Goal: Task Accomplishment & Management: Manage account settings

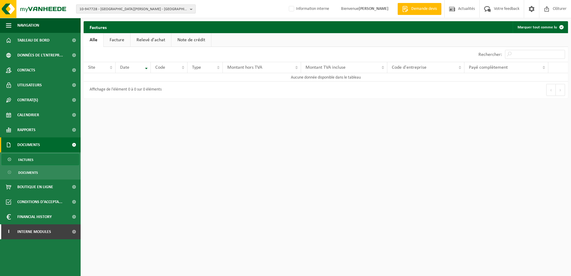
click at [93, 8] on span "10-947728 - NCTE LA LOUVIÈRE - 7100 LA LOUVIÈRE, RUE DE LA GRATTINE 43" at bounding box center [133, 9] width 108 height 9
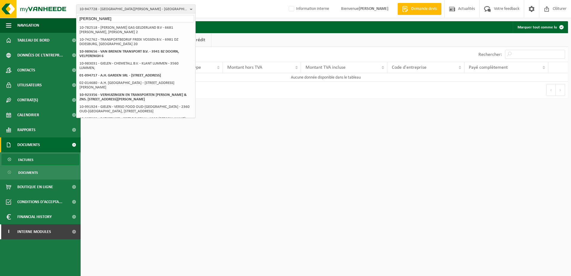
click at [105, 22] on div "B.D Green 10-947725 - NCTE - 5640 METTET, RUE DE FOSSES 12 D 10-947728 - NCTE L…" at bounding box center [135, 65] width 119 height 105
drag, startPoint x: 101, startPoint y: 19, endPoint x: 62, endPoint y: 18, distance: 39.7
click at [62, 18] on div "10-947728 - NCTE LA LOUVIÈRE - 7100 LA LOUVIÈRE, RUE DE LA GRATTINE 43 B.D Gree…" at bounding box center [285, 9] width 571 height 18
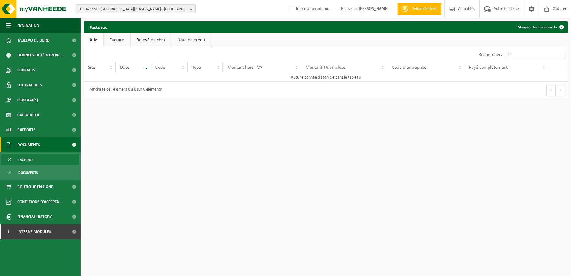
click at [105, 12] on span "10-947728 - NCTE LA LOUVIÈRE - 7100 LA LOUVIÈRE, RUE DE LA GRATTINE 43" at bounding box center [133, 9] width 108 height 9
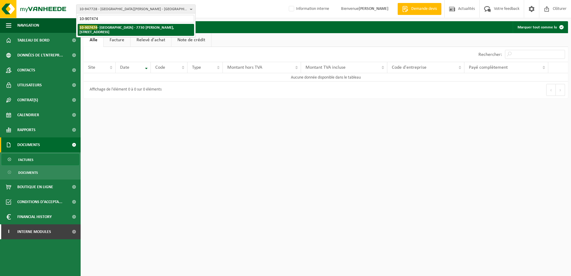
type input "10-907474"
click at [135, 30] on li "10-907474 - IMP NOTRE DAME DE LA SAGESSE - 7730 LEERS-NORD, RUE DE LA FRONTIÈRE…" at bounding box center [136, 30] width 117 height 12
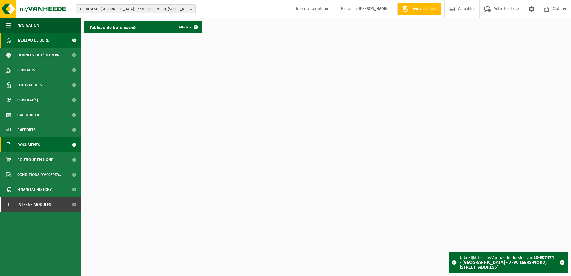
click at [48, 144] on link "Documents" at bounding box center [40, 144] width 81 height 15
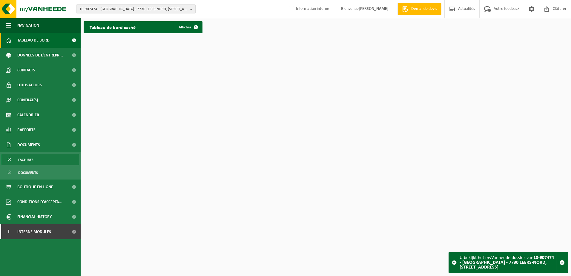
click at [31, 164] on span "Factures" at bounding box center [25, 159] width 15 height 11
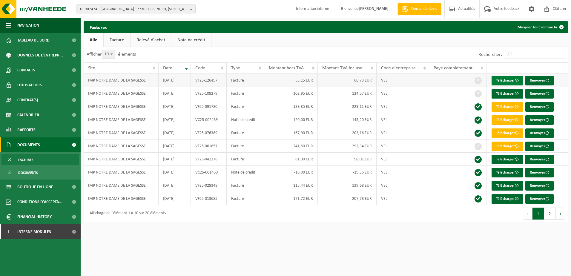
click at [506, 81] on link "Télécharger" at bounding box center [508, 81] width 32 height 10
drag, startPoint x: 89, startPoint y: 9, endPoint x: 94, endPoint y: 12, distance: 5.6
click at [89, 9] on span "10-907474 - [GEOGRAPHIC_DATA] - 7730 LEERS-NORD, [STREET_ADDRESS]" at bounding box center [133, 9] width 108 height 9
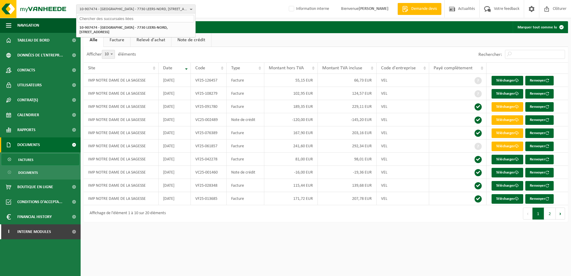
click at [97, 19] on input "text" at bounding box center [136, 18] width 117 height 7
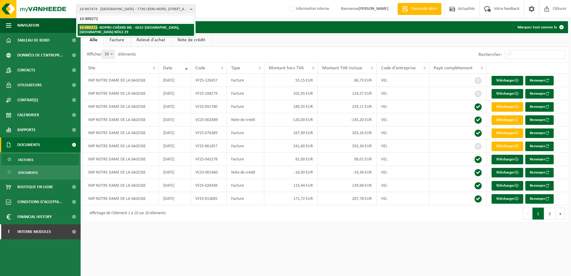
type input "10-989272"
click at [113, 26] on strong "10-989272 - ISOPRO CHÂSSIS SRL - 6032 MONT-SUR-MARCHIENNE, CLOS DU PONT-À-NÔLE …" at bounding box center [129, 29] width 100 height 9
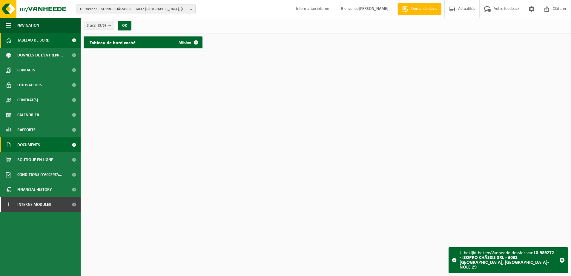
click at [38, 145] on span "Documents" at bounding box center [28, 144] width 23 height 15
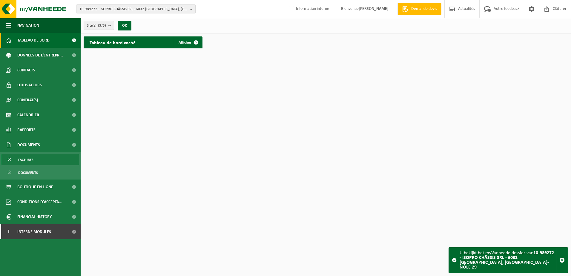
click at [35, 159] on link "Factures" at bounding box center [40, 159] width 78 height 11
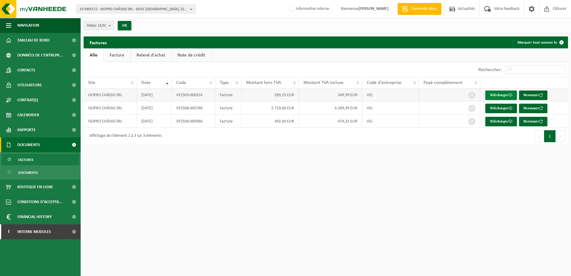
click at [497, 96] on link "Télécharger" at bounding box center [501, 96] width 32 height 10
click at [120, 5] on span "10-989272 - ISOPRO CHÂSSIS SRL - 6032 MONT-SUR-MARCHIENNE, CLOS DU PONT-À-NÔLE …" at bounding box center [133, 9] width 108 height 9
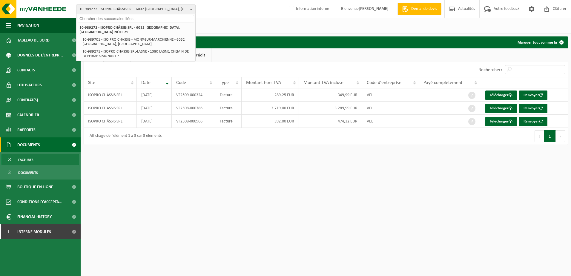
click at [131, 19] on input "text" at bounding box center [136, 18] width 117 height 7
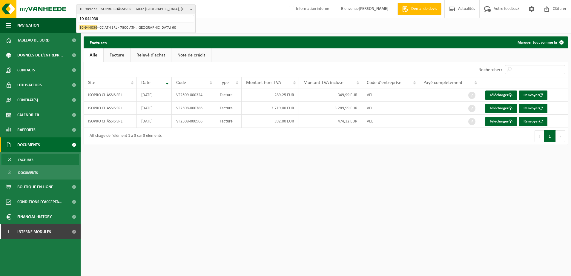
type input "10-944036"
click at [136, 24] on div "10-989272 - ISOPRO CHÂSSIS SRL - 6032 MONT-SUR-MARCHIENNE, CLOS DU PONT-À-NÔLE …" at bounding box center [135, 28] width 119 height 10
click at [136, 27] on li "10-944036 - CC ATH SRL - 7800 ATH, CHAUSSÉE DE BRUXELLES 60" at bounding box center [136, 27] width 117 height 7
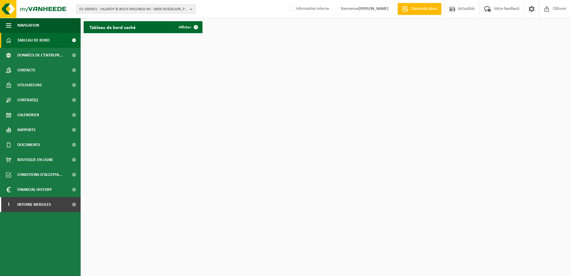
click at [106, 13] on span "01-000001 - VILLEROY & BOCH WELLNESS NV - 8800 ROESELARE, POPULIERSTRAAT 1" at bounding box center [133, 9] width 108 height 9
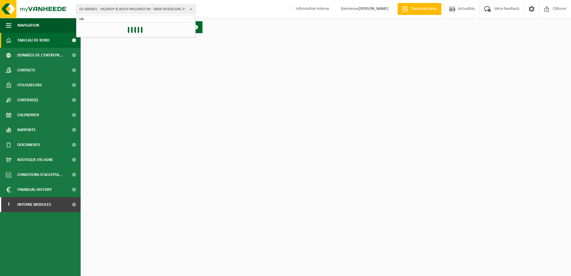
type input "c"
click at [32, 206] on span "Interne modules" at bounding box center [34, 204] width 34 height 15
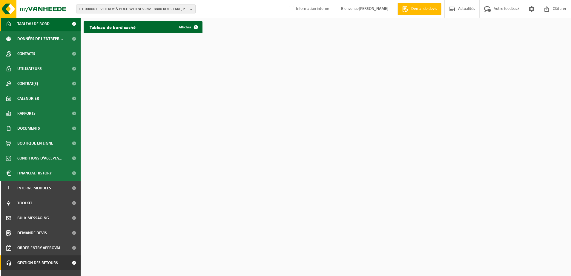
scroll to position [26, 0]
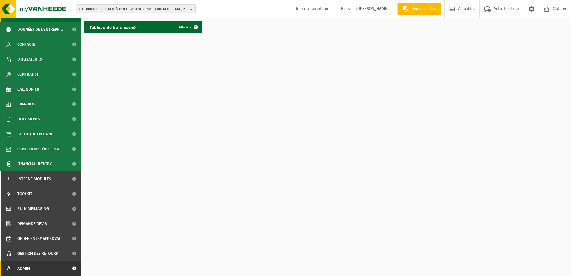
click at [42, 268] on link "A Admin" at bounding box center [40, 268] width 81 height 15
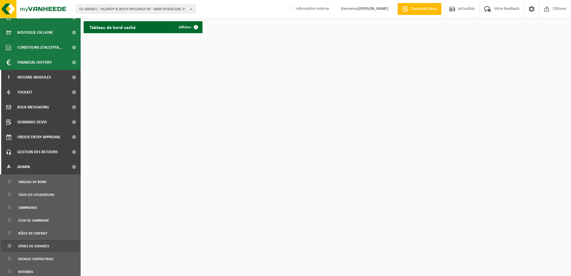
scroll to position [145, 0]
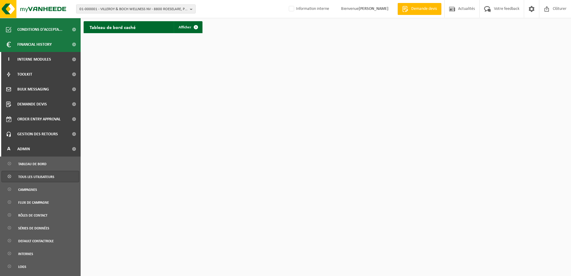
click at [48, 177] on span "Tous les utilisateurs" at bounding box center [36, 176] width 36 height 11
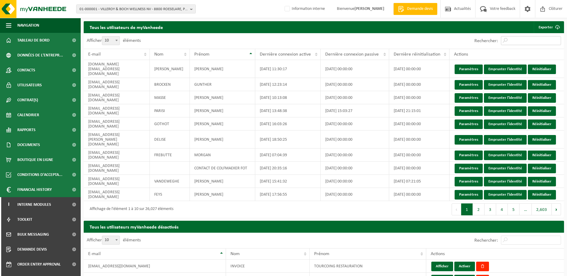
click at [529, 40] on input "Rechercher:" at bounding box center [531, 40] width 60 height 9
paste input "[PERSON_NAME] <[PERSON_NAME][EMAIL_ADDRESS][DOMAIN_NAME]>"
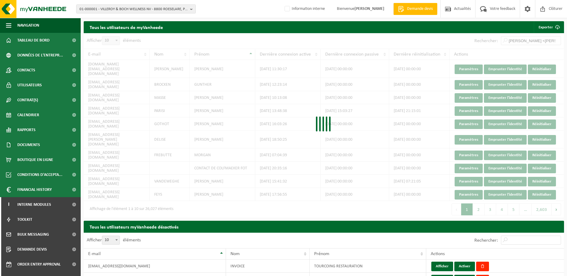
scroll to position [0, 24]
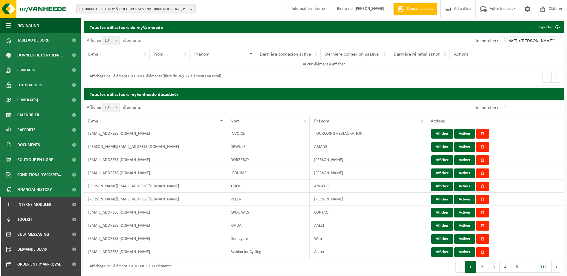
click at [532, 41] on input "[PERSON_NAME] <[PERSON_NAME][EMAIL_ADDRESS][DOMAIN_NAME]>" at bounding box center [531, 40] width 60 height 9
click at [511, 39] on input "[PERSON_NAME] <[PERSON_NAME][EMAIL_ADDRESS][DOMAIN_NAME]>" at bounding box center [531, 40] width 60 height 9
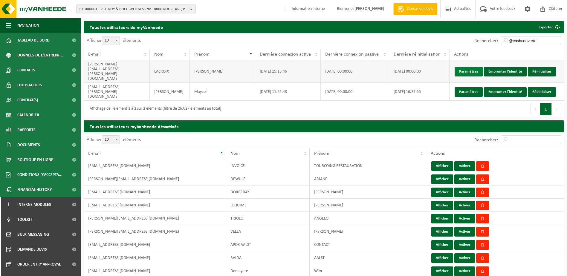
type input "@cashconverte"
click at [473, 67] on link "Paramètres" at bounding box center [468, 72] width 28 height 10
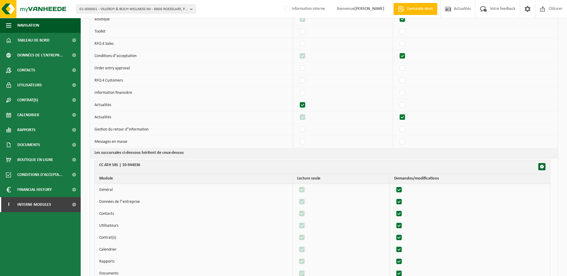
scroll to position [179, 0]
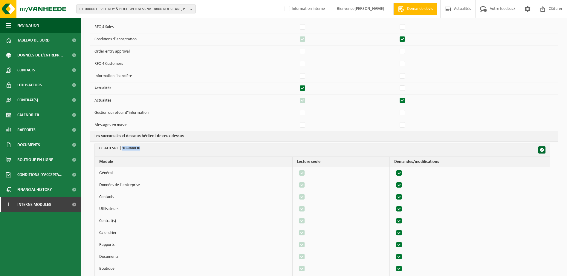
drag, startPoint x: 148, startPoint y: 148, endPoint x: 122, endPoint y: 151, distance: 25.7
click at [122, 151] on th "CC ATH SRL | 10-944036" at bounding box center [322, 149] width 455 height 13
copy th "10-944036"
click at [94, 9] on span "01-000001 - VILLEROY & BOCH WELLNESS NV - 8800 ROESELARE, POPULIERSTRAAT 1" at bounding box center [133, 9] width 108 height 9
click at [100, 18] on input "text" at bounding box center [136, 18] width 117 height 7
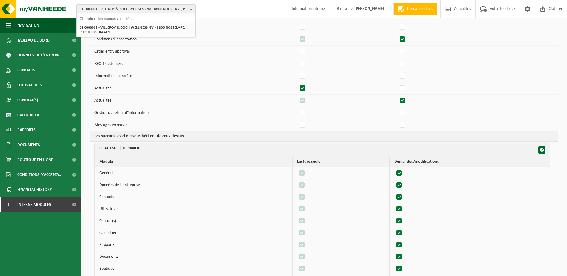
paste input "10-944036"
type input "10-944036"
click at [125, 29] on li "10-944036 - CC ATH SRL - 7800 ATH, CHAUSSÉE DE BRUXELLES 60" at bounding box center [136, 27] width 117 height 7
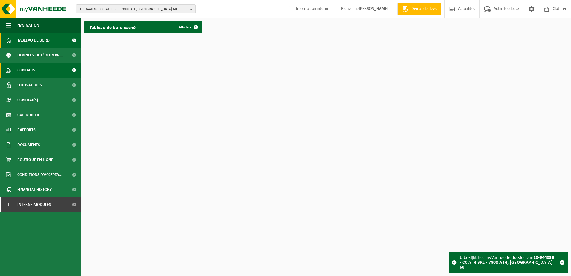
click at [43, 72] on link "Contacts" at bounding box center [40, 70] width 81 height 15
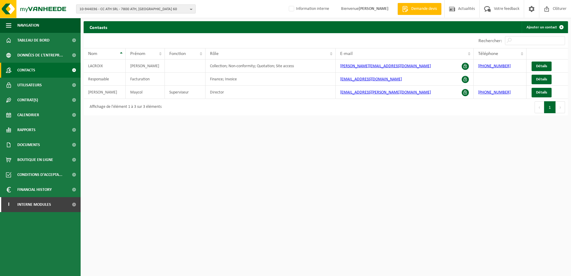
click at [92, 11] on span "10-944036 - CC ATH SRL - 7800 ATH, [GEOGRAPHIC_DATA] 60" at bounding box center [133, 9] width 108 height 9
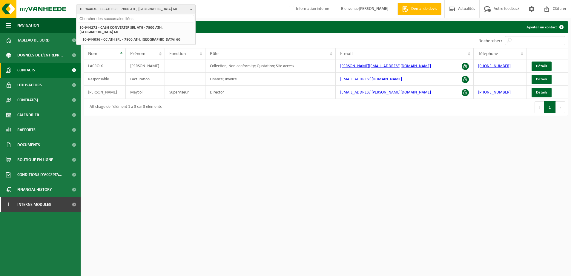
click at [95, 16] on input "text" at bounding box center [136, 18] width 117 height 7
click at [112, 19] on input "text" at bounding box center [136, 18] width 117 height 7
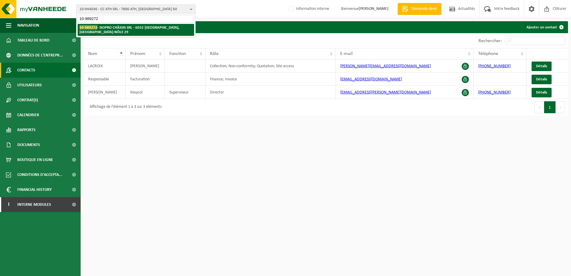
type input "10-989272"
click at [121, 29] on strong "10-989272 - ISOPRO CHÂSSIS SRL - 6032 MONT-SUR-MARCHIENNE, CLOS DU PONT-À-NÔLE …" at bounding box center [129, 29] width 100 height 9
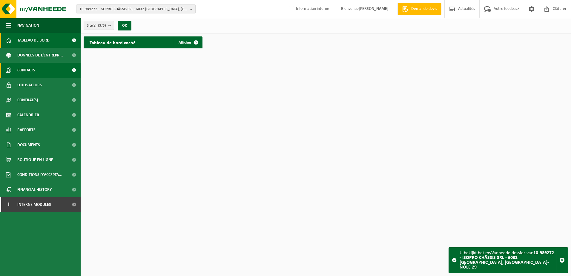
click at [46, 73] on link "Contacts" at bounding box center [40, 70] width 81 height 15
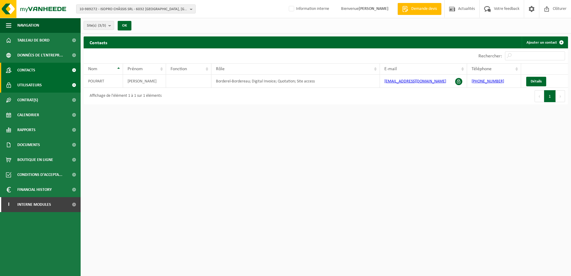
click at [45, 85] on link "Utilisateurs" at bounding box center [40, 85] width 81 height 15
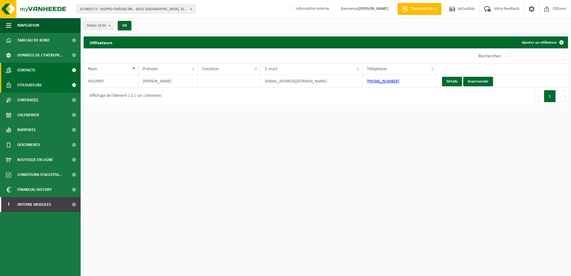
click at [33, 73] on span "Contacts" at bounding box center [26, 70] width 18 height 15
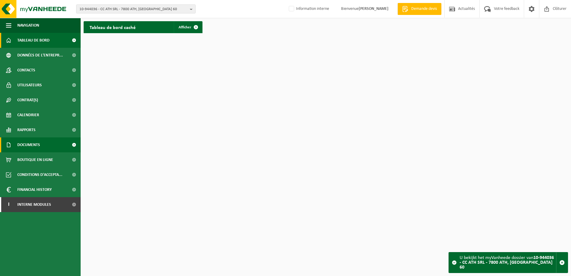
click at [39, 146] on span "Documents" at bounding box center [28, 144] width 23 height 15
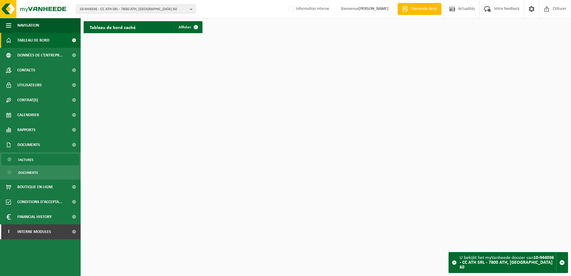
click at [46, 160] on link "Factures" at bounding box center [40, 159] width 78 height 11
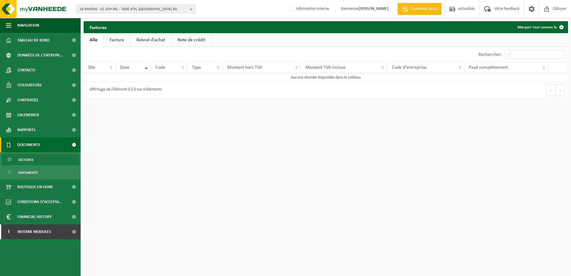
click at [97, 10] on span "10-944036 - CC ATH SRL - 7800 ATH, CHAUSSÉE DE BRUXELLES 60" at bounding box center [133, 9] width 108 height 9
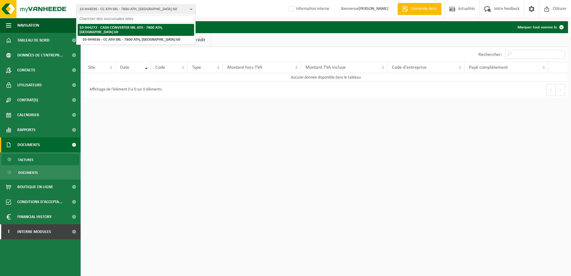
click at [116, 30] on li "10-944272 - CASH CONVERTER SRL ATH - 7800 ATH, CHAUSSÉE DE BRUXELLES 60" at bounding box center [136, 30] width 117 height 12
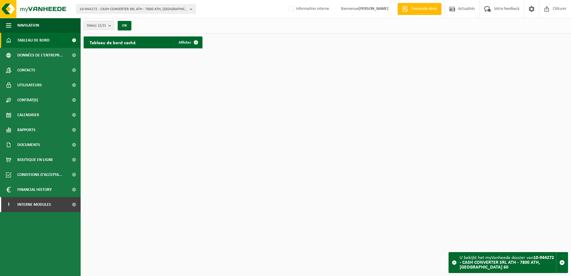
click at [111, 10] on span "10-944272 - CASH CONVERTER SRL ATH - 7800 ATH, [GEOGRAPHIC_DATA] 60" at bounding box center [133, 9] width 108 height 9
type input "10-838291"
click at [122, 32] on li "10-838291 - BRASSERIE DES 3 F - 7080 FRAMERIES, AV.DU PARC D'AVENT.SCIENTIFIQUE…" at bounding box center [136, 30] width 117 height 12
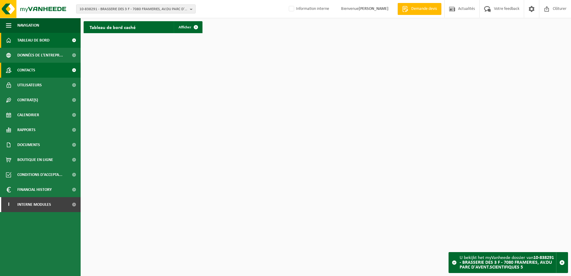
click at [43, 69] on link "Contacts" at bounding box center [40, 70] width 81 height 15
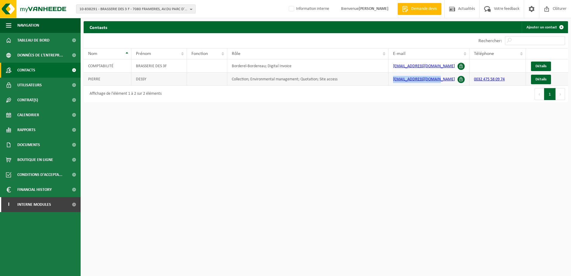
drag, startPoint x: 434, startPoint y: 80, endPoint x: 390, endPoint y: 83, distance: 44.0
click at [390, 83] on td "contact@brasserie3f.be" at bounding box center [429, 79] width 81 height 13
copy link "contact@brasserie3f.be"
click at [113, 7] on span "10-838291 - BRASSERIE DES 3 F - 7080 FRAMERIES, AV.DU PARC D'AVENT.SCIENTIFIQUE…" at bounding box center [133, 9] width 108 height 9
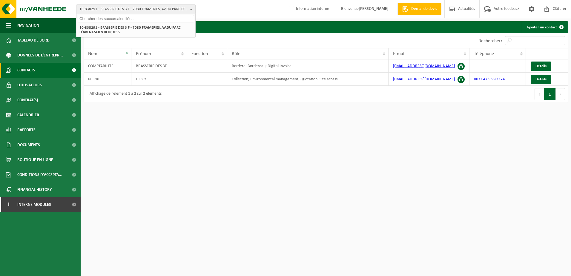
click at [115, 18] on input "text" at bounding box center [136, 18] width 117 height 7
click at [98, 18] on input "text" at bounding box center [136, 18] width 117 height 7
type input "01-087974"
click at [139, 30] on li "01-087974 - ML CONCEPT SRL - 6791 ATHUS, RUE DES 2 LUXEMBOURG 4" at bounding box center [136, 27] width 117 height 7
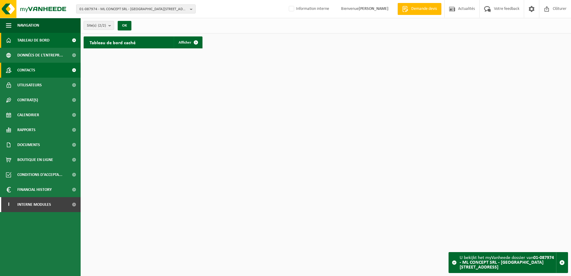
click at [32, 74] on span "Contacts" at bounding box center [26, 70] width 18 height 15
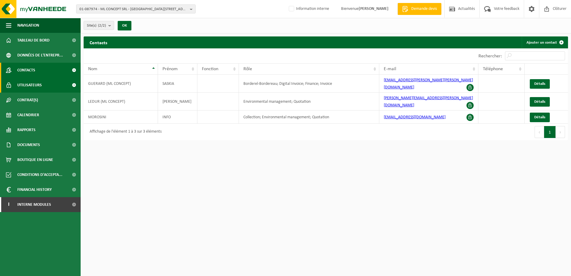
click at [24, 91] on span "Utilisateurs" at bounding box center [29, 85] width 24 height 15
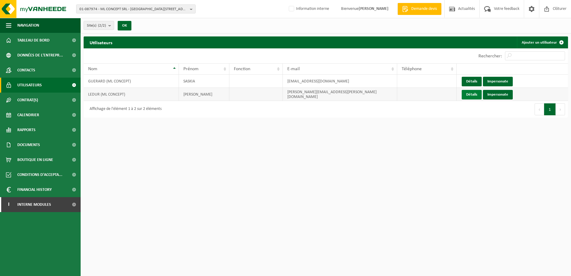
click at [467, 96] on link "Détails" at bounding box center [472, 95] width 20 height 10
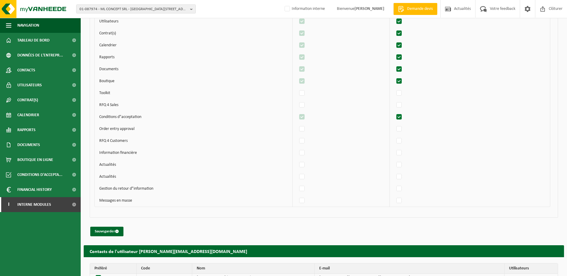
scroll to position [390, 0]
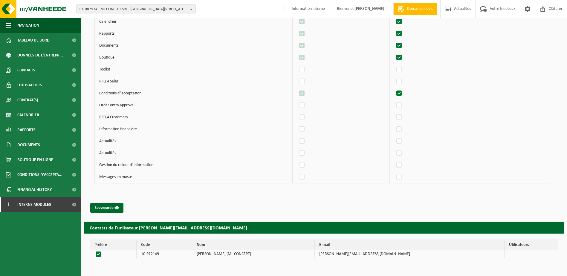
click at [106, 207] on button "Sauvegarder" at bounding box center [106, 208] width 33 height 10
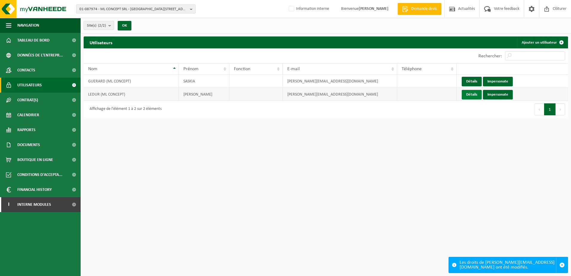
click at [475, 95] on link "Détails" at bounding box center [472, 95] width 20 height 10
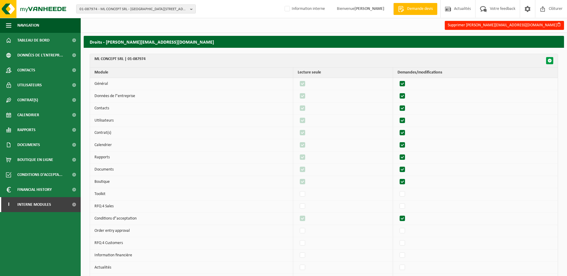
click at [549, 60] on span "button" at bounding box center [549, 61] width 4 height 4
checkbox input "true"
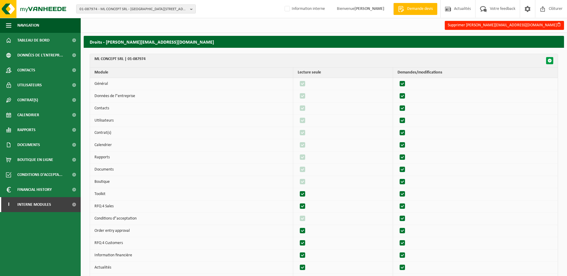
checkbox input "true"
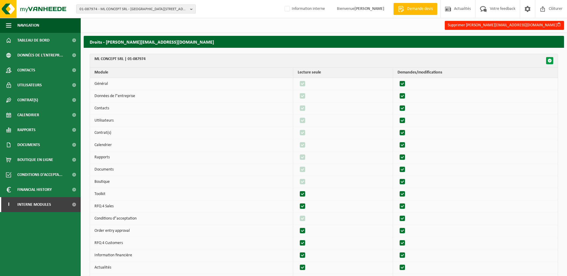
checkbox input "true"
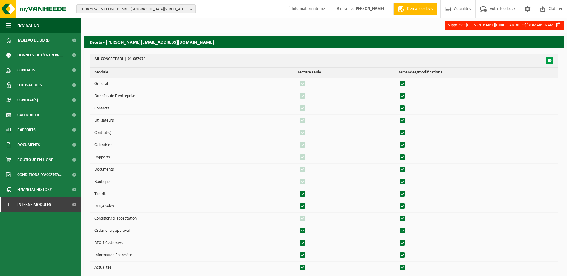
checkbox input "true"
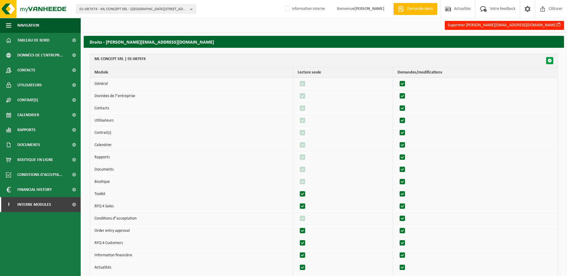
checkbox input "true"
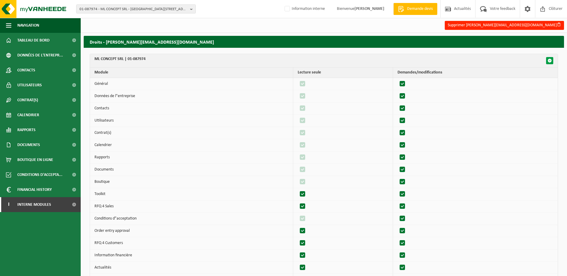
checkbox input "true"
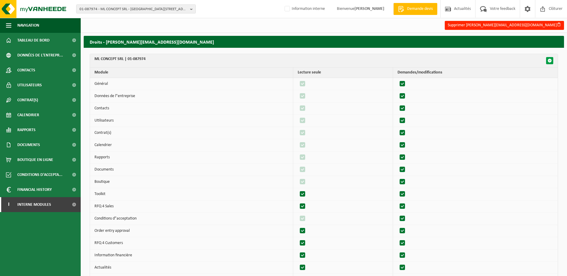
checkbox input "true"
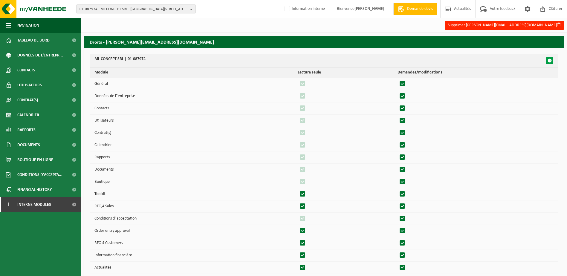
checkbox input "true"
click at [549, 60] on span "button" at bounding box center [549, 61] width 4 height 4
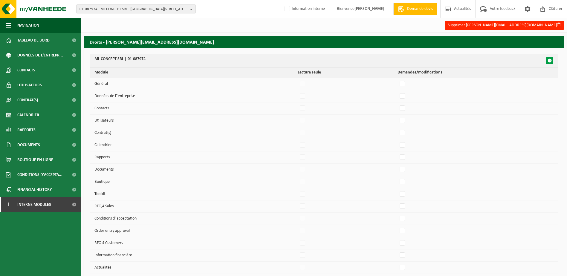
checkbox input "false"
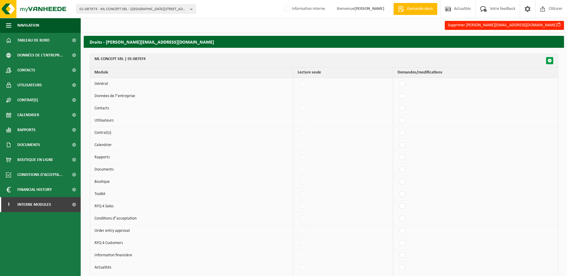
checkbox input "false"
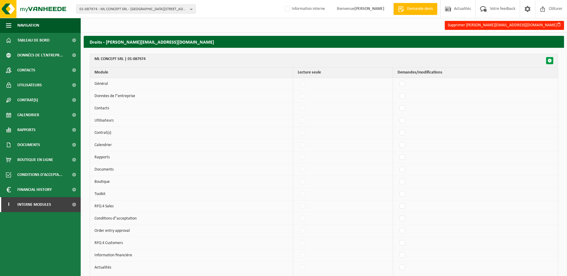
checkbox input "false"
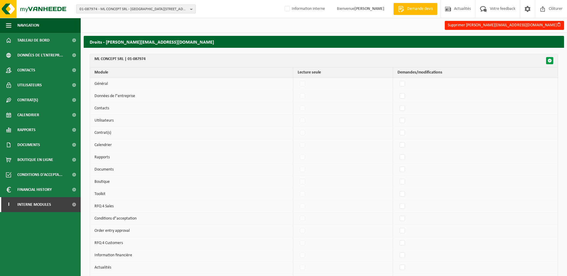
checkbox input "false"
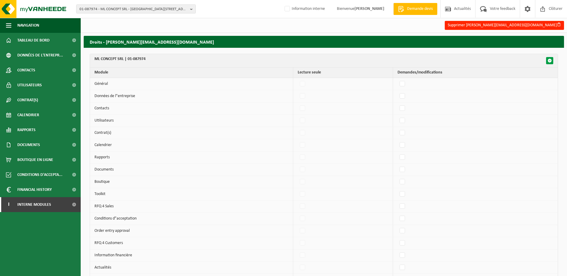
checkbox input "false"
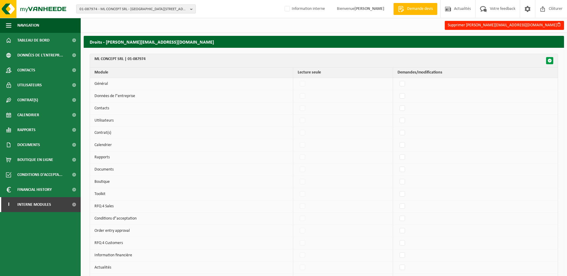
checkbox input "false"
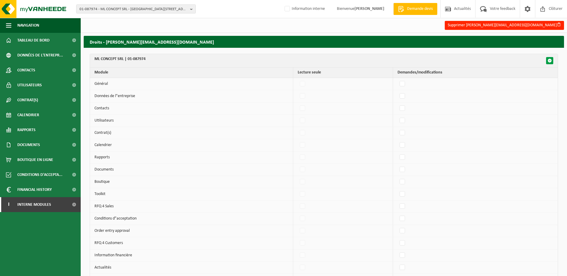
checkbox input "false"
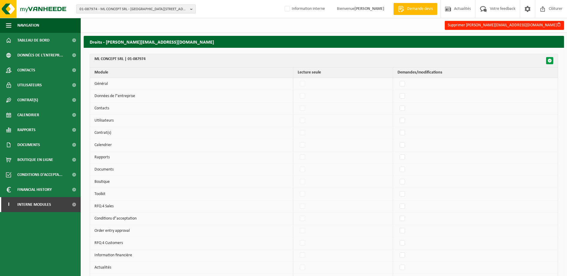
checkbox input "false"
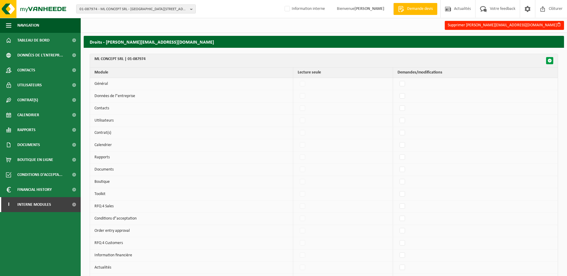
checkbox input "false"
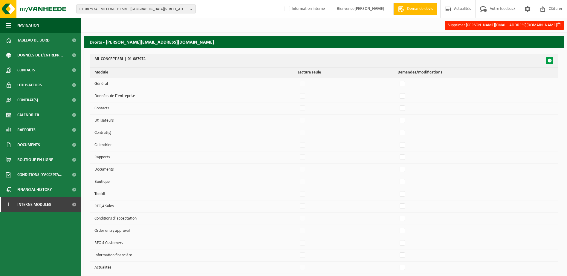
checkbox input "false"
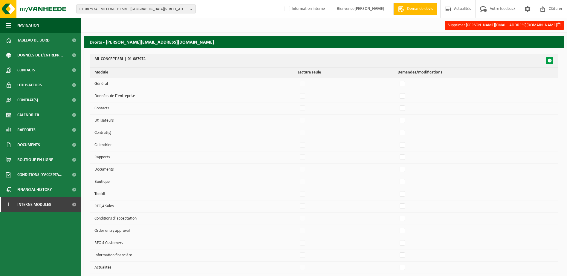
checkbox input "false"
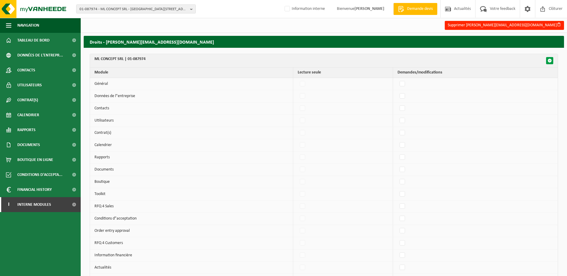
checkbox input "false"
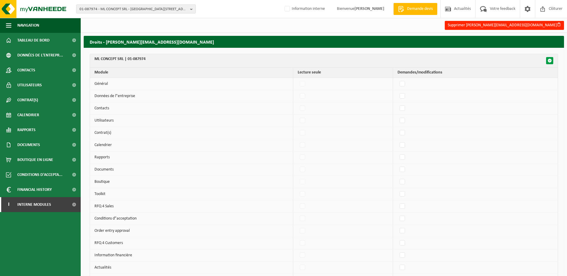
checkbox input "false"
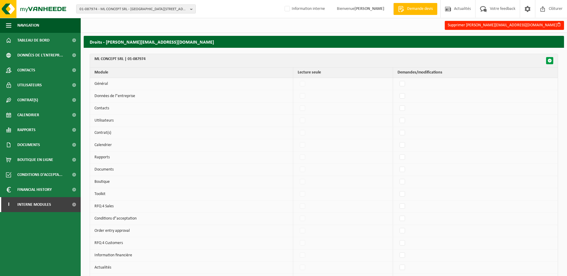
checkbox input "false"
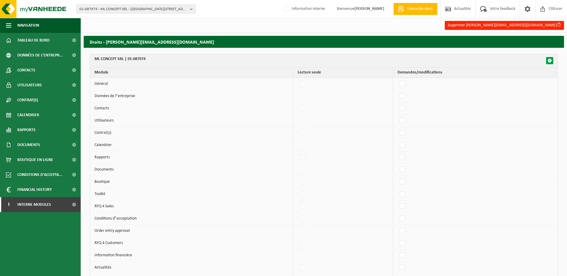
checkbox input "false"
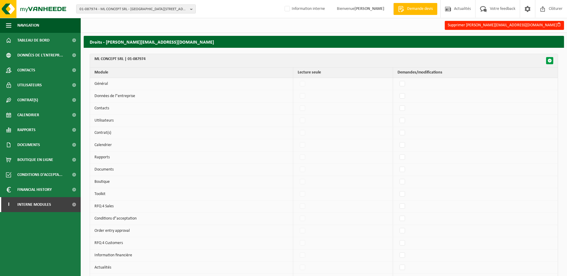
checkbox input "false"
click at [549, 60] on span "button" at bounding box center [549, 61] width 4 height 4
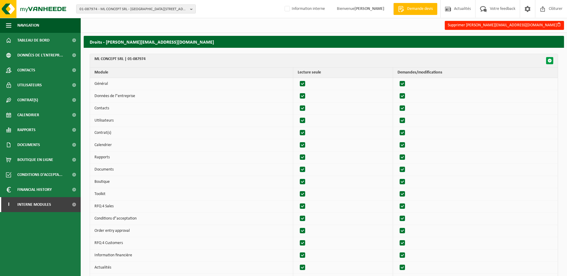
checkbox input "true"
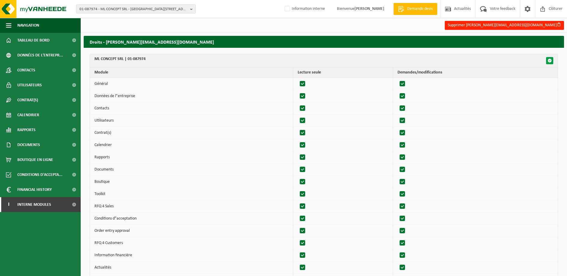
checkbox input "true"
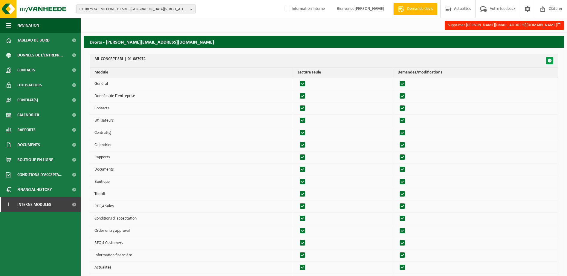
checkbox input "true"
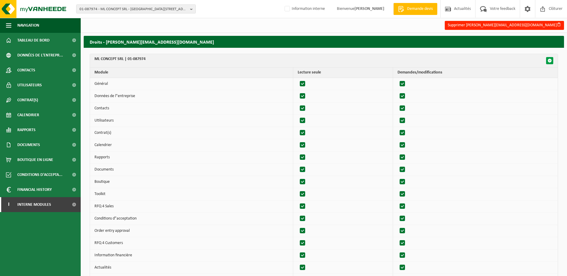
checkbox input "true"
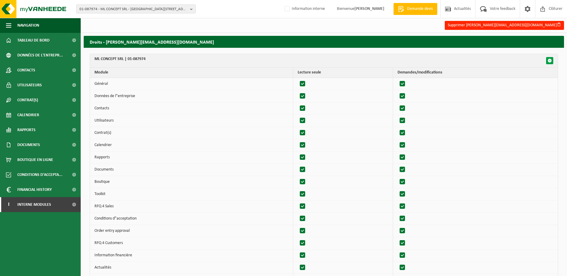
checkbox input "true"
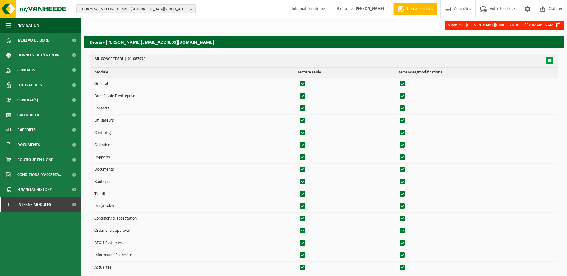
checkbox input "true"
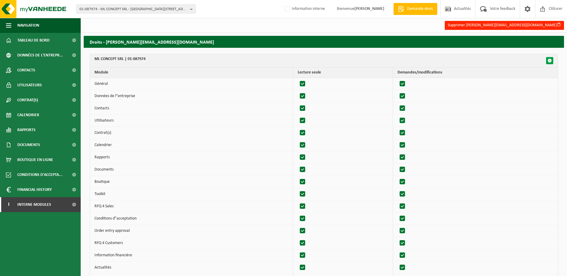
checkbox input "true"
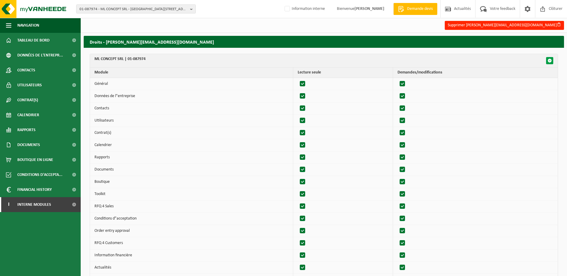
checkbox input "true"
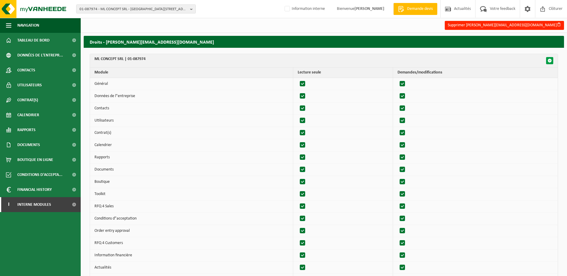
checkbox input "true"
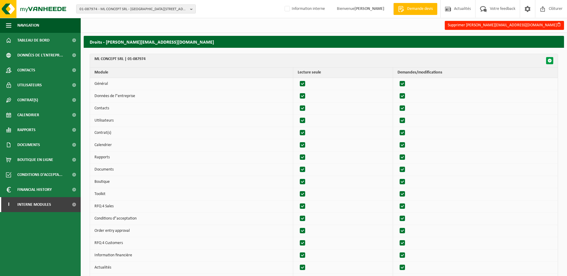
checkbox input "true"
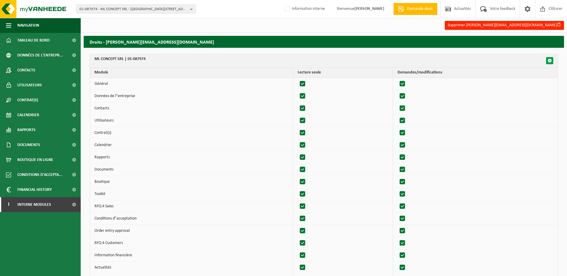
checkbox input "true"
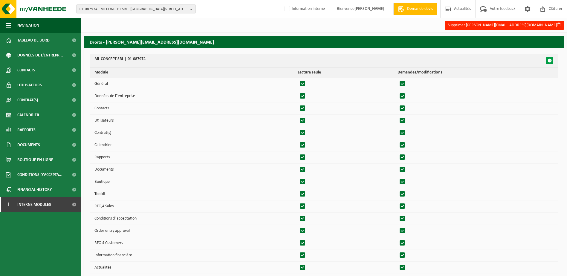
checkbox input "true"
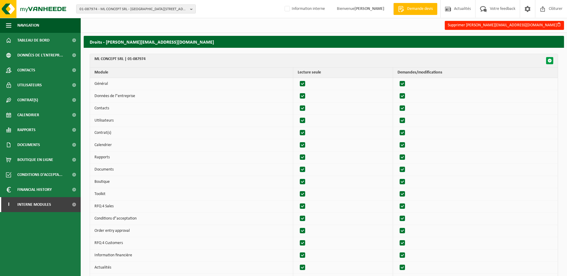
checkbox input "true"
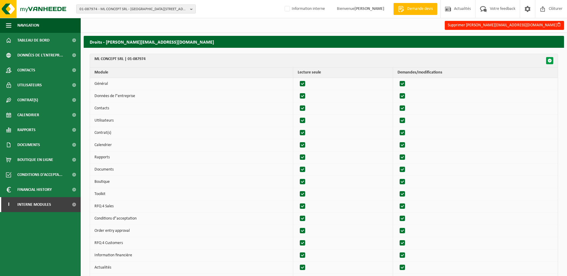
checkbox input "true"
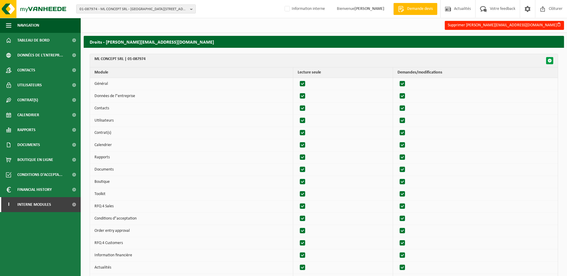
checkbox input "true"
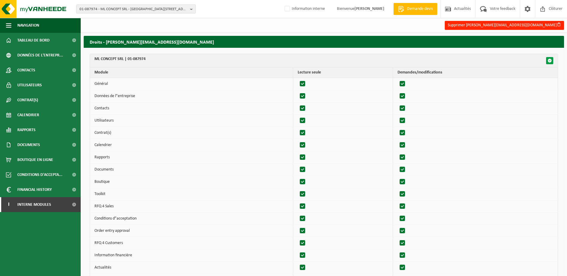
checkbox input "true"
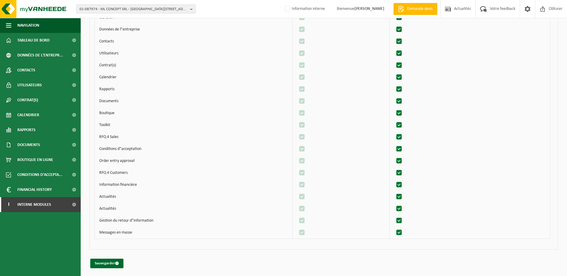
scroll to position [358, 0]
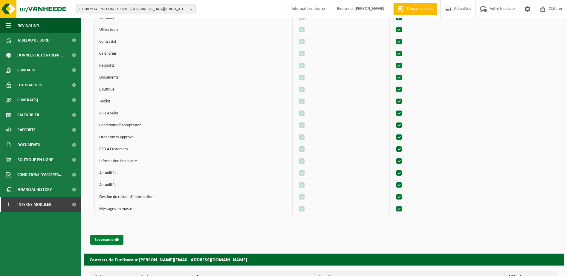
click at [95, 241] on button "Sauvegarder" at bounding box center [106, 240] width 33 height 10
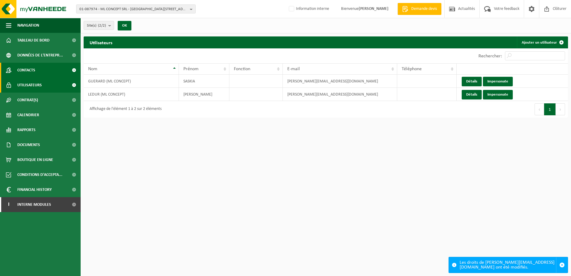
click at [47, 72] on link "Contacts" at bounding box center [40, 70] width 81 height 15
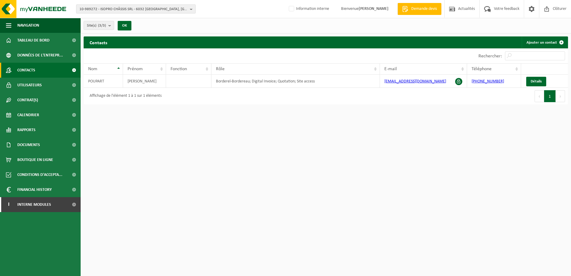
click at [102, 10] on span "10-989272 - ISOPRO CHÂSSIS SRL - 6032 MONT-SUR-MARCHIENNE, CLOS DU PONT-À-NÔLE …" at bounding box center [133, 9] width 108 height 9
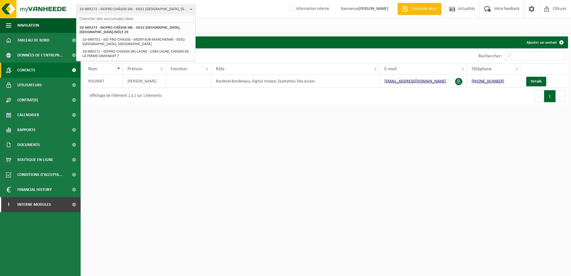
click at [103, 18] on input "text" at bounding box center [136, 18] width 117 height 7
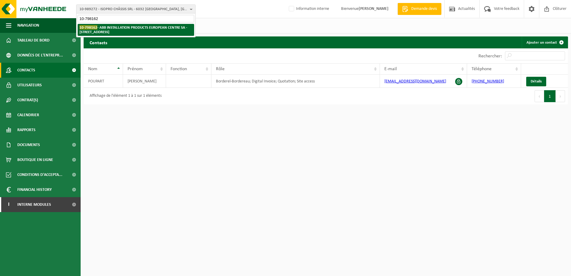
type input "10-798162"
click at [125, 30] on strong "10-798162 - ABB INSTALLATION PRODUCTS EUROPEAN CENTRE SA - 7110 HOUDENG-GOEGNIE…" at bounding box center [133, 29] width 108 height 9
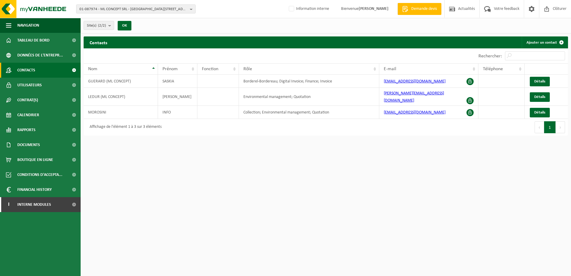
click at [200, 164] on html "01-087974 - ML CONCEPT SRL - [GEOGRAPHIC_DATA] 4 01-087974 - ML CONCEPT SRL - […" at bounding box center [285, 138] width 571 height 276
click at [105, 8] on span "01-087974 - ML CONCEPT SRL - [GEOGRAPHIC_DATA][STREET_ADDRESS]" at bounding box center [133, 9] width 108 height 9
type input "10-798162"
click at [110, 28] on strong "10-798162 - ABB INSTALLATION PRODUCTS EUROPEAN CENTRE SA - 7110 HOUDENG-GOEGNIE…" at bounding box center [133, 29] width 108 height 9
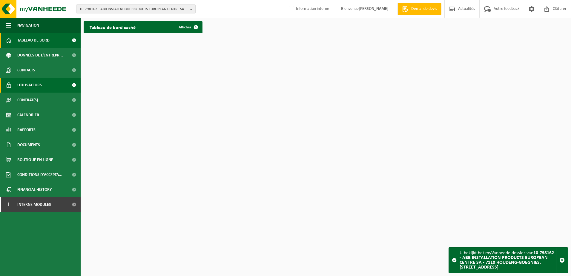
click at [34, 84] on span "Utilisateurs" at bounding box center [29, 85] width 24 height 15
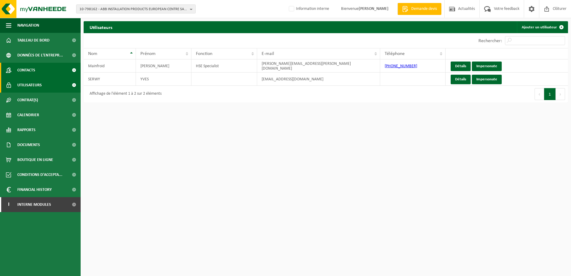
click at [33, 71] on span "Contacts" at bounding box center [26, 70] width 18 height 15
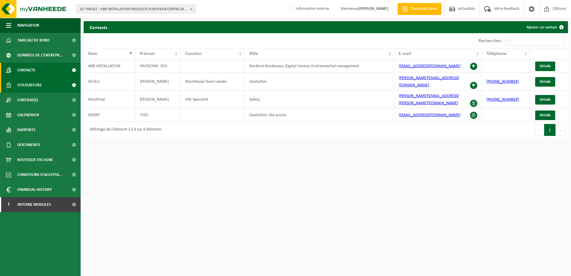
click at [53, 85] on link "Utilisateurs" at bounding box center [40, 85] width 81 height 15
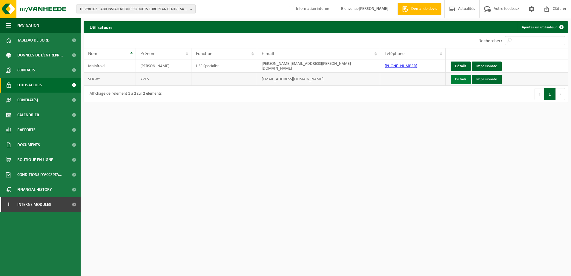
click at [462, 80] on link "Détails" at bounding box center [461, 80] width 20 height 10
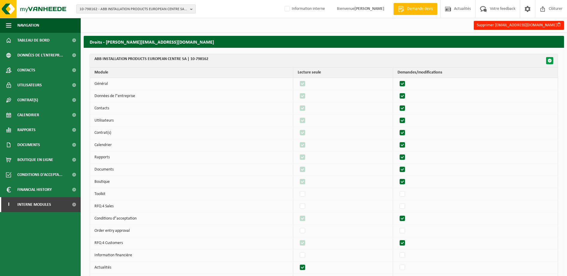
click at [552, 59] on button "button" at bounding box center [549, 60] width 7 height 7
checkbox input "true"
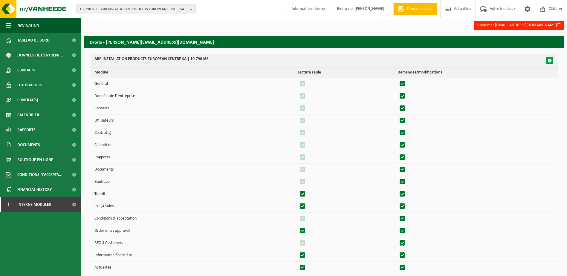
checkbox input "true"
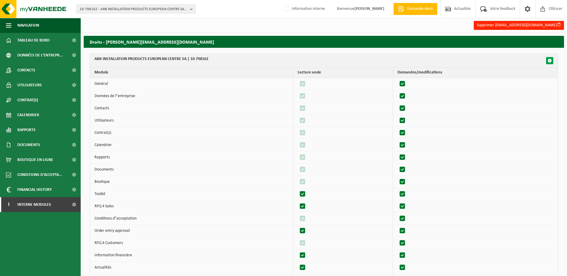
checkbox input "true"
click at [552, 59] on button "button" at bounding box center [549, 60] width 7 height 7
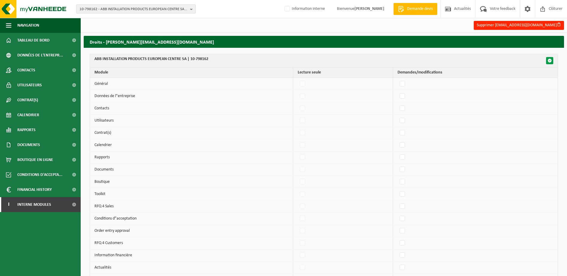
checkbox input "false"
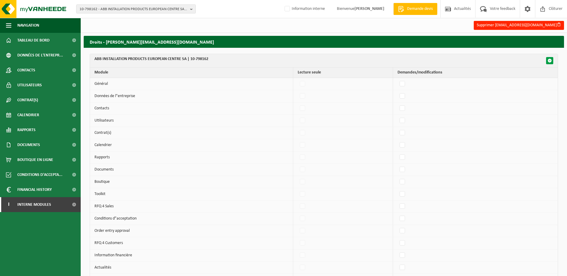
checkbox input "false"
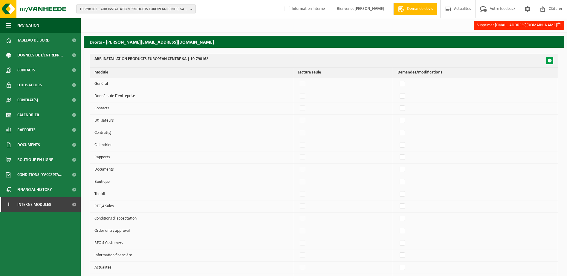
checkbox input "false"
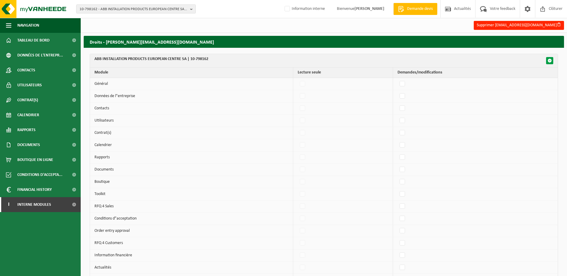
checkbox input "false"
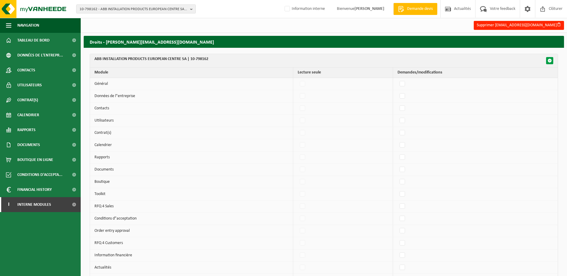
checkbox input "false"
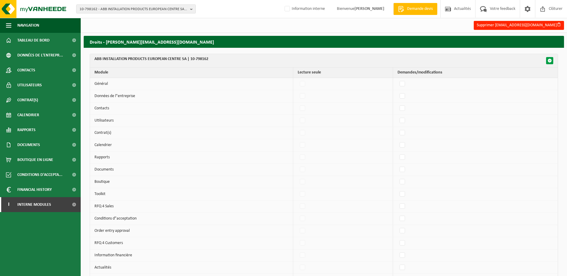
checkbox input "false"
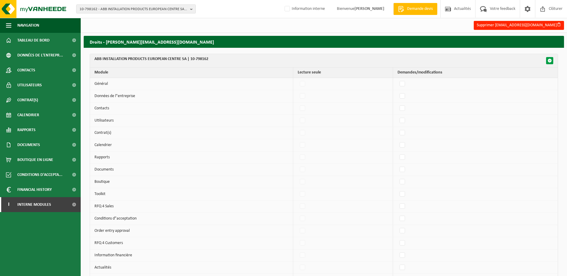
checkbox input "false"
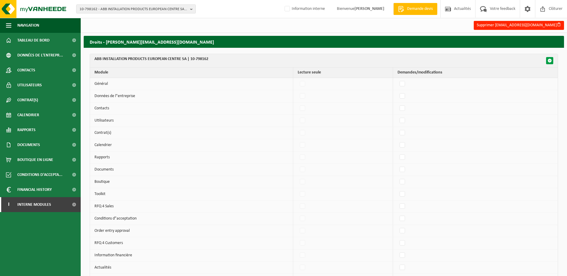
checkbox input "false"
click at [552, 59] on button "button" at bounding box center [549, 60] width 7 height 7
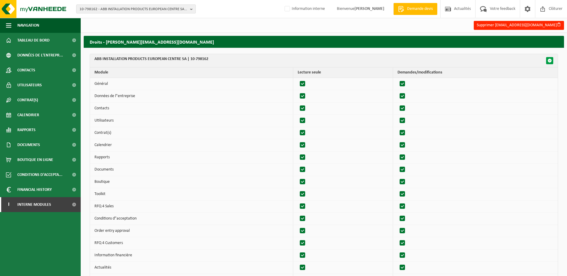
checkbox input "true"
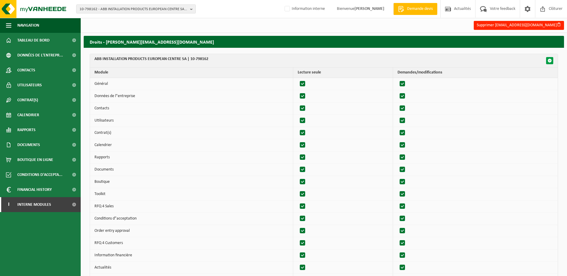
checkbox input "true"
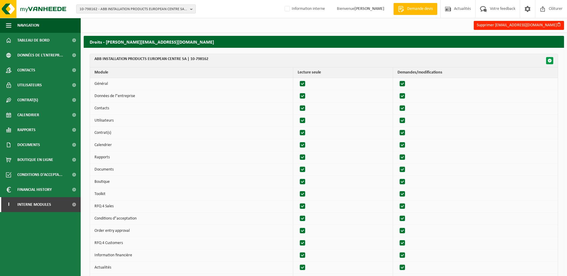
checkbox input "true"
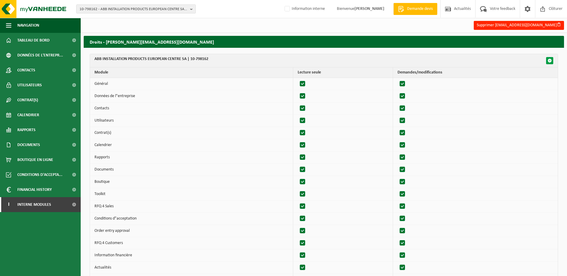
checkbox input "true"
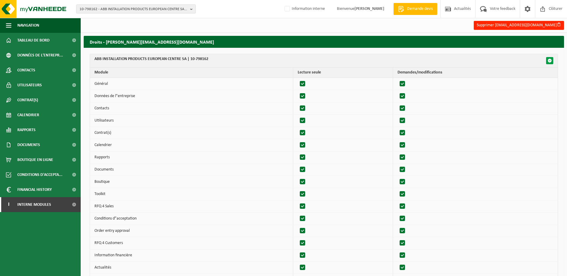
checkbox input "true"
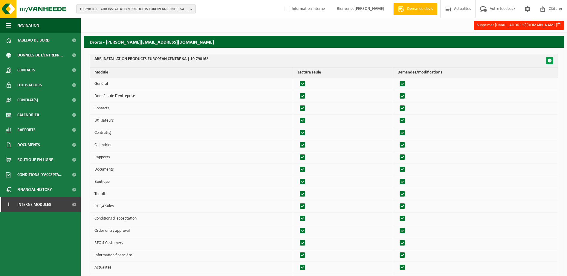
checkbox input "true"
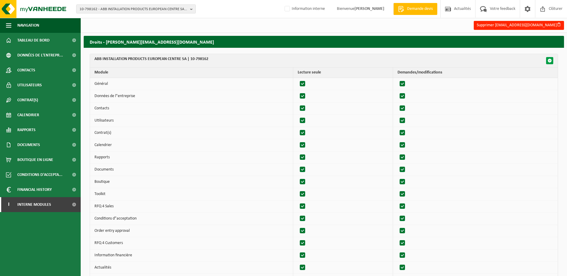
checkbox input "true"
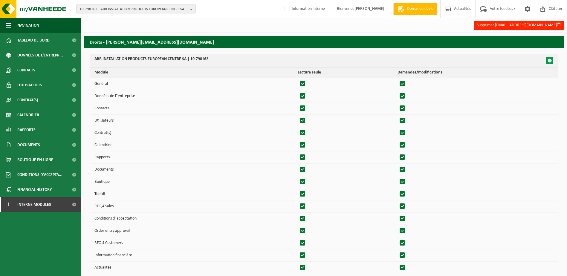
checkbox input "true"
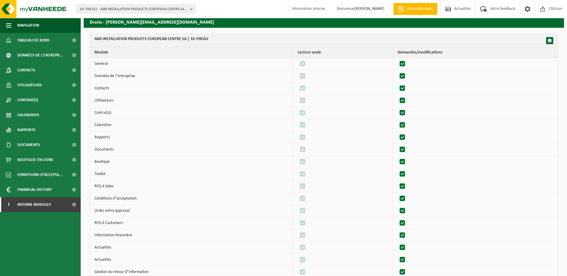
scroll to position [117, 0]
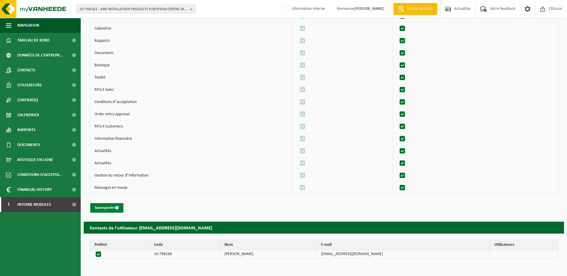
click at [101, 213] on div "ABB INSTALLATION PRODUCTS EUROPEAN CENTRE SA | 10-798162 Module Lecture seule D…" at bounding box center [324, 74] width 480 height 287
click at [105, 208] on button "Sauvegarder" at bounding box center [106, 208] width 33 height 10
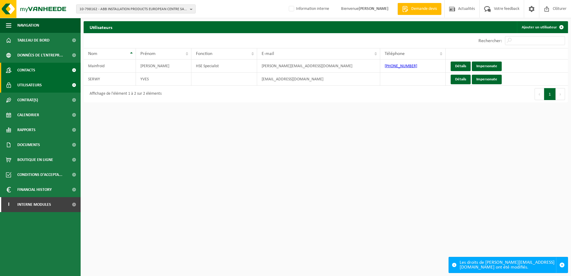
click at [33, 67] on span "Contacts" at bounding box center [26, 70] width 18 height 15
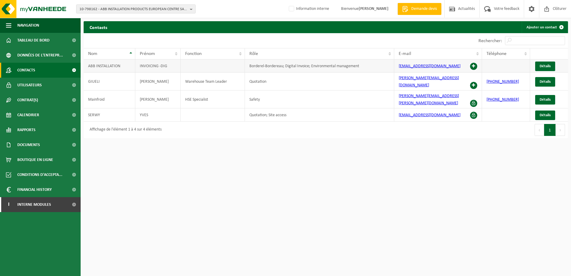
click at [473, 65] on span at bounding box center [473, 66] width 7 height 7
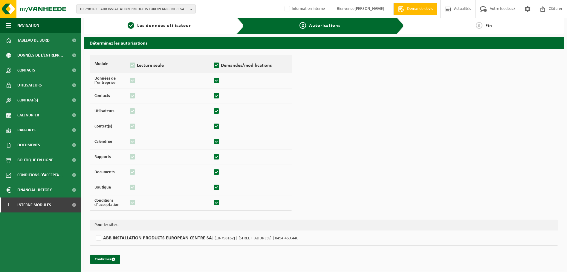
scroll to position [4, 0]
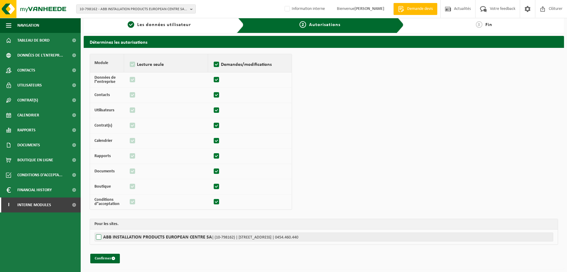
click at [100, 236] on label"] "ABB INSTALLATION PRODUCTS EUROPEAN CENTRE SA | (10-798162) | [STREET_ADDRESS] |…" at bounding box center [323, 236] width 459 height 9
click at [100, 236] on input "ABB INSTALLATION PRODUCTS EUROPEAN CENTRE SA | (10-798162) | [STREET_ADDRESS] |…" at bounding box center [377, 236] width 567 height 9
checkbox input "true"
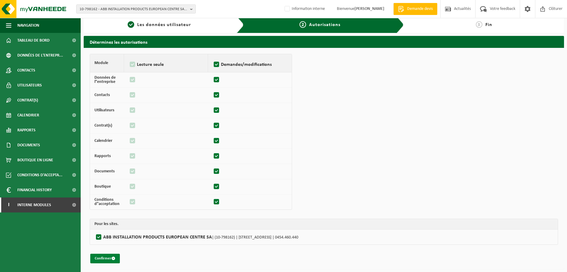
click at [102, 261] on button "Confirmer" at bounding box center [105, 258] width 30 height 10
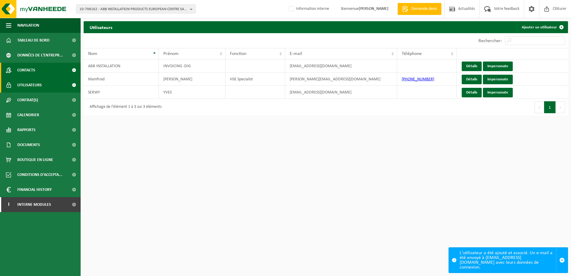
click at [37, 68] on link "Contacts" at bounding box center [40, 70] width 81 height 15
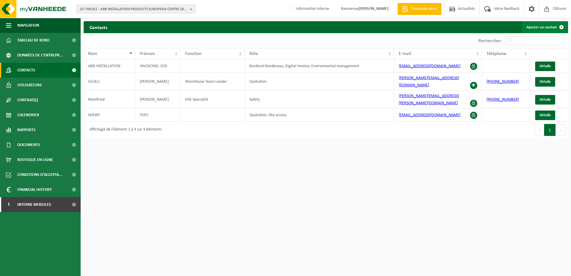
click at [536, 29] on link "Ajouter un contact" at bounding box center [545, 27] width 46 height 12
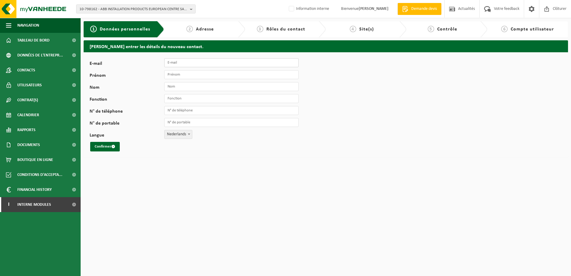
click at [187, 63] on input "E-mail" at bounding box center [231, 62] width 134 height 9
click at [180, 63] on input "E-mail" at bounding box center [231, 62] width 134 height 9
paste input "[PERSON_NAME][EMAIL_ADDRESS][PERSON_NAME][DOMAIN_NAME]"
type input "[PERSON_NAME][EMAIL_ADDRESS][PERSON_NAME][DOMAIN_NAME]"
click at [181, 77] on input "Prénom" at bounding box center [231, 74] width 134 height 9
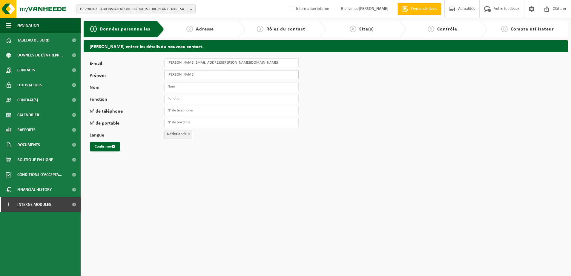
type input "[PERSON_NAME]"
click at [184, 85] on input "Nom" at bounding box center [231, 86] width 134 height 9
type input "Tirone"
click at [189, 97] on input "Fonction" at bounding box center [231, 98] width 134 height 9
type input "Responsable"
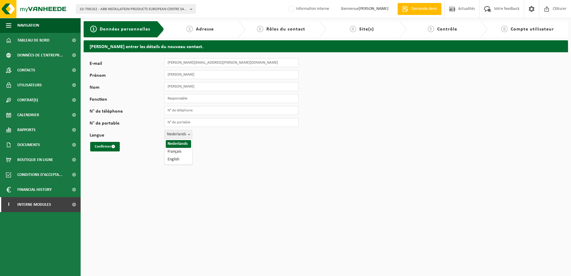
click at [185, 135] on span "Nederlands" at bounding box center [178, 134] width 27 height 8
select select "1"
click at [99, 143] on button "Confirmer" at bounding box center [105, 147] width 30 height 10
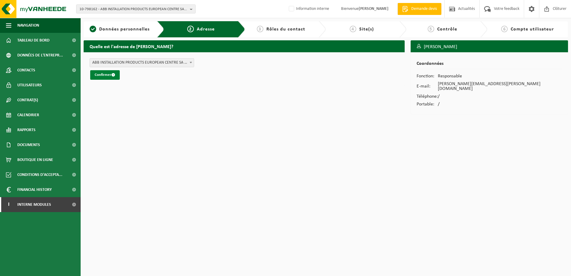
click at [103, 76] on button "Confirmer" at bounding box center [105, 75] width 30 height 10
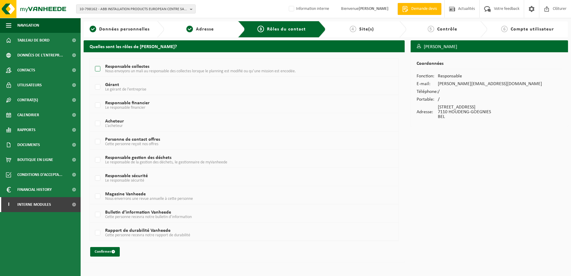
click at [100, 68] on label "Responsable collectes Nous envoyons un mali au responsable des collectes lorsqu…" at bounding box center [231, 69] width 275 height 9
click at [93, 62] on input "Responsable collectes Nous envoyons un mali au responsable des collectes lorsqu…" at bounding box center [93, 61] width 0 height 0
checkbox input "true"
click at [97, 103] on label "Responsable financier Le responsable financier" at bounding box center [231, 105] width 275 height 9
click at [93, 98] on input "Responsable financier Le responsable financier" at bounding box center [93, 98] width 0 height 0
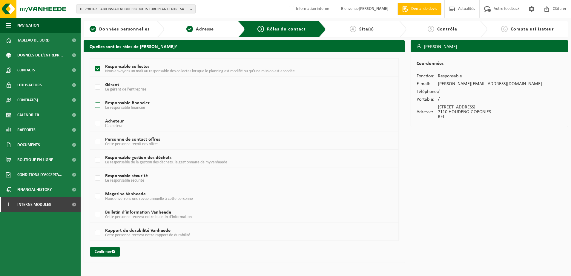
checkbox input "true"
click at [96, 158] on label "Responsable gestion des déchets Le responsable de la gestion des déchets, le ge…" at bounding box center [231, 160] width 275 height 9
click at [93, 153] on input "Responsable gestion des déchets Le responsable de la gestion des déchets, le ge…" at bounding box center [93, 152] width 0 height 0
checkbox input "true"
click at [105, 251] on button "Confirmer" at bounding box center [105, 252] width 30 height 10
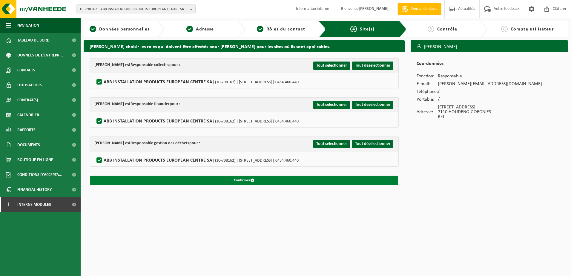
click at [251, 177] on button "Confirmer" at bounding box center [244, 181] width 308 height 10
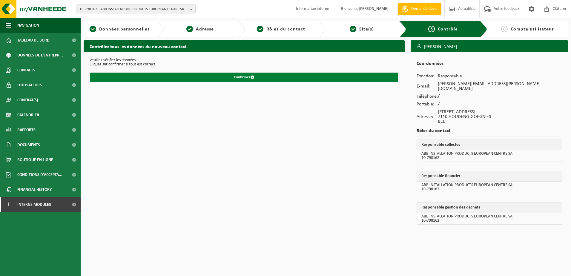
click at [255, 75] on button "Confirmer" at bounding box center [244, 78] width 308 height 10
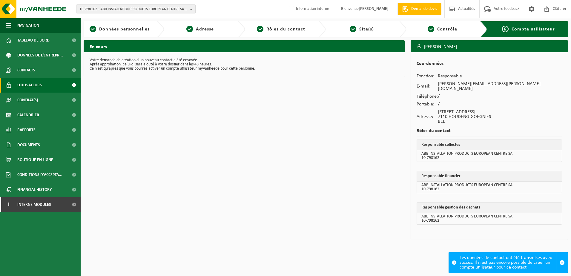
click at [36, 83] on span "Utilisateurs" at bounding box center [29, 85] width 24 height 15
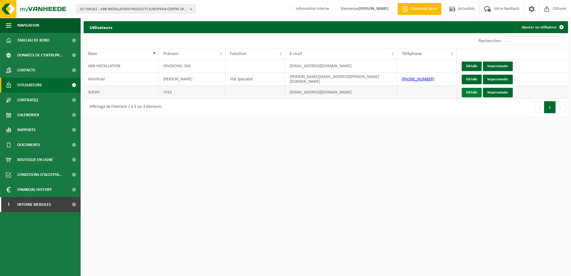
click at [473, 92] on link "Détails" at bounding box center [472, 93] width 20 height 10
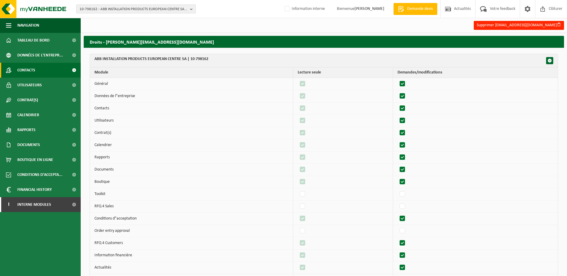
click at [35, 66] on span "Contacts" at bounding box center [26, 70] width 18 height 15
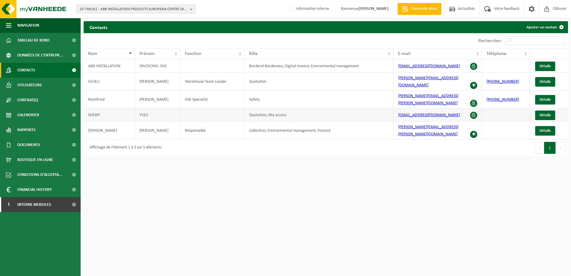
click at [473, 112] on span at bounding box center [473, 115] width 7 height 7
click at [475, 112] on span at bounding box center [473, 115] width 7 height 7
click at [543, 113] on span "Détails" at bounding box center [545, 115] width 11 height 4
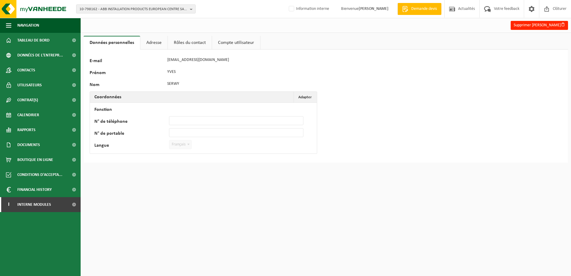
click at [145, 43] on link "Adresse" at bounding box center [153, 43] width 27 height 14
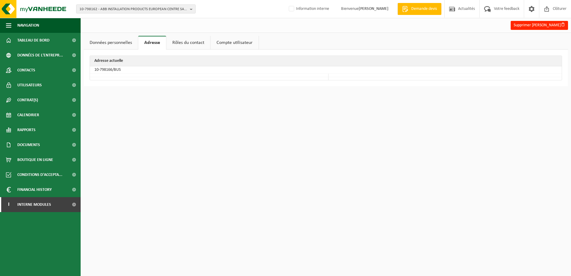
click at [185, 42] on link "Rôles du contact" at bounding box center [188, 43] width 44 height 14
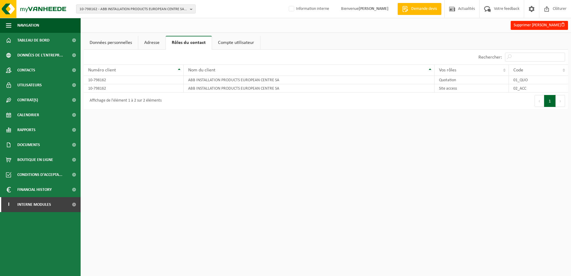
click at [149, 43] on link "Adresse" at bounding box center [151, 43] width 27 height 14
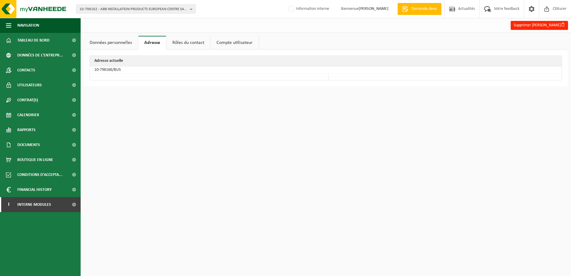
click at [109, 41] on link "Données personnelles" at bounding box center [111, 43] width 54 height 14
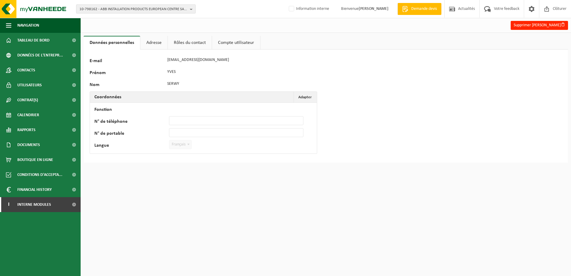
click at [95, 11] on span "10-798162 - ABB INSTALLATION PRODUCTS EUROPEAN CENTRE SA - 7110 HOUDENG-GOEGNIE…" at bounding box center [133, 9] width 108 height 9
click at [101, 20] on input "text" at bounding box center [136, 18] width 117 height 7
paste input "10-756467"
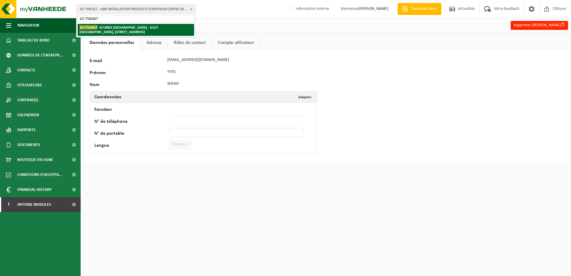
type input "10-756467"
click at [109, 29] on strong "10-756467 - ECURIES SAINT-MARTIN - 6567 MERBES-LE-CHÂTEAU, RUE DE L'HOPITAL 19" at bounding box center [118, 29] width 79 height 9
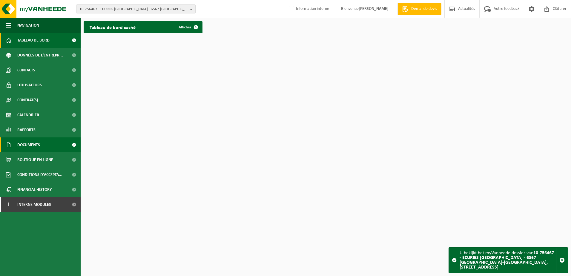
click at [35, 145] on span "Documents" at bounding box center [28, 144] width 23 height 15
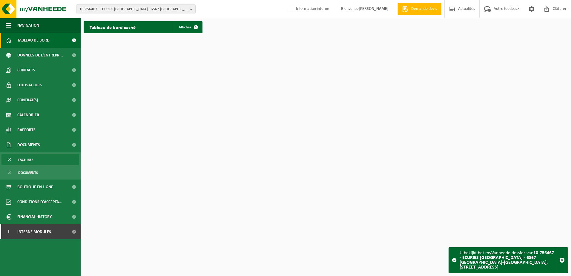
click at [35, 157] on link "Factures" at bounding box center [40, 159] width 78 height 11
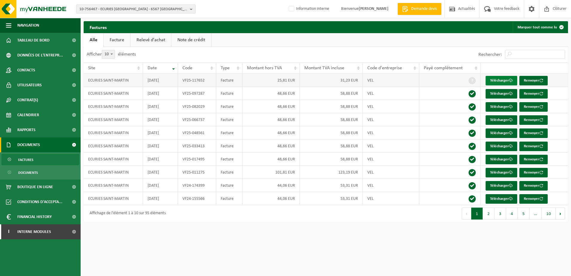
click at [494, 82] on link "Télécharger" at bounding box center [502, 81] width 32 height 10
click at [123, 11] on span "10-756467 - ECURIES SAINT-MARTIN - 6567 MERBES-LE-CHÂTEAU, RUE DE L'HOPITAL 19" at bounding box center [133, 9] width 108 height 9
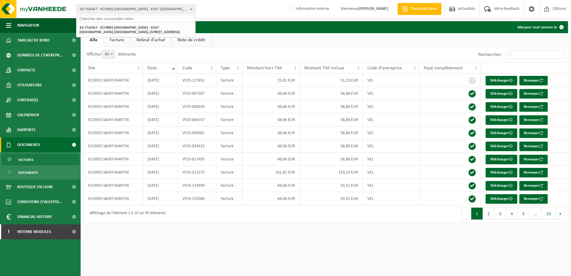
click at [105, 19] on input "text" at bounding box center [136, 18] width 117 height 7
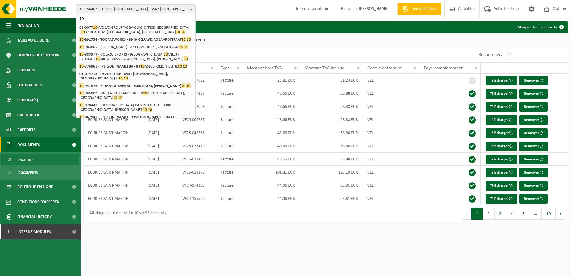
type input "1"
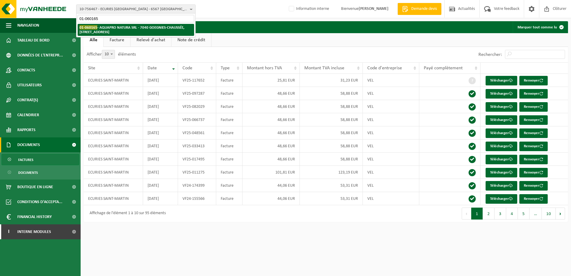
type input "01-060165"
click at [133, 30] on li "01-060165 - AQUAPRO NATURA SRL - 7040 GOEGNIES-CHAUSSÉE, RUE DE LA CHAUSSEE 84" at bounding box center [136, 30] width 117 height 12
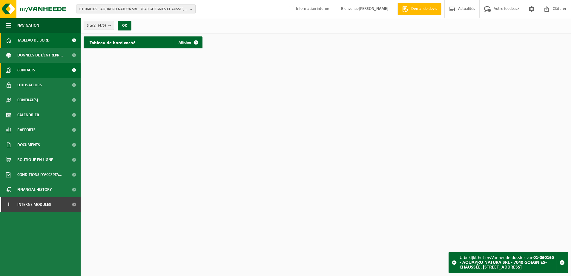
click at [51, 70] on link "Contacts" at bounding box center [40, 70] width 81 height 15
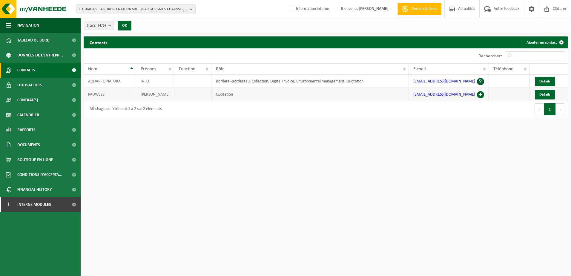
click at [482, 95] on span at bounding box center [480, 94] width 7 height 7
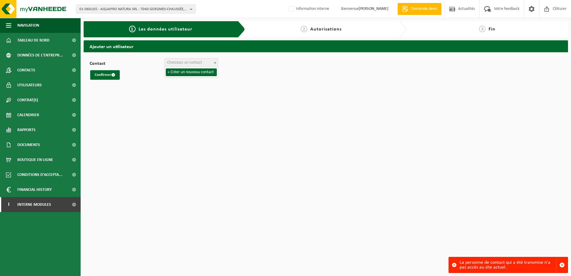
click at [197, 58] on span "Choisissez un contact" at bounding box center [191, 62] width 54 height 9
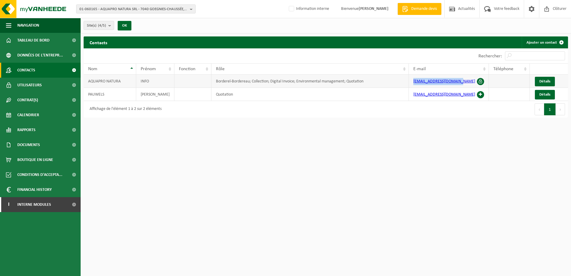
drag, startPoint x: 411, startPoint y: 82, endPoint x: 460, endPoint y: 86, distance: 49.2
click at [460, 86] on td "aquapronatura@gmail.com" at bounding box center [449, 81] width 80 height 13
copy link "aquapronatura@gmail.com"
click at [42, 208] on span "Interne modules" at bounding box center [34, 204] width 34 height 15
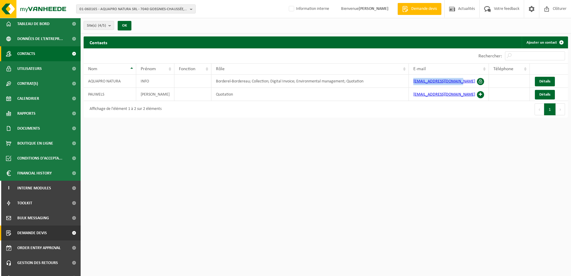
scroll to position [26, 0]
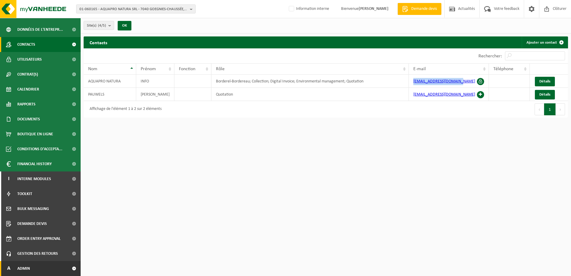
click at [37, 266] on link "A Admin" at bounding box center [40, 268] width 81 height 15
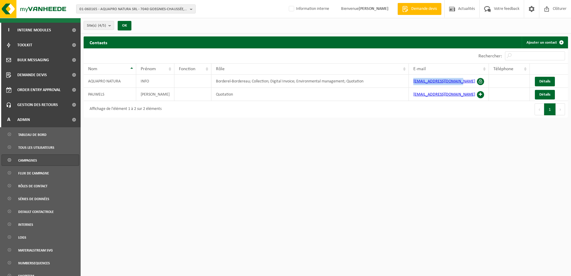
scroll to position [175, 0]
click at [36, 143] on span "Tous les utilisateurs" at bounding box center [36, 146] width 36 height 11
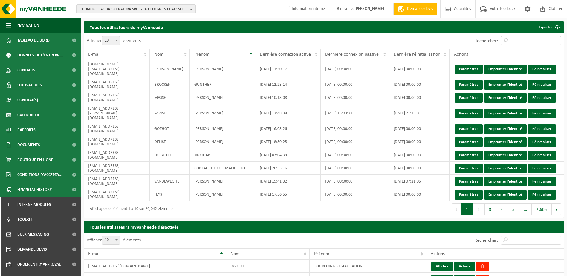
click at [525, 40] on input "Rechercher:" at bounding box center [531, 40] width 60 height 9
paste input "[EMAIL_ADDRESS][DOMAIN_NAME]"
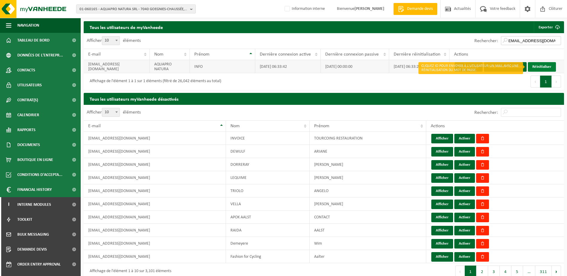
type input "[EMAIL_ADDRESS][DOMAIN_NAME]"
click at [540, 66] on link "Réinitialiser" at bounding box center [542, 67] width 28 height 10
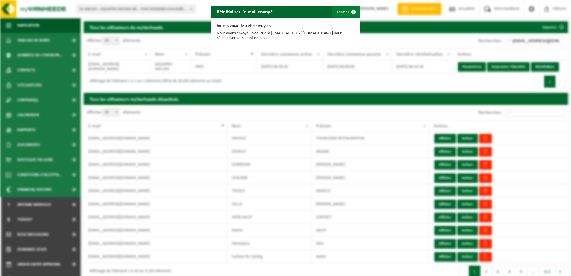
click at [341, 15] on button "Fermer" at bounding box center [345, 12] width 27 height 12
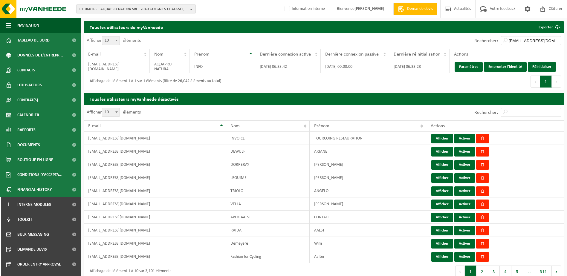
click at [103, 10] on span "01-060165 - AQUAPRO NATURA SRL - 7040 GOEGNIES-CHAUSSÉE, [STREET_ADDRESS]" at bounding box center [133, 9] width 108 height 9
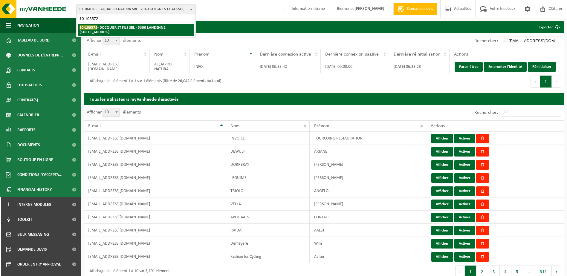
type input "10-108572"
click at [116, 25] on li "10-108572 - DOCQUIER ET FILS SRL - 5300 LANDENNE, RUE DE L'EXPANSION 1" at bounding box center [136, 30] width 117 height 12
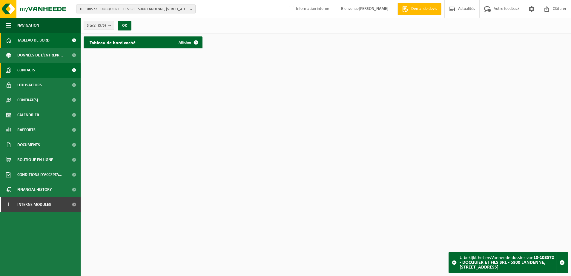
click at [41, 71] on link "Contacts" at bounding box center [40, 70] width 81 height 15
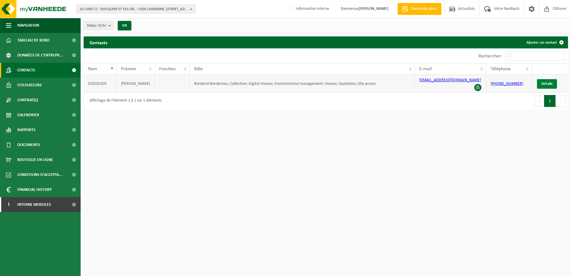
click at [551, 82] on span "Détails" at bounding box center [547, 84] width 11 height 4
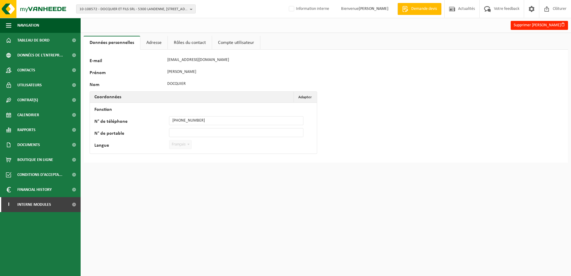
click at [150, 42] on link "Adresse" at bounding box center [153, 43] width 27 height 14
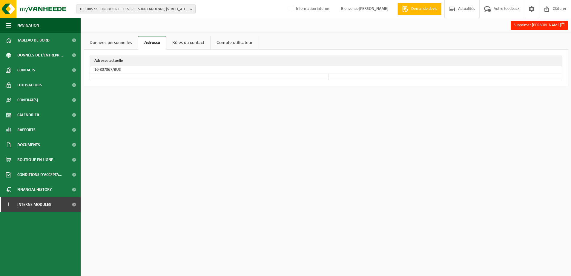
click at [190, 42] on link "Rôles du contact" at bounding box center [188, 43] width 44 height 14
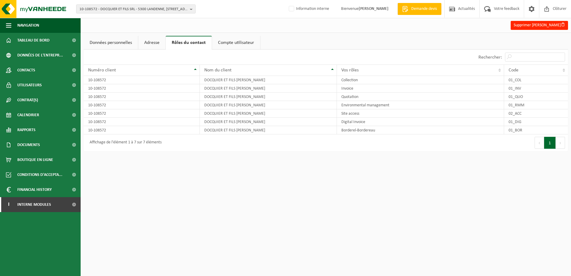
click at [132, 44] on link "Données personnelles" at bounding box center [111, 43] width 54 height 14
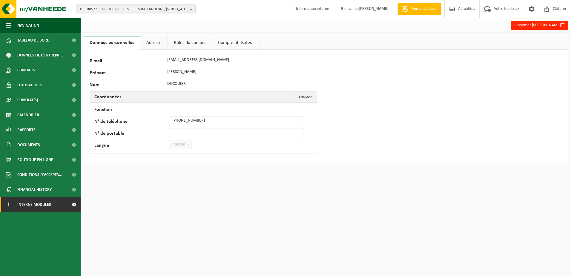
click at [37, 204] on span "Interne modules" at bounding box center [34, 204] width 34 height 15
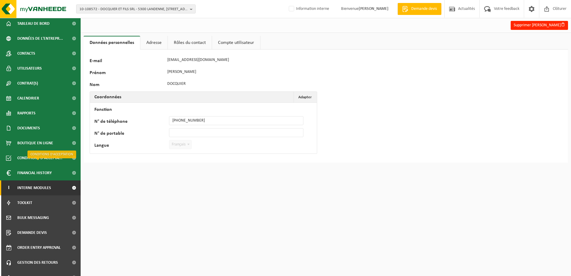
scroll to position [26, 0]
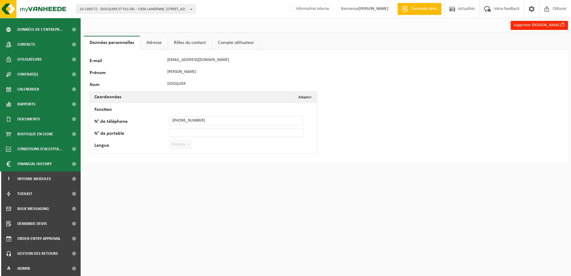
click at [165, 67] on div "39195 E-mail [EMAIL_ADDRESS][DOMAIN_NAME] Prénom [PERSON_NAME] DOCQUIER Coordon…" at bounding box center [187, 106] width 194 height 101
click at [36, 269] on link "A Admin" at bounding box center [40, 268] width 81 height 15
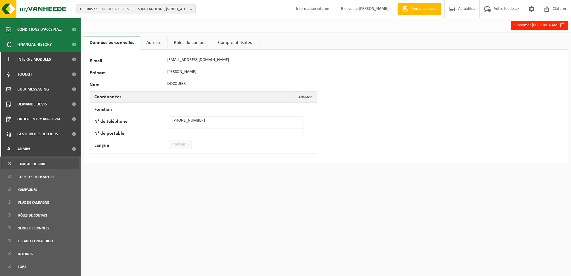
scroll to position [205, 0]
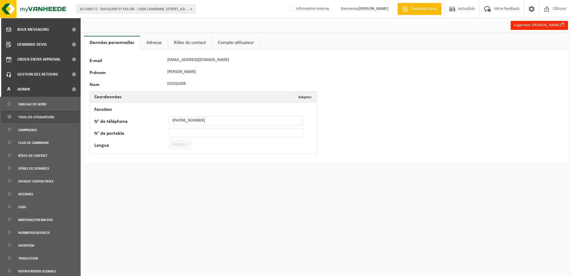
click at [45, 121] on span "Tous les utilisateurs" at bounding box center [36, 116] width 36 height 11
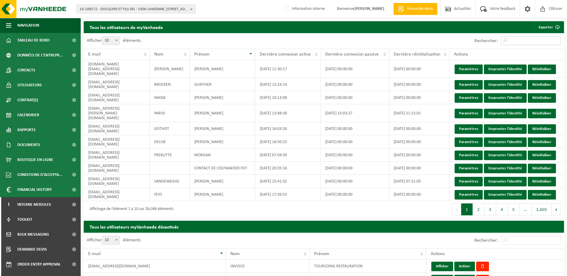
click at [506, 39] on input "Rechercher:" at bounding box center [531, 40] width 60 height 9
paste input "[EMAIL_ADDRESS][DOMAIN_NAME]"
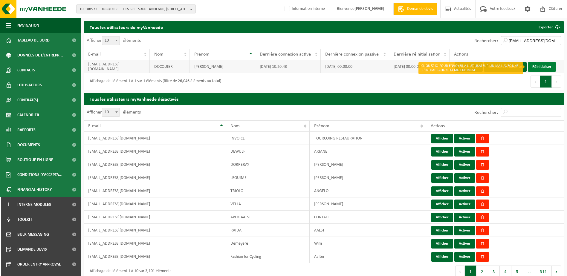
type input "[EMAIL_ADDRESS][DOMAIN_NAME]"
click at [534, 64] on link "Réinitialiser" at bounding box center [542, 67] width 28 height 10
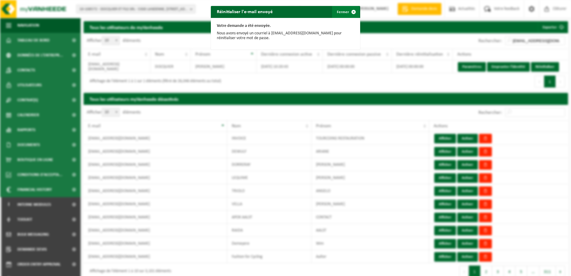
click at [338, 14] on button "Fermer" at bounding box center [345, 12] width 27 height 12
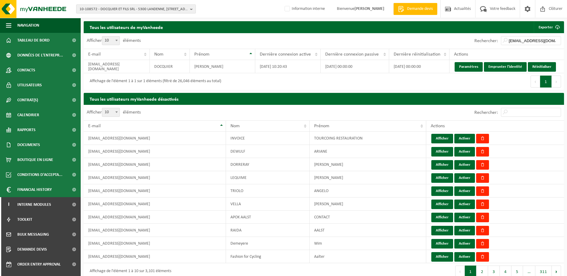
click at [104, 9] on span "10-108572 - DOCQUIER ET FILS SRL - 5300 LANDENNE, [STREET_ADDRESS]" at bounding box center [133, 9] width 108 height 9
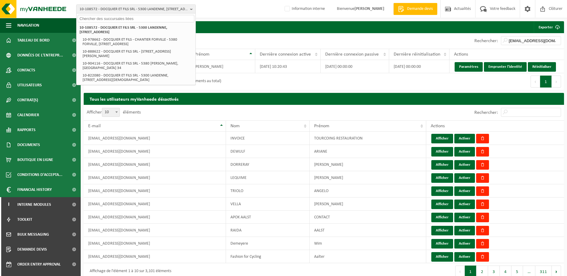
click at [103, 21] on input "text" at bounding box center [136, 18] width 117 height 7
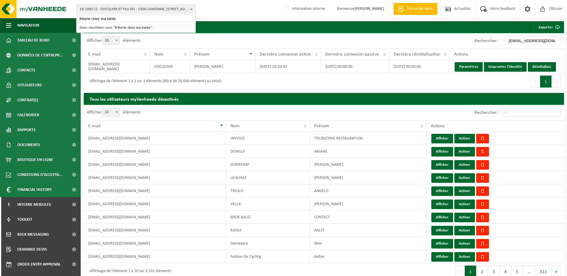
type input "friterie chez ma tante"
click at [120, 28] on strong "friterie chez ma tante" at bounding box center [133, 28] width 36 height 4
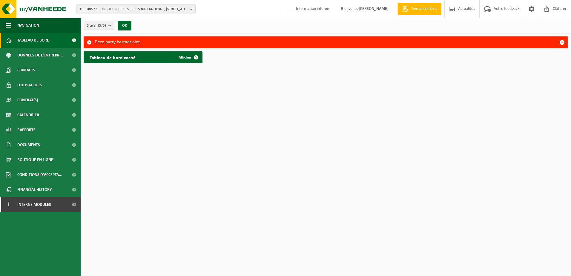
click at [102, 13] on span "10-108572 - DOCQUIER ET FILS SRL - 5300 LANDENNE, [STREET_ADDRESS]" at bounding box center [133, 9] width 108 height 9
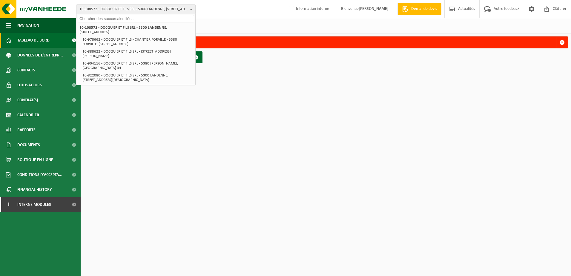
click at [104, 20] on input "text" at bounding box center [136, 18] width 117 height 7
paste input "10-901510"
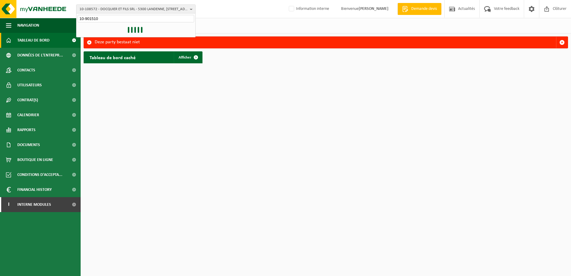
type input "10-901510"
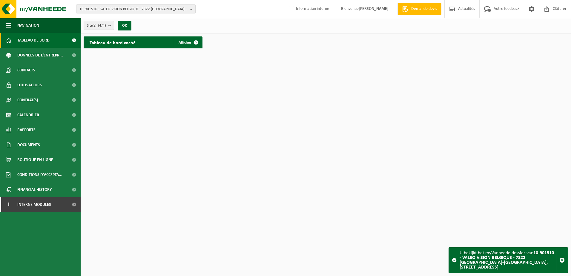
click at [189, 9] on button "10-901510 - VALEO VISION BELGIQUE - 7822 [GEOGRAPHIC_DATA]-[GEOGRAPHIC_DATA], […" at bounding box center [135, 8] width 119 height 9
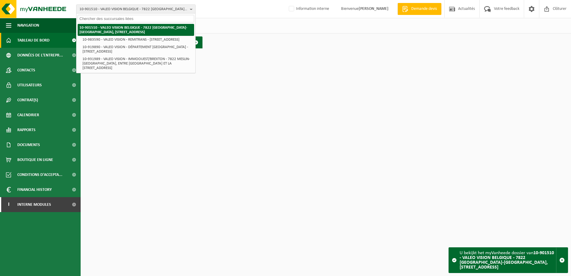
click at [180, 30] on strong "10-901510 - VALEO VISION BELGIQUE - 7822 [GEOGRAPHIC_DATA]-[GEOGRAPHIC_DATA], […" at bounding box center [133, 30] width 108 height 8
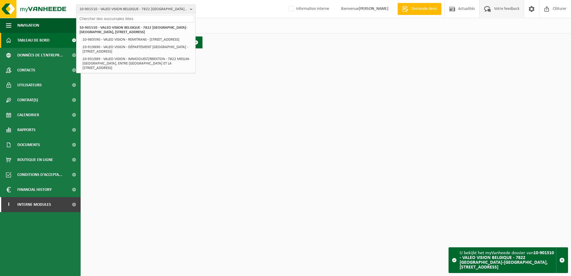
click at [508, 9] on span "Votre feedback" at bounding box center [507, 9] width 28 height 18
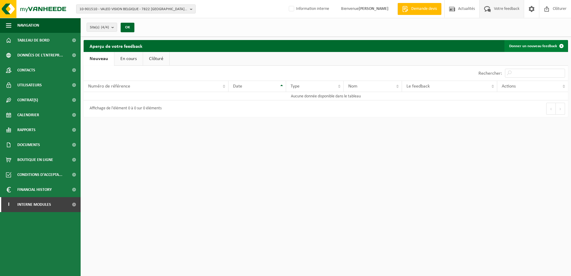
drag, startPoint x: 532, startPoint y: 48, endPoint x: 525, endPoint y: 47, distance: 6.6
click at [532, 48] on link "Donner un nouveau feedback" at bounding box center [536, 46] width 63 height 12
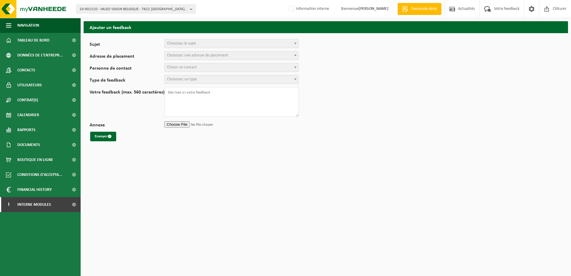
select select
click at [190, 45] on span "Choisissez le sujet" at bounding box center [181, 43] width 29 height 4
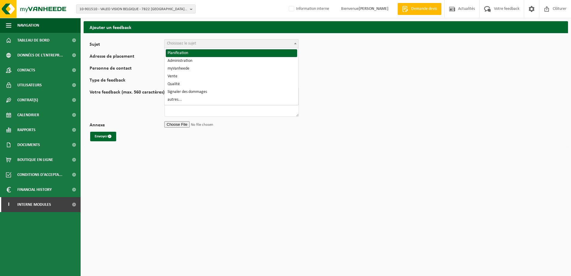
select select "1"
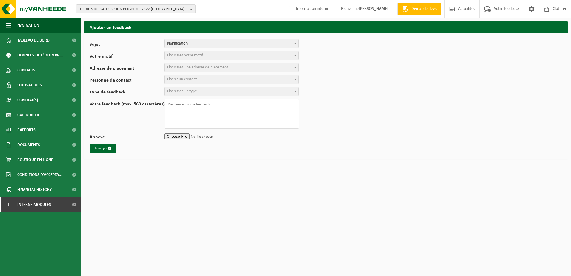
click at [190, 57] on span "Choisissez votre motif" at bounding box center [185, 55] width 36 height 4
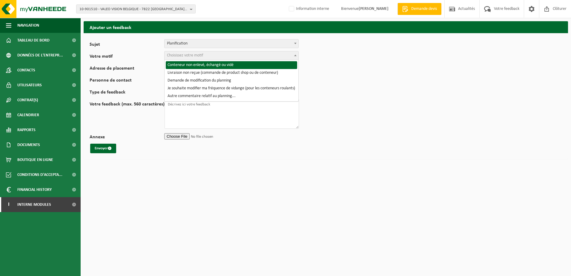
select select "2"
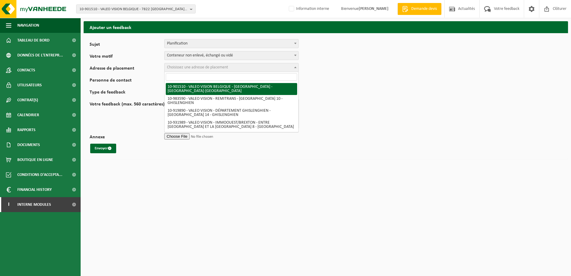
click at [192, 69] on span "Choisissez une adresse de placement" at bounding box center [197, 67] width 61 height 4
select select "134945"
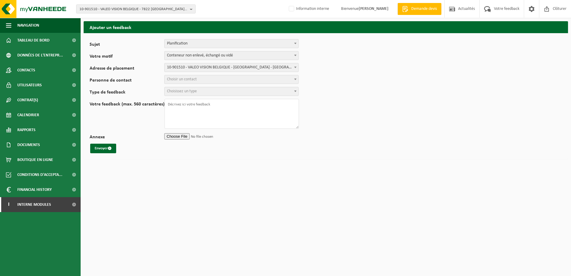
click at [191, 81] on span "Choisir un contact" at bounding box center [182, 79] width 30 height 4
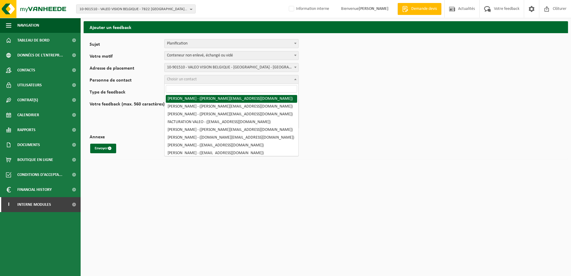
select select "86398"
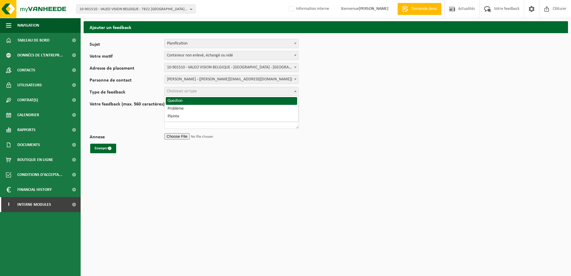
click at [191, 90] on span "Choisissez un type" at bounding box center [182, 91] width 30 height 4
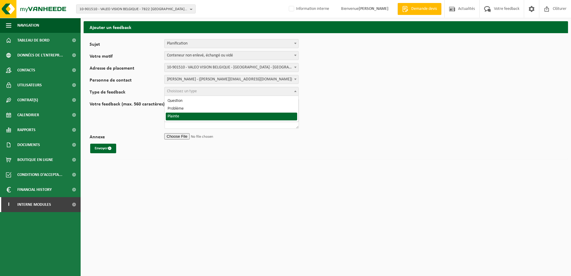
select select "COM"
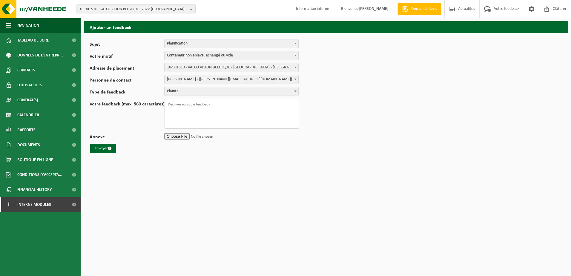
click at [188, 109] on textarea "Votre feedback (max. 560 caractères)" at bounding box center [232, 114] width 134 height 30
paste textarea "Pour l’échange T250002613259 Les boxs vident ont été repris mais il n’y a pas e…"
type textarea "Pour l’échange T250002613259 Les boxs vident ont été repris mais il n’y a pas e…"
click at [183, 137] on input "Annexe" at bounding box center [231, 136] width 134 height 9
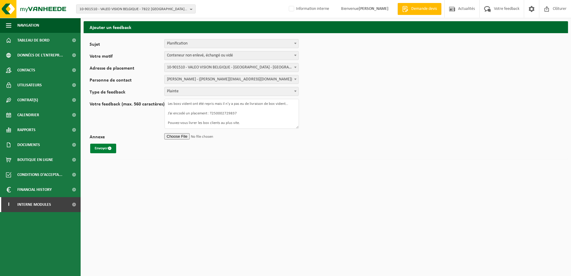
click at [103, 150] on button "Envoyer" at bounding box center [103, 149] width 26 height 10
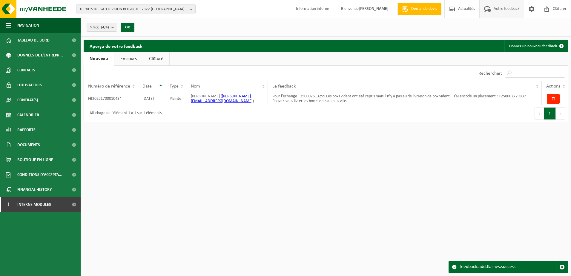
click at [99, 10] on span "10-901510 - VALEO VISION BELGIQUE - 7822 [GEOGRAPHIC_DATA]-[GEOGRAPHIC_DATA], […" at bounding box center [133, 9] width 108 height 9
type input "10-744966"
click at [158, 26] on strong "10-744966 - CASTINGPAR SA - 6040 JUMET, ALLÉE CENTRALE 41" at bounding box center [118, 27] width 78 height 4
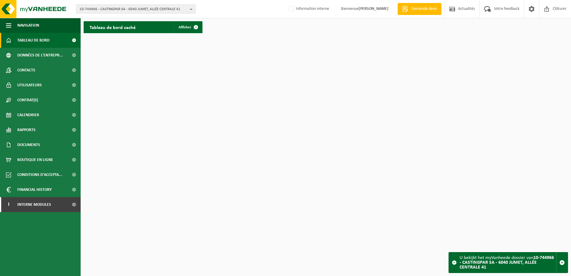
click at [109, 7] on span "10-744966 - CASTINGPAR SA - 6040 JUMET, ALLÉE CENTRALE 41" at bounding box center [133, 9] width 108 height 9
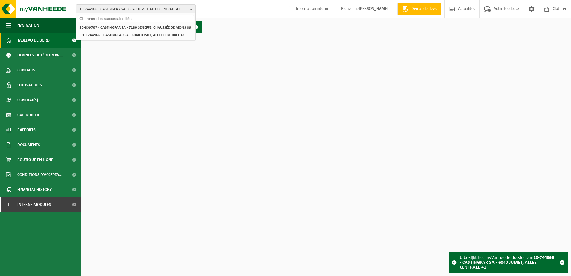
click at [108, 17] on input "text" at bounding box center [136, 18] width 117 height 7
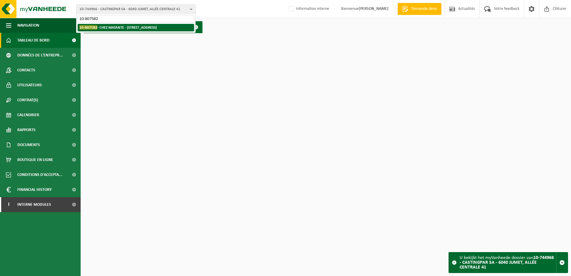
type input "10-807582"
drag, startPoint x: 119, startPoint y: 27, endPoint x: 110, endPoint y: 22, distance: 11.0
click at [119, 27] on strong "10-807582 - CHEZ MATANTE - 7370 [GEOGRAPHIC_DATA], GRAND'PLACE 21" at bounding box center [117, 27] width 77 height 4
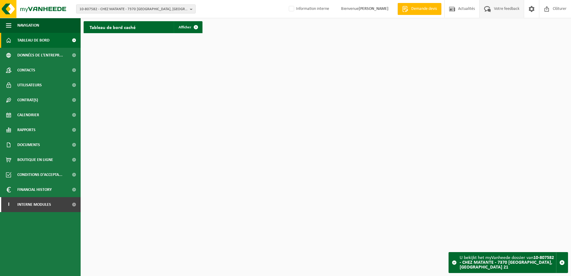
click at [504, 11] on span "Votre feedback" at bounding box center [507, 9] width 28 height 18
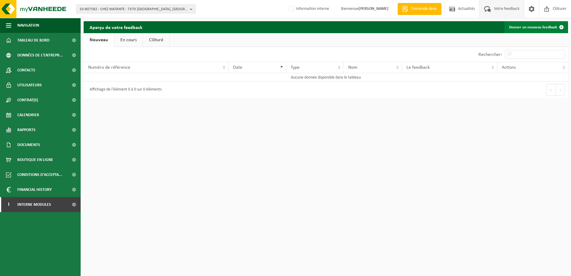
click at [519, 26] on link "Donner un nouveau feedback" at bounding box center [536, 27] width 63 height 12
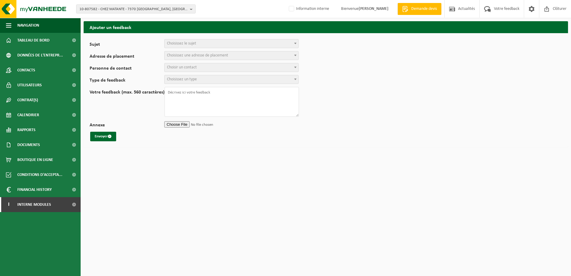
select select
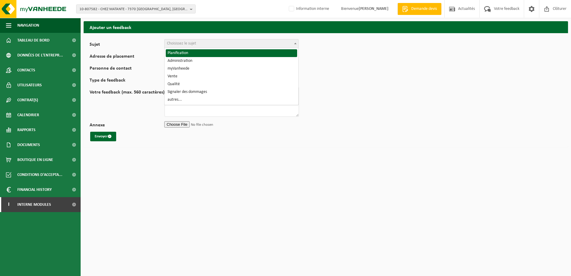
click at [197, 41] on span "Choisissez le sujet" at bounding box center [232, 43] width 134 height 8
select select "1"
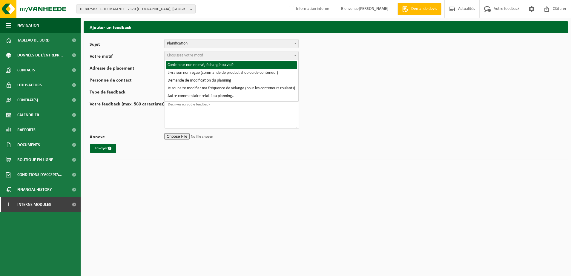
click at [191, 55] on span "Choisissez votre motif" at bounding box center [185, 55] width 36 height 4
select select "2"
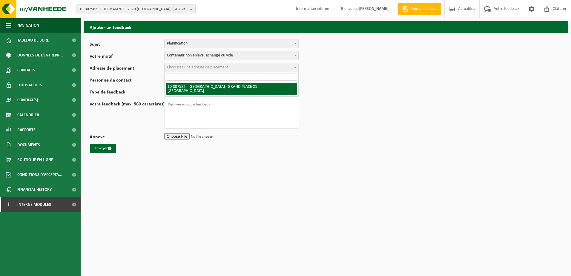
click at [188, 65] on span "Choisissez une adresse de placement" at bounding box center [197, 67] width 61 height 4
select select "35264"
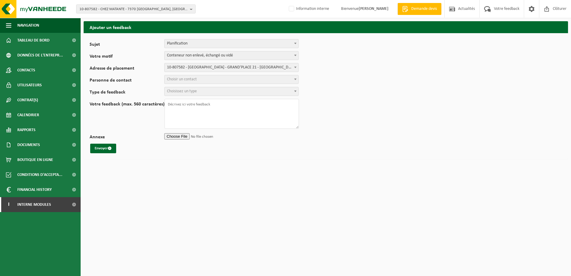
click at [187, 80] on span "Choisir un contact" at bounding box center [182, 79] width 30 height 4
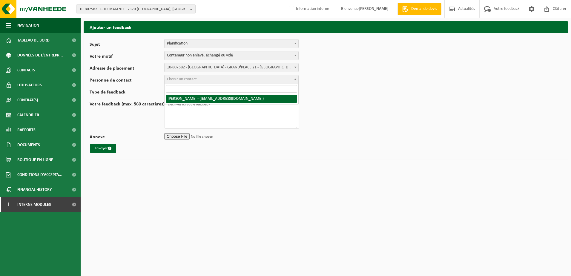
select select "121841"
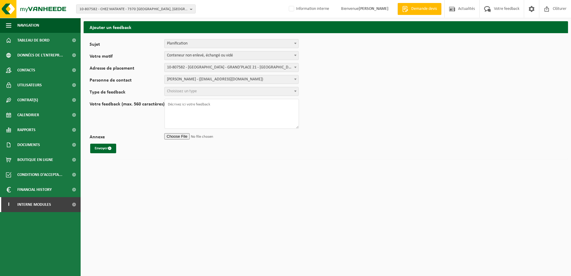
click at [188, 96] on form "Sujet Planification Administration myVanheede Vente Qualité Signaler des dommag…" at bounding box center [326, 96] width 473 height 114
click at [188, 95] on span "Choisissez un type" at bounding box center [232, 91] width 134 height 8
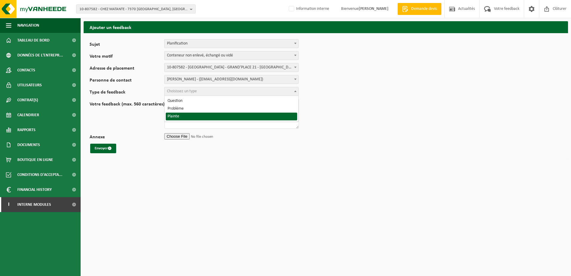
select select "COM"
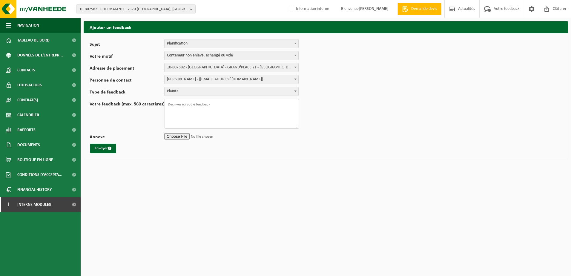
click at [182, 108] on textarea "Votre feedback (max. 560 caractères)" at bounding box center [232, 114] width 134 height 30
type textarea "Resiliation ! [PERSON_NAME] n'a pas ete rechercher le cont ! Alors que tout est…"
click at [106, 148] on button "Envoyer" at bounding box center [103, 149] width 26 height 10
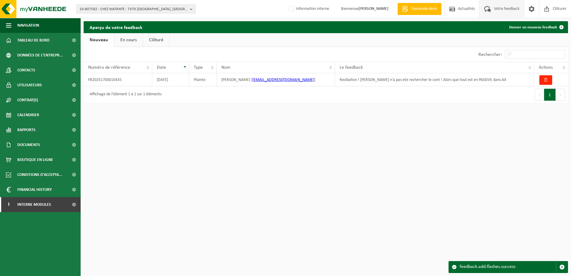
click at [95, 9] on span "10-807582 - CHEZ MATANTE - 7370 [GEOGRAPHIC_DATA], [GEOGRAPHIC_DATA] 21" at bounding box center [133, 9] width 108 height 9
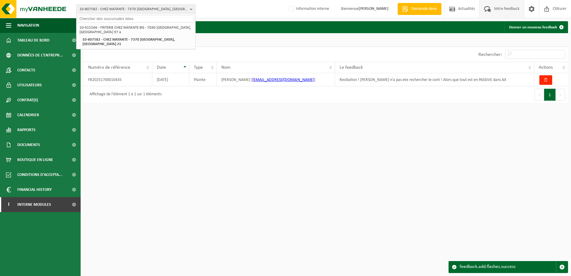
click at [96, 18] on input "text" at bounding box center [136, 18] width 117 height 7
paste input "(01-101089"
click at [82, 18] on input "(01-101089" at bounding box center [136, 18] width 117 height 7
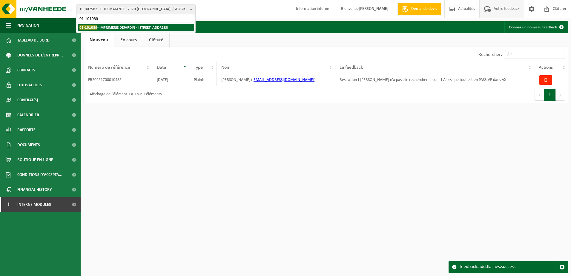
type input "01-101089"
click at [130, 31] on li "01-101089 - IMPRIMERIE DEJARDIN - 4690 GLONS, RUE BROUCK AU TILLEUL 13B" at bounding box center [136, 27] width 117 height 7
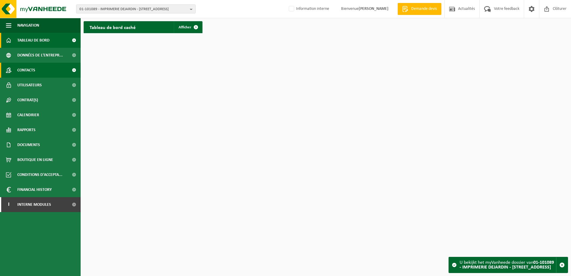
click at [42, 73] on link "Contacts" at bounding box center [40, 70] width 81 height 15
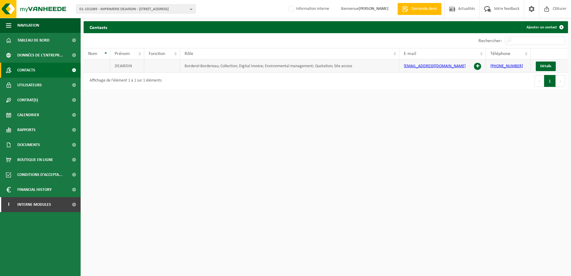
click at [478, 66] on span at bounding box center [477, 66] width 7 height 7
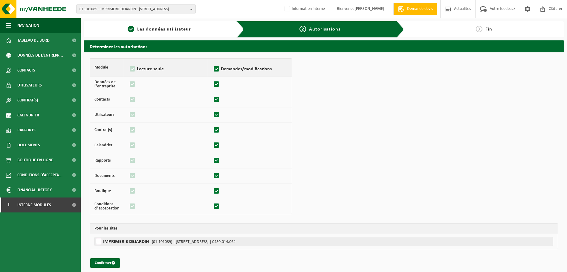
drag, startPoint x: 99, startPoint y: 241, endPoint x: 99, endPoint y: 244, distance: 3.0
click at [99, 241] on label"] "IMPRIMERIE DEJARDIN | (01-101089) | [STREET_ADDRESS] | 0430.014.064" at bounding box center [323, 241] width 459 height 9
click at [99, 241] on input "IMPRIMERIE DEJARDIN | (01-101089) | [STREET_ADDRESS] | 0430.014.064" at bounding box center [377, 241] width 567 height 9
checkbox input "true"
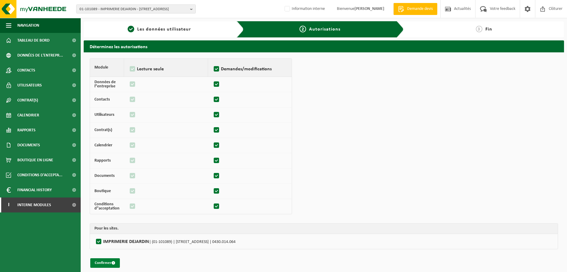
click at [102, 262] on button "Confirmer" at bounding box center [105, 263] width 30 height 10
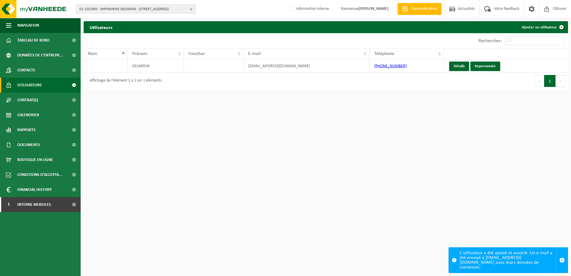
click at [99, 7] on span "01-101089 - IMPRIMERIE DEJARDIN - [STREET_ADDRESS]" at bounding box center [133, 9] width 108 height 9
click at [99, 17] on input "text" at bounding box center [136, 18] width 117 height 7
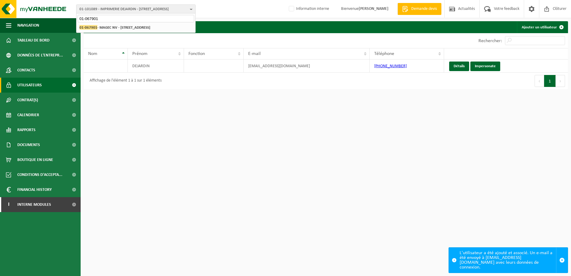
type input "01-067901"
click at [140, 28] on strong "01-067901 - MAGEC [STREET_ADDRESS]" at bounding box center [114, 27] width 71 height 4
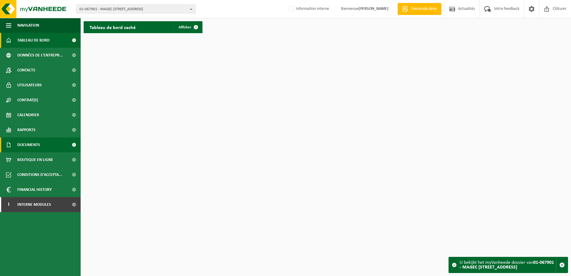
click at [35, 147] on span "Documents" at bounding box center [28, 144] width 23 height 15
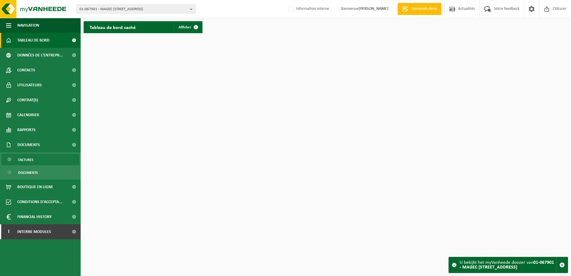
click at [31, 160] on span "Factures" at bounding box center [25, 159] width 15 height 11
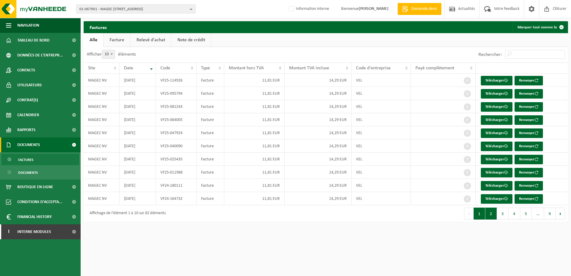
click at [490, 211] on button "2" at bounding box center [491, 214] width 12 height 12
click at [500, 215] on button "3" at bounding box center [503, 214] width 12 height 12
click at [522, 215] on button "5" at bounding box center [526, 214] width 12 height 12
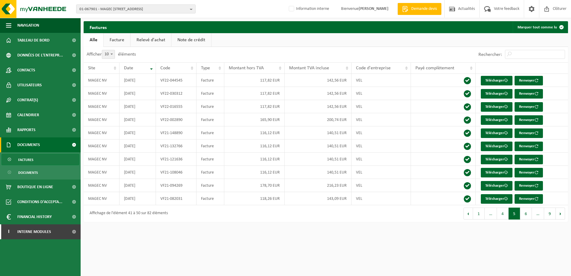
click at [479, 216] on button "1" at bounding box center [479, 214] width 12 height 12
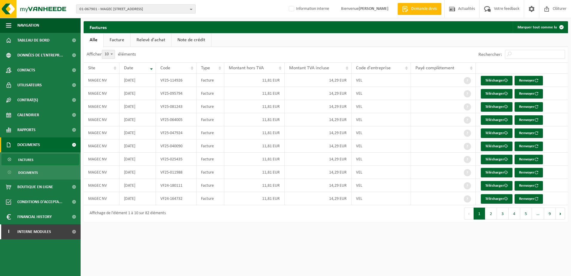
click at [99, 12] on span "01-067901 - MAGEC [STREET_ADDRESS]" at bounding box center [133, 9] width 108 height 9
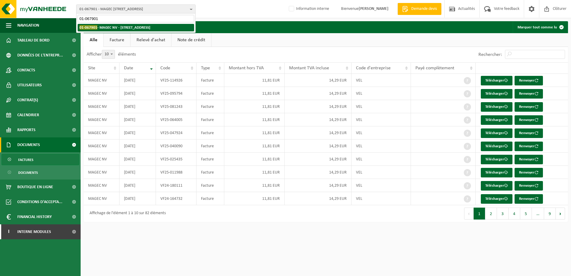
type input "01-067901"
click at [102, 29] on strong "01-067901 - MAGEC [STREET_ADDRESS]" at bounding box center [114, 27] width 71 height 4
drag, startPoint x: 228, startPoint y: 4, endPoint x: 226, endPoint y: 0, distance: 4.7
click at [228, 4] on div "01-067901 - MAGEC NV - 1540 [GEOGRAPHIC_DATA], BREEMSTRAAT 48 01-067901 01-0679…" at bounding box center [285, 9] width 571 height 18
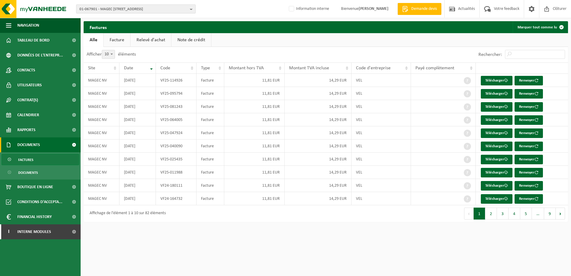
click at [125, 9] on span "01-067901 - MAGEC [STREET_ADDRESS]" at bounding box center [133, 9] width 108 height 9
click at [108, 17] on input "text" at bounding box center [136, 18] width 117 height 7
click at [121, 20] on input "text" at bounding box center [136, 18] width 117 height 7
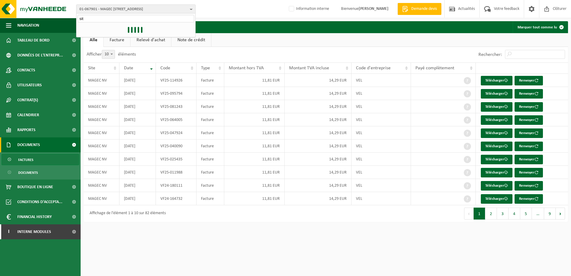
type input "sita"
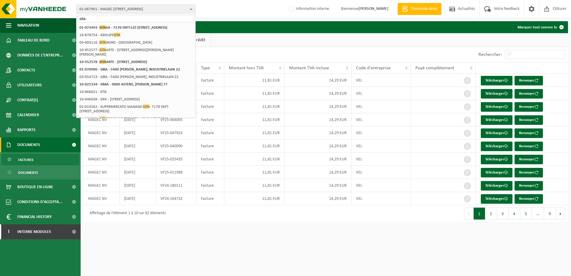
click at [112, 19] on input "sita" at bounding box center [136, 18] width 117 height 7
click at [95, 18] on input "sita" at bounding box center [136, 18] width 117 height 7
drag, startPoint x: 91, startPoint y: 18, endPoint x: 78, endPoint y: 17, distance: 12.9
click at [78, 17] on input "sita" at bounding box center [136, 18] width 117 height 7
type input "sita"
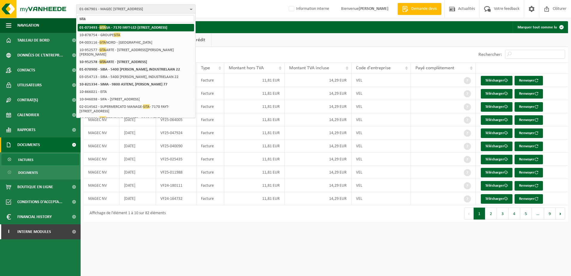
click at [145, 29] on strong "01-073493 - SITA SA - 7170 FAYT-LEZ-MANAGE, [STREET_ADDRESS]" at bounding box center [123, 27] width 88 height 4
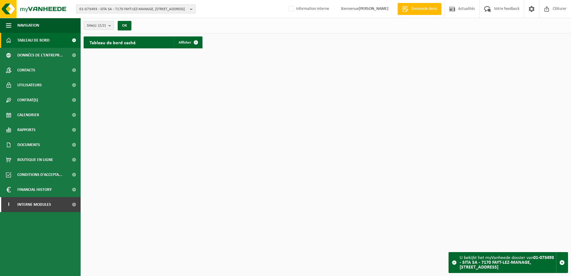
click at [151, 6] on span "01-073493 - SITA SA - 7170 FAYT-LEZ-MANAGE, [STREET_ADDRESS]" at bounding box center [133, 9] width 108 height 9
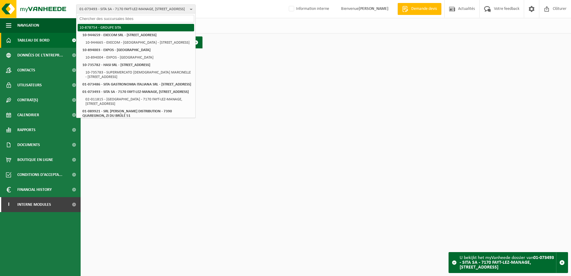
click at [125, 27] on li "10-878754 - GROUPE SITA" at bounding box center [136, 27] width 117 height 7
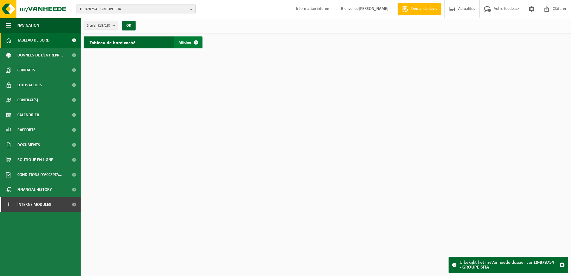
click at [196, 42] on span at bounding box center [196, 42] width 12 height 12
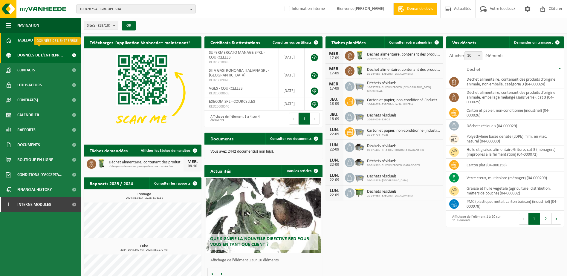
click at [40, 54] on span "Données de l'entrepr..." at bounding box center [40, 55] width 46 height 15
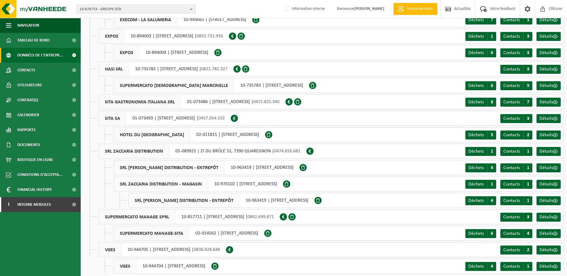
scroll to position [66, 0]
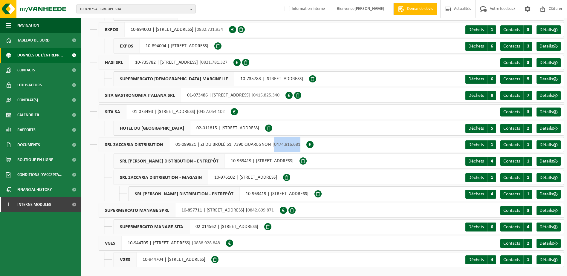
drag, startPoint x: 274, startPoint y: 145, endPoint x: 301, endPoint y: 148, distance: 27.0
click at [301, 148] on div "SRL ZACCARIA DISTRIBUTION 01-089921 | ZI DU BRÛLÉ 51, 7390 QUAREGNON | 0474.816…" at bounding box center [203, 144] width 208 height 15
drag, startPoint x: 175, startPoint y: 146, endPoint x: 197, endPoint y: 145, distance: 21.2
click at [197, 145] on div "SRL ZACCARIA DISTRIBUTION 01-089921 | ZI DU BRÛLÉ 51, 7390 QUAREGNON | 0474.816…" at bounding box center [203, 144] width 208 height 15
copy div "01-089921"
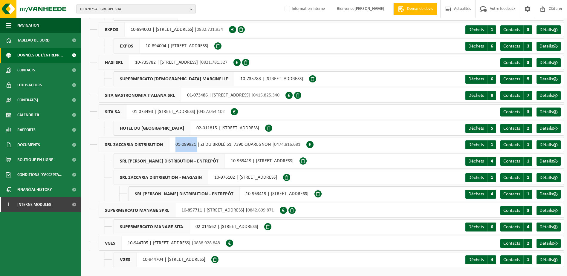
click at [119, 10] on span "10-878754 - GROUPE SITA" at bounding box center [133, 9] width 108 height 9
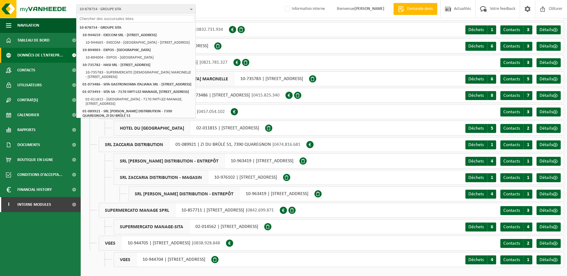
click at [104, 19] on input "text" at bounding box center [136, 18] width 117 height 7
paste input "01-089921"
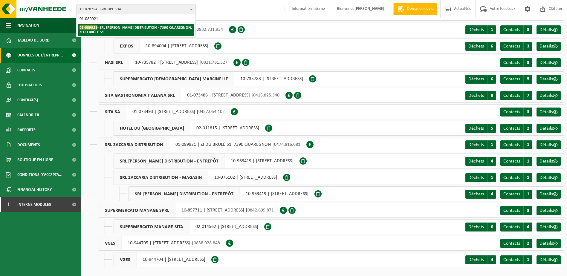
type input "01-089921"
click at [112, 30] on li "01-089921 - SRL ZACCARIA DISTRIBUTION - 7390 QUAREGNON, ZI DU BRÛLÉ 51" at bounding box center [136, 30] width 117 height 12
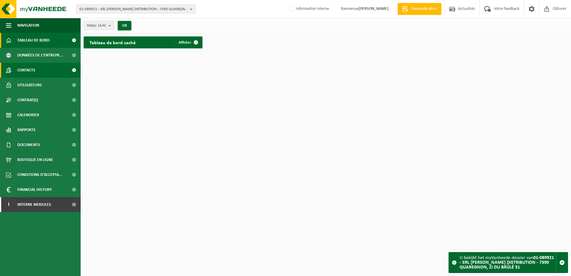
click at [35, 74] on span "Contacts" at bounding box center [26, 70] width 18 height 15
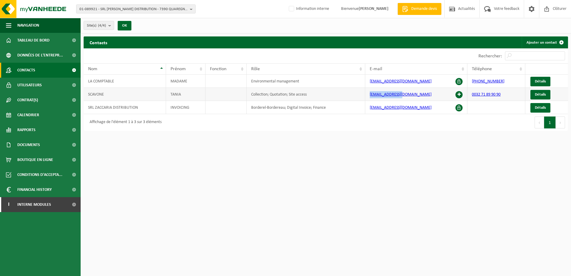
drag, startPoint x: 400, startPoint y: 96, endPoint x: 370, endPoint y: 97, distance: 30.8
click at [370, 97] on td "[EMAIL_ADDRESS][DOMAIN_NAME]" at bounding box center [416, 94] width 102 height 13
click at [460, 94] on span at bounding box center [459, 94] width 7 height 7
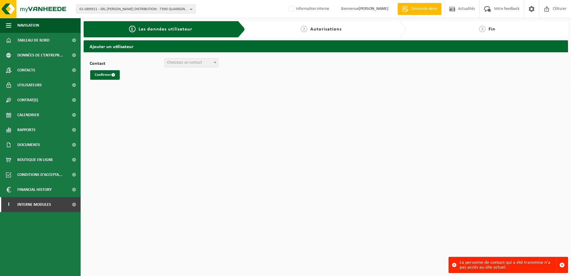
click at [193, 62] on span "Choisissez un contact" at bounding box center [184, 62] width 35 height 4
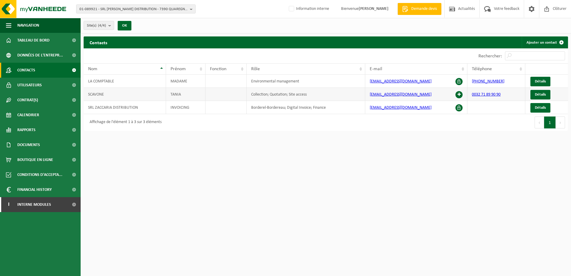
click at [460, 95] on span at bounding box center [459, 94] width 7 height 7
click at [332, 179] on html "01-089921 - SRL ZACCARIA DISTRIBUTION - 7390 QUAREGNON, ZI DU BRÛLÉ 51 10-87875…" at bounding box center [285, 138] width 571 height 276
drag, startPoint x: 42, startPoint y: 203, endPoint x: 37, endPoint y: 192, distance: 11.6
click at [42, 203] on span "Interne modules" at bounding box center [34, 204] width 34 height 15
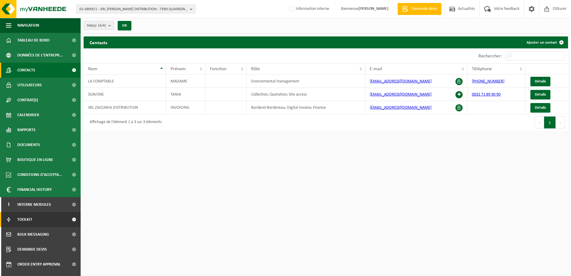
scroll to position [26, 0]
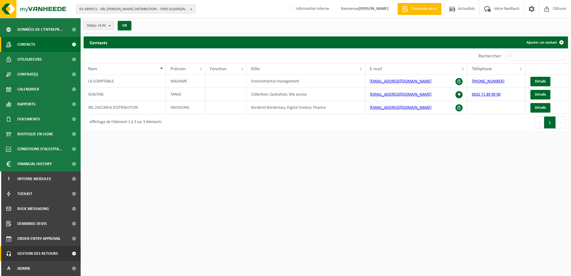
click at [49, 254] on span "Gestion des retours" at bounding box center [37, 253] width 41 height 15
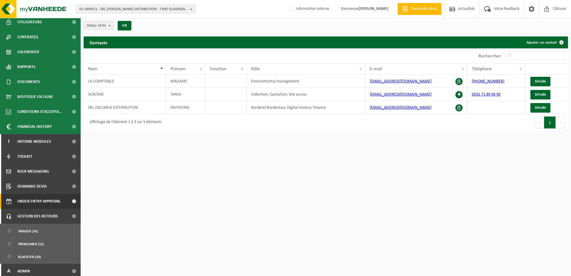
scroll to position [66, 0]
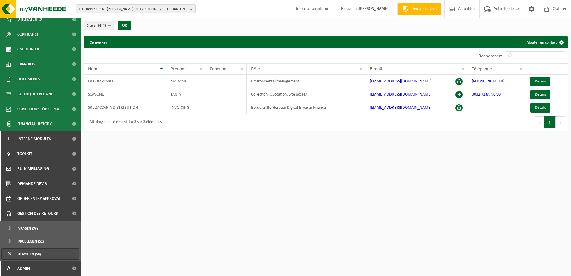
click at [38, 252] on span "Klachten (50)" at bounding box center [29, 254] width 23 height 11
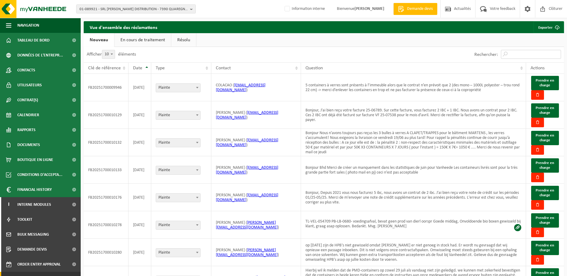
click at [537, 58] on input "Rechercher:" at bounding box center [531, 54] width 60 height 9
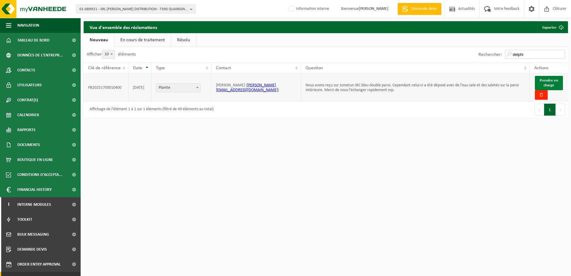
type input "delphi"
click at [554, 80] on span "Prendre en charge" at bounding box center [549, 83] width 19 height 9
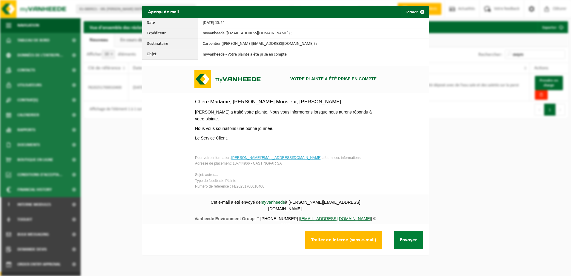
click at [404, 241] on button "Envoyer" at bounding box center [408, 240] width 29 height 18
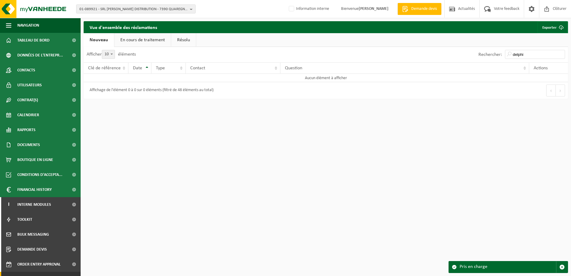
click at [159, 40] on link "En cours de traitement" at bounding box center [142, 40] width 56 height 14
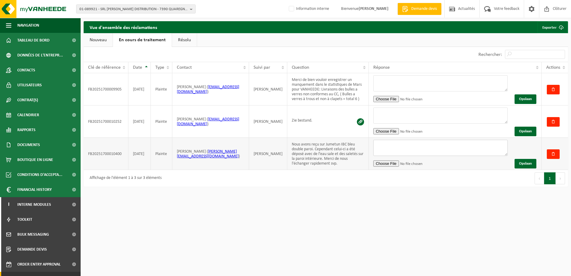
click at [407, 148] on textarea at bounding box center [440, 148] width 134 height 16
type textarea "ARnaud a traite la plainte."
drag, startPoint x: 89, startPoint y: 151, endPoint x: 123, endPoint y: 152, distance: 34.7
click at [123, 152] on td "FB20251700010400" at bounding box center [106, 154] width 45 height 32
copy td "FB20251700010400"
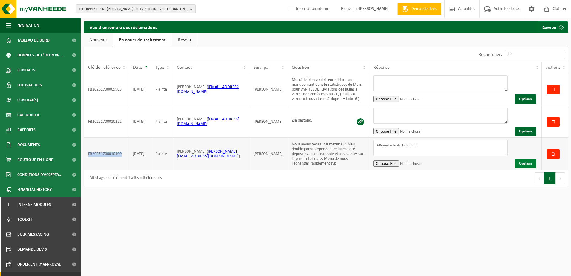
click at [526, 162] on button "Opslaan" at bounding box center [526, 164] width 22 height 10
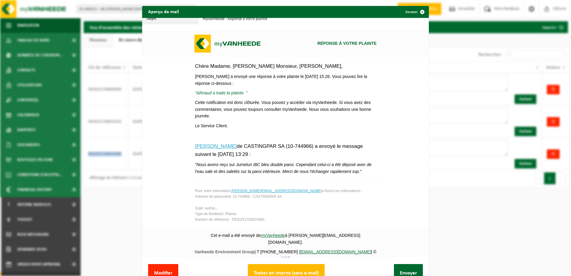
scroll to position [22, 0]
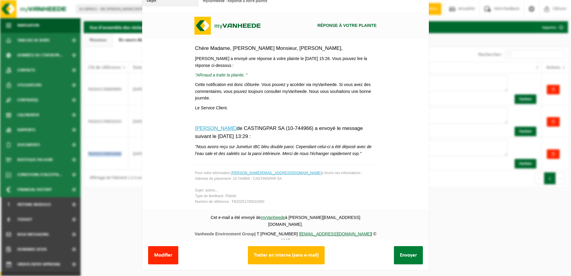
click at [405, 252] on button "Envoyer" at bounding box center [408, 255] width 29 height 18
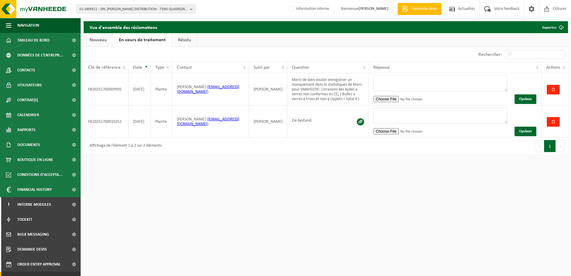
click at [104, 10] on span "01-089921 - SRL ZACCARIA DISTRIBUTION - 7390 QUAREGNON, ZI DU BRÛLÉ 51" at bounding box center [133, 9] width 108 height 9
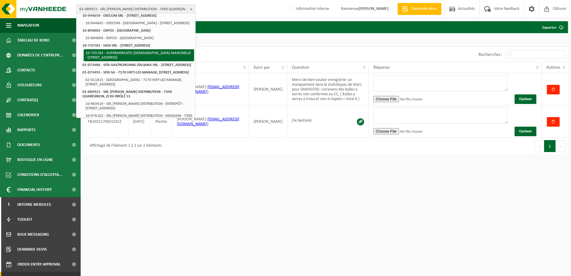
scroll to position [30, 0]
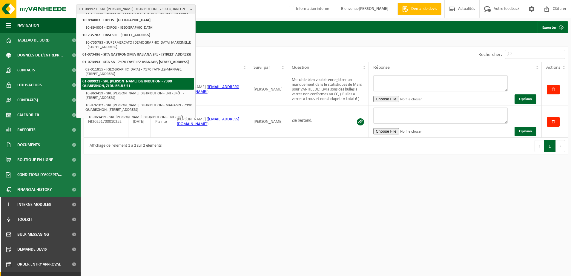
click at [149, 88] on strong "01-089921 - SRL ZACCARIA DISTRIBUTION - 7390 QUAREGNON, ZI DU BRÛLÉ 51" at bounding box center [127, 83] width 90 height 8
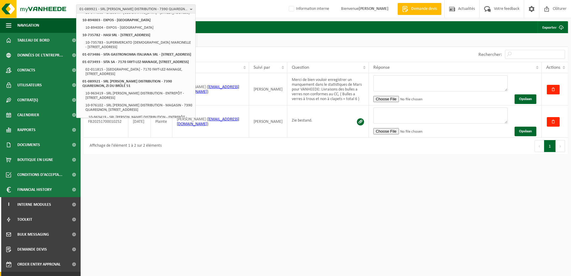
click at [95, 9] on span "01-089921 - SRL ZACCARIA DISTRIBUTION - 7390 QUAREGNON, ZI DU BRÛLÉ 51" at bounding box center [133, 9] width 108 height 9
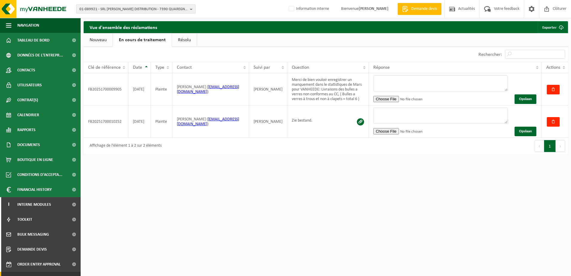
click at [95, 9] on span "01-089921 - SRL ZACCARIA DISTRIBUTION - 7390 QUAREGNON, ZI DU BRÛLÉ 51" at bounding box center [133, 9] width 108 height 9
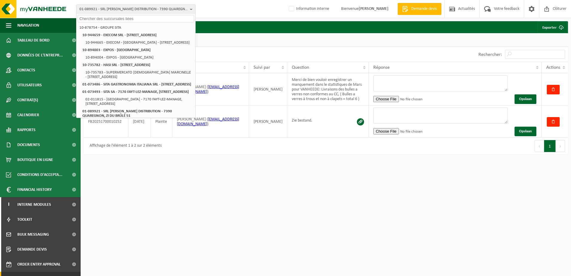
click at [110, 20] on input "text" at bounding box center [136, 18] width 117 height 7
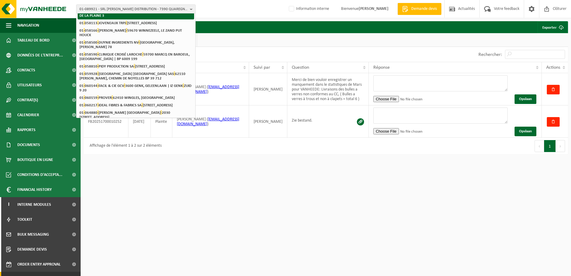
scroll to position [91, 0]
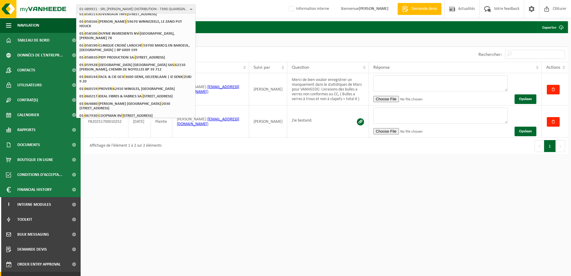
type input "-"
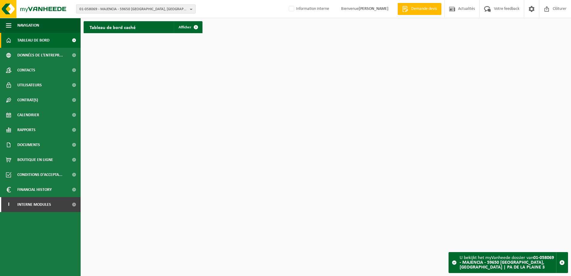
click at [124, 7] on span "01-058069 - MAJENCIA - 59650 [GEOGRAPHIC_DATA], [GEOGRAPHIC_DATA] | PA DE LA PL…" at bounding box center [133, 9] width 108 height 9
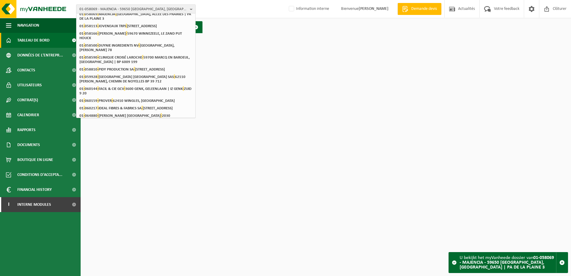
scroll to position [91, 0]
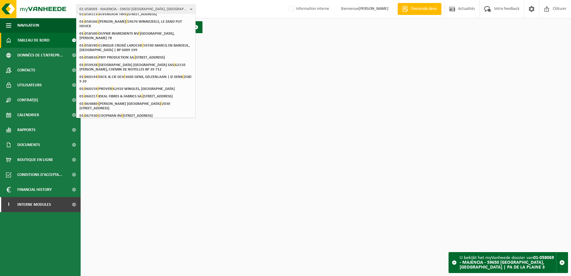
click at [105, 7] on span "01-058069 - MAJENCIA - 59650 [GEOGRAPHIC_DATA], [GEOGRAPHIC_DATA] | PA DE LA PL…" at bounding box center [133, 9] width 108 height 9
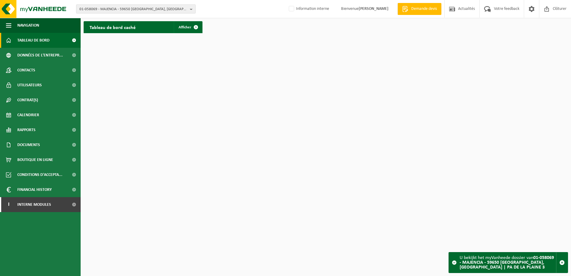
click at [115, 7] on span "01-058069 - MAJENCIA - 59650 [GEOGRAPHIC_DATA], [GEOGRAPHIC_DATA] | PA DE LA PL…" at bounding box center [133, 9] width 108 height 9
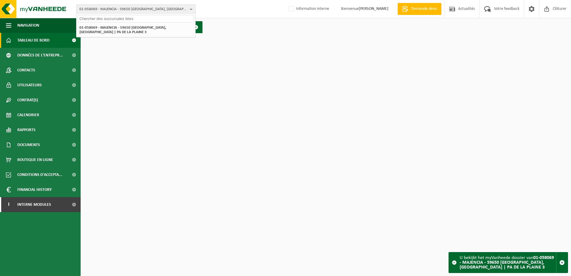
scroll to position [0, 0]
type input "10-798434"
click at [139, 30] on li "10-798434 - SRL SUNSIDE - [STREET_ADDRESS]" at bounding box center [136, 27] width 117 height 7
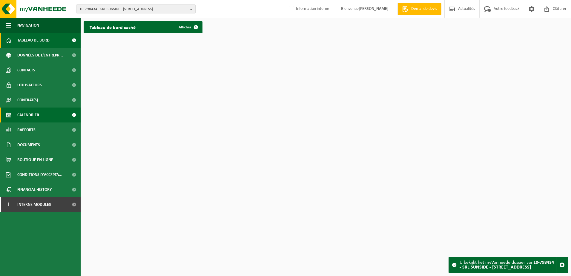
click at [42, 115] on link "Calendrier" at bounding box center [40, 115] width 81 height 15
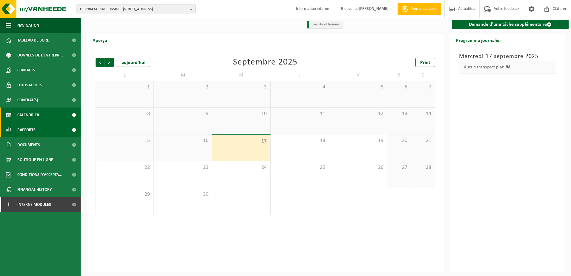
click at [25, 134] on span "Rapports" at bounding box center [26, 129] width 18 height 15
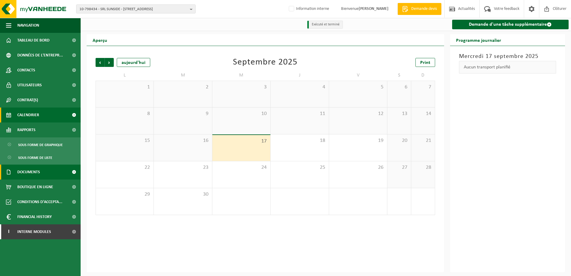
click at [43, 176] on link "Documents" at bounding box center [40, 172] width 81 height 15
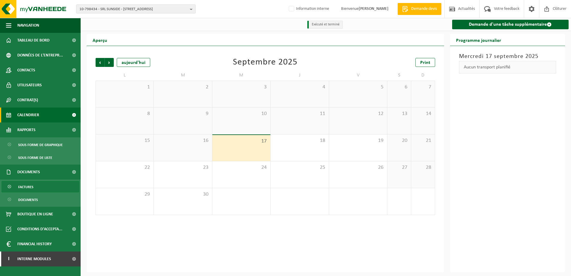
click at [45, 189] on link "Factures" at bounding box center [40, 186] width 78 height 11
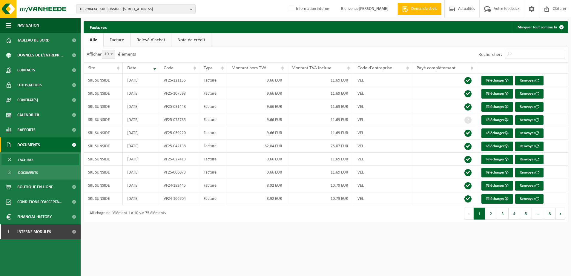
click at [106, 10] on span "10-798434 - SRL SUNSIDE - [STREET_ADDRESS]" at bounding box center [133, 9] width 108 height 9
click at [108, 21] on input "text" at bounding box center [136, 18] width 117 height 7
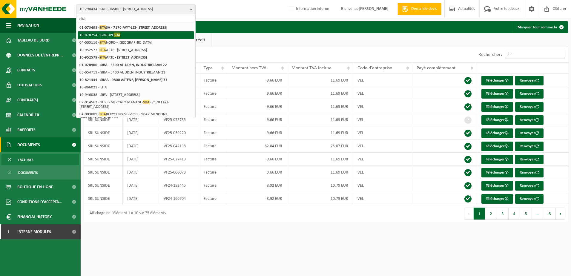
type input "sita"
click at [127, 39] on li "10-878754 - GROUPE SITA" at bounding box center [136, 34] width 117 height 7
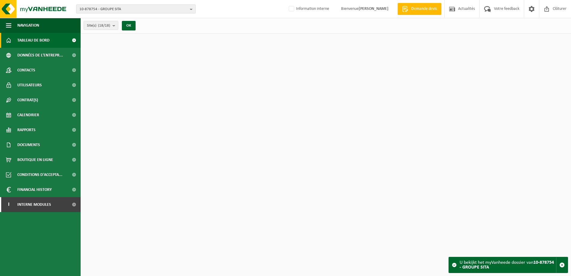
click at [124, 6] on span "10-878754 - GROUPE SITA" at bounding box center [133, 9] width 108 height 9
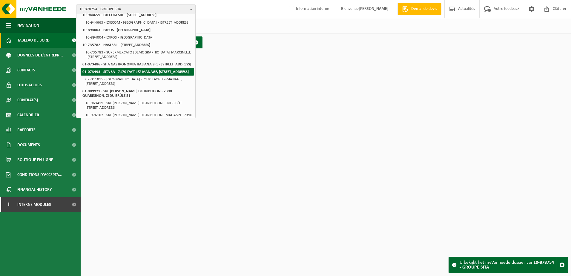
scroll to position [30, 0]
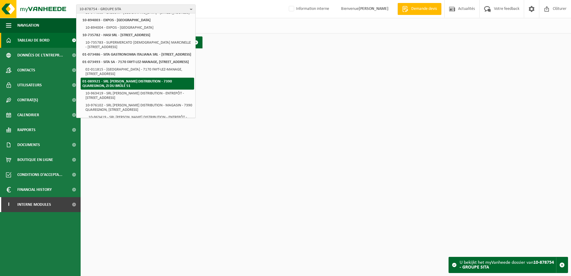
click at [137, 90] on li "01-089921 - SRL ZACCARIA DISTRIBUTION - 7390 QUAREGNON, ZI DU BRÛLÉ 51" at bounding box center [138, 84] width 114 height 12
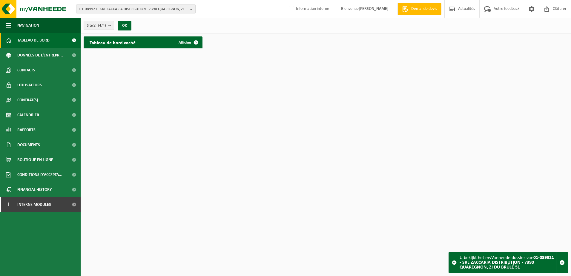
drag, startPoint x: 107, startPoint y: 9, endPoint x: 115, endPoint y: 8, distance: 8.4
click at [115, 8] on span "01-089921 - SRL ZACCARIA DISTRIBUTION - 7390 QUAREGNON, ZI DU BRÛLÉ 51" at bounding box center [133, 9] width 108 height 9
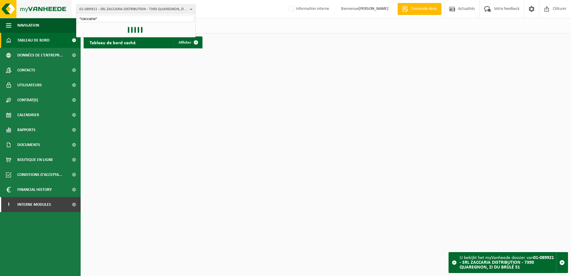
type input "*zaccaria*"
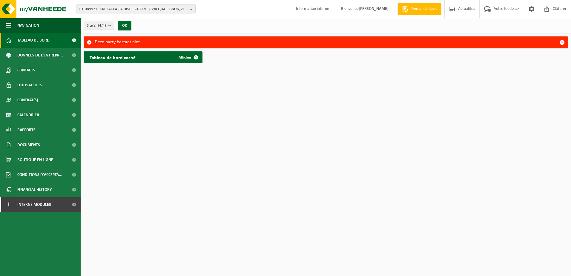
click at [148, 10] on span "01-089921 - SRL ZACCARIA DISTRIBUTION - 7390 QUAREGNON, ZI DU BRÛLÉ 51" at bounding box center [133, 9] width 108 height 9
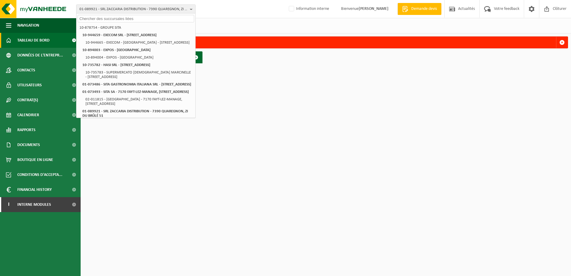
click at [153, 20] on input "text" at bounding box center [136, 18] width 117 height 7
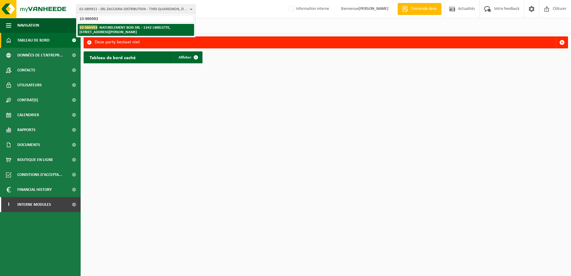
type input "10-986993"
click at [135, 30] on li "10-986993 - NATURELEMENT BOIS SRL - 1342 LIMELETTE, RUE VICTOR STÉNUIT 2B" at bounding box center [136, 30] width 117 height 12
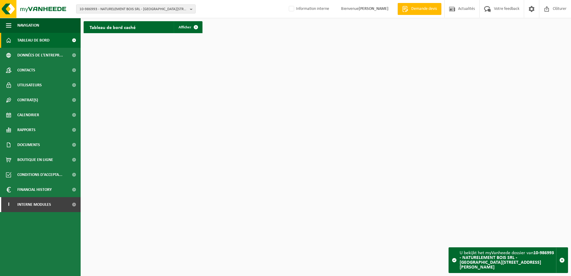
click at [73, 39] on span at bounding box center [73, 40] width 13 height 15
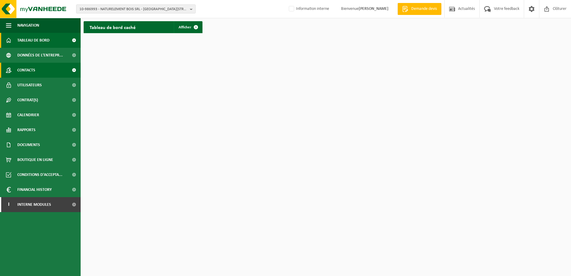
click at [39, 70] on link "Contacts" at bounding box center [40, 70] width 81 height 15
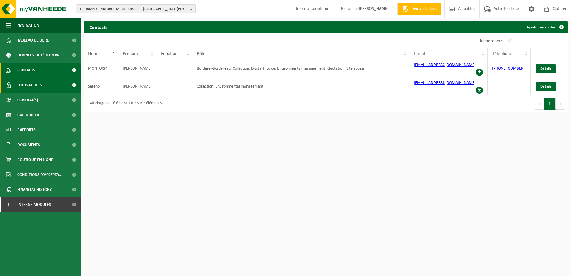
click at [45, 82] on link "Utilisateurs" at bounding box center [40, 85] width 81 height 15
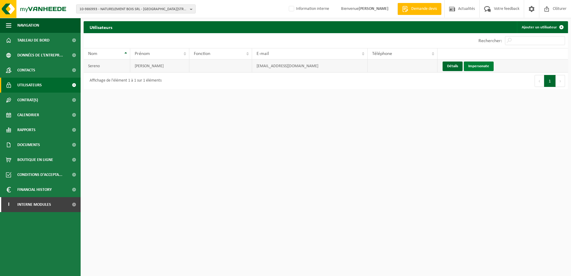
click at [486, 66] on link "Impersonate" at bounding box center [479, 67] width 30 height 10
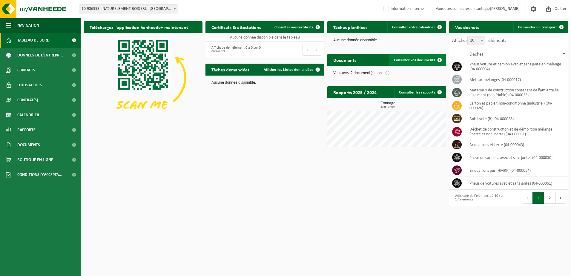
click at [406, 58] on span "Consulter vos documents" at bounding box center [414, 60] width 41 height 4
drag, startPoint x: 308, startPoint y: 42, endPoint x: 223, endPoint y: 38, distance: 85.5
click at [223, 38] on div "Aucune donnée disponible dans le tableau Affichage de l'élément 0 à 0 sur 0 élé…" at bounding box center [265, 45] width 119 height 24
click at [253, 208] on div "Téléchargez l'application Vanheede+ maintenant! Cachez Certificats & attestatio…" at bounding box center [326, 113] width 488 height 191
drag, startPoint x: 546, startPoint y: 8, endPoint x: 542, endPoint y: 7, distance: 4.2
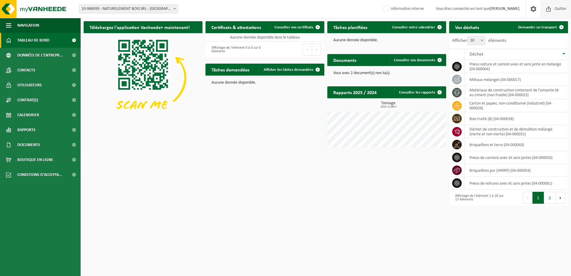
click at [546, 8] on span at bounding box center [548, 9] width 9 height 18
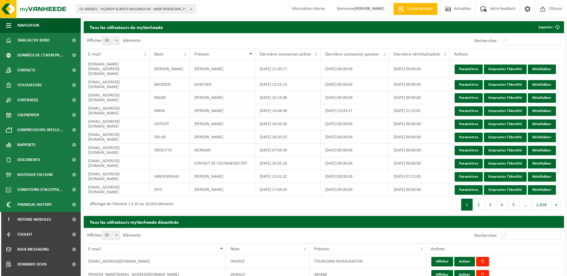
click at [318, 201] on div "Affichage de l'élément 1 à 10 sur 26,053 éléments" at bounding box center [204, 204] width 240 height 17
click at [136, 8] on span "01-000001 - VILLEROY & BOCH WELLNESS NV - 8800 ROESELARE, POPULIERSTRAAT 1" at bounding box center [133, 9] width 108 height 9
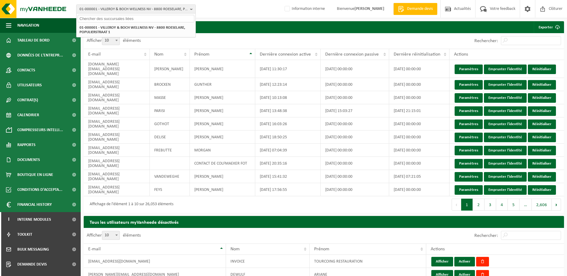
click at [114, 16] on input "text" at bounding box center [136, 18] width 117 height 7
type input "10-876214"
click at [109, 28] on strong "10-876214 - OLIO - 6220 HEPPIGNIES, [GEOGRAPHIC_DATA]" at bounding box center [109, 27] width 61 height 4
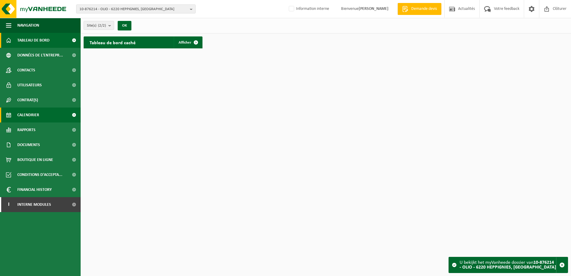
click at [38, 115] on span "Calendrier" at bounding box center [28, 115] width 22 height 15
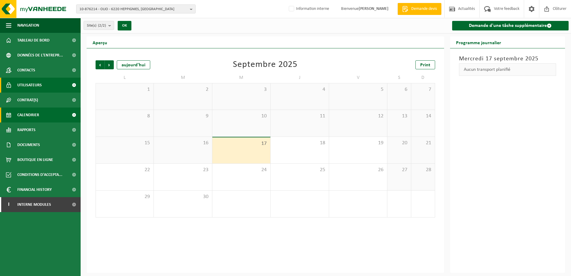
click at [38, 85] on span "Utilisateurs" at bounding box center [29, 85] width 24 height 15
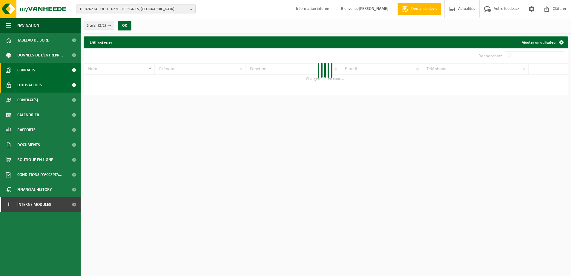
click at [36, 73] on link "Contacts" at bounding box center [40, 70] width 81 height 15
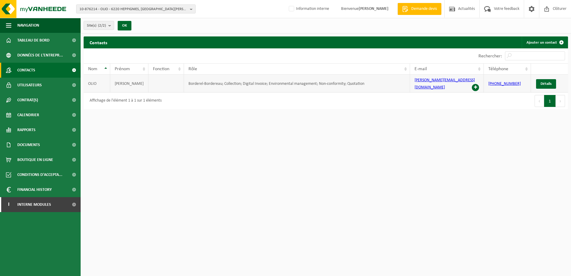
click at [475, 84] on span at bounding box center [475, 87] width 7 height 7
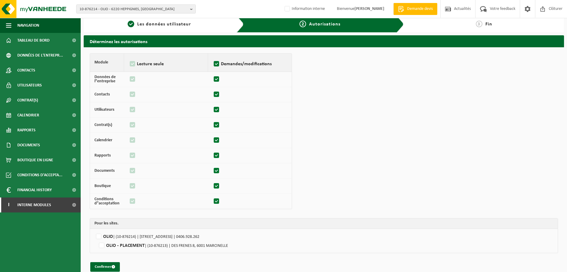
scroll to position [13, 0]
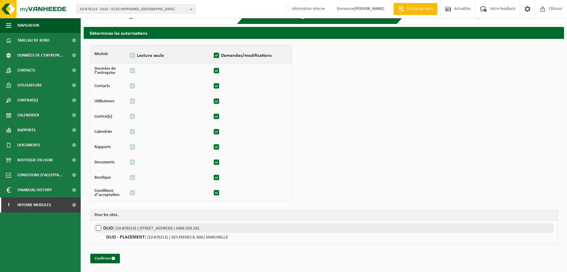
click at [99, 224] on label"] "OLIO | (10-876214) | [STREET_ADDRESS] | 0406.928.262" at bounding box center [323, 227] width 459 height 9
click at [99, 224] on input "OLIO | (10-876214) | [STREET_ADDRESS] | 0406.928.262" at bounding box center [377, 227] width 567 height 9
checkbox input "true"
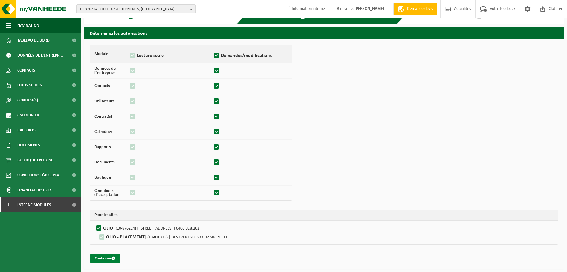
click at [104, 258] on button "Confirmer" at bounding box center [105, 258] width 30 height 10
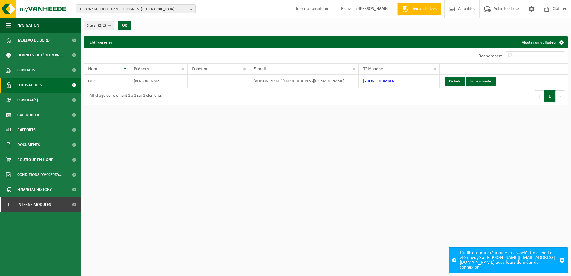
click at [109, 1] on div "10-876214 - OLIO - 6220 HEPPIGNIES, RUE TROU À LA VIGNE 4 10-876214 - OLIO - 62…" at bounding box center [285, 9] width 571 height 18
click at [105, 8] on span "10-876214 - OLIO - 6220 HEPPIGNIES, RUE TROU À LA VIGNE 4" at bounding box center [133, 9] width 108 height 9
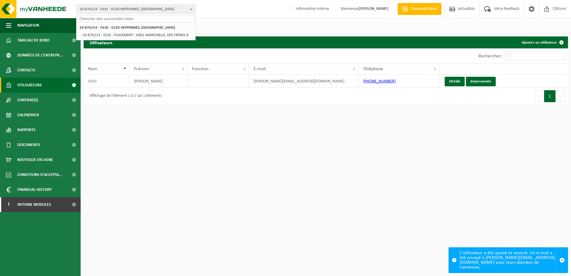
click at [102, 16] on input "text" at bounding box center [136, 18] width 117 height 7
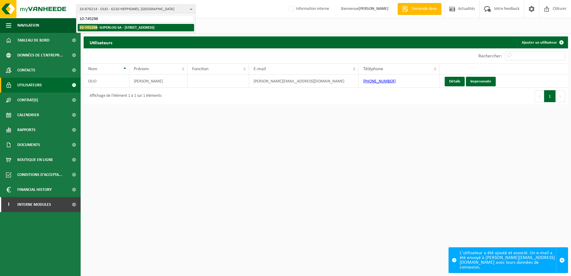
type input "10-745298"
click at [109, 27] on strong "10-745298 - SUPERLOG SA - 6041 GOSSELIES, RUE DU COLOMBIER 9" at bounding box center [116, 27] width 75 height 4
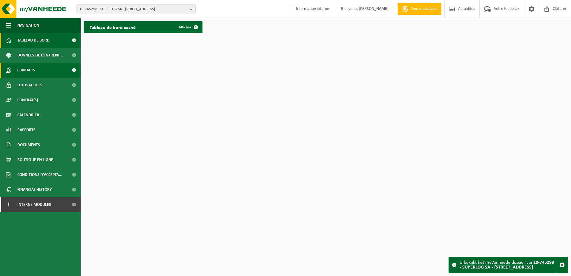
click at [33, 71] on span "Contacts" at bounding box center [26, 70] width 18 height 15
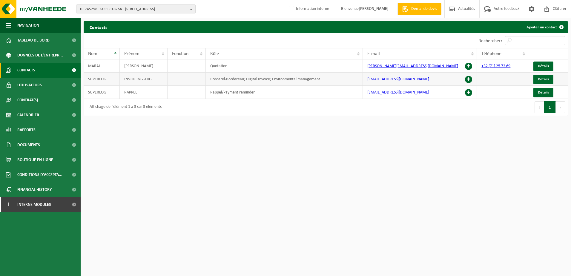
click at [468, 80] on span at bounding box center [468, 79] width 7 height 7
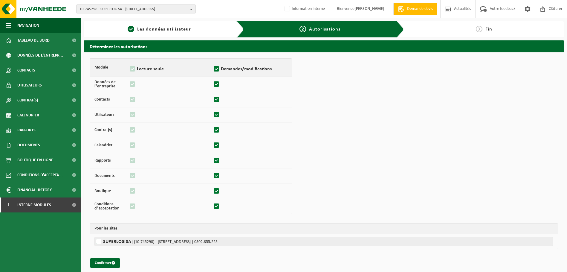
click at [100, 240] on label"] "SUPERLOG SA | (10-745298) | [STREET_ADDRESS] | 0502.855.225" at bounding box center [323, 241] width 459 height 9
click at [100, 240] on input "SUPERLOG SA | (10-745298) | [STREET_ADDRESS] | 0502.855.225" at bounding box center [377, 241] width 567 height 9
checkbox input "true"
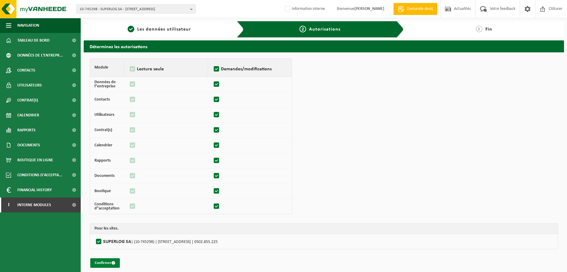
click at [103, 264] on button "Confirmer" at bounding box center [105, 263] width 30 height 10
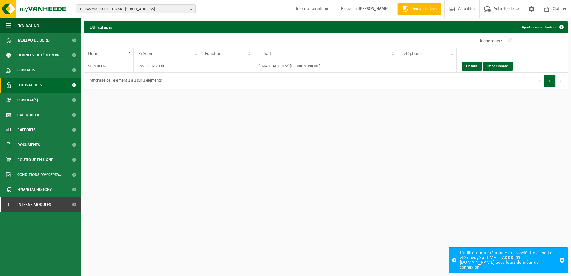
drag, startPoint x: 112, startPoint y: 10, endPoint x: 99, endPoint y: 16, distance: 15.1
click at [112, 9] on span "10-745298 - SUPERLOG SA - [STREET_ADDRESS]" at bounding box center [133, 9] width 108 height 9
click at [107, 20] on input "text" at bounding box center [136, 18] width 117 height 7
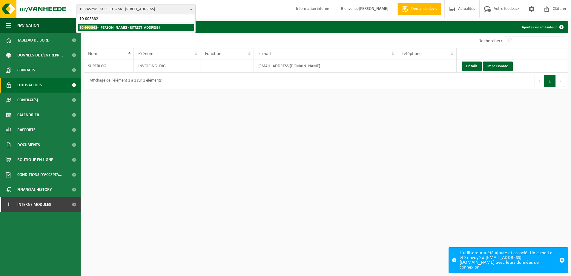
type input "10-993862"
click at [116, 28] on strong "10-993862 - [PERSON_NAME] - [STREET_ADDRESS]" at bounding box center [119, 27] width 80 height 4
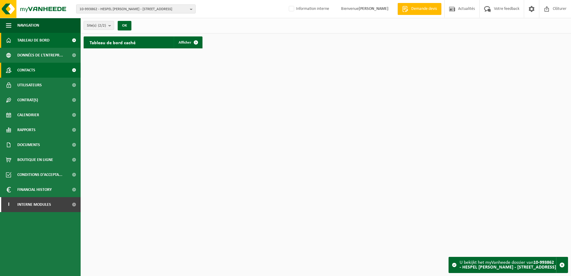
click at [42, 72] on link "Contacts" at bounding box center [40, 70] width 81 height 15
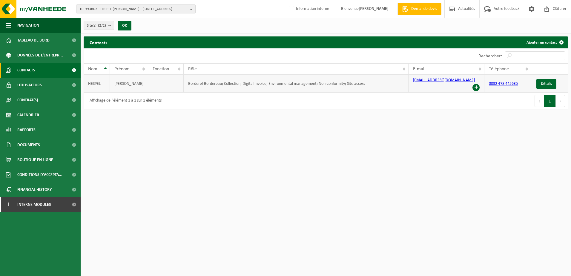
click at [476, 84] on span at bounding box center [476, 87] width 7 height 7
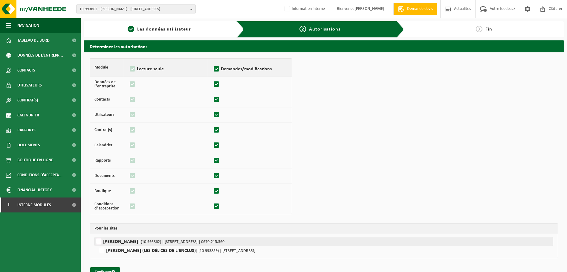
click at [101, 238] on label"] "[PERSON_NAME] | (10-993862) | [STREET_ADDRESS]ENCLUS | 0670.215.560" at bounding box center [323, 241] width 459 height 9
click at [101, 238] on input "[PERSON_NAME] | (10-993862) | [STREET_ADDRESS]ENCLUS | 0670.215.560" at bounding box center [377, 241] width 567 height 9
checkbox input "true"
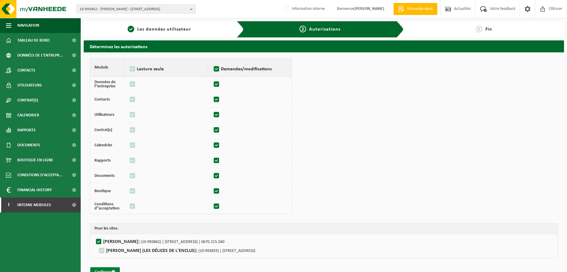
click at [102, 271] on button "Confirmer" at bounding box center [105, 272] width 30 height 10
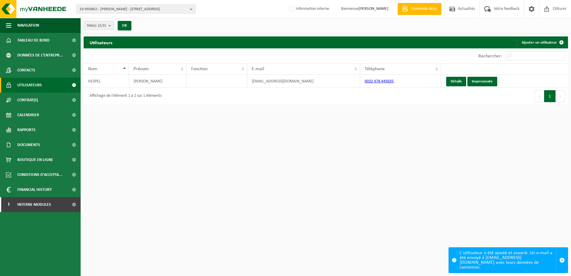
click at [108, 8] on span "10-993862 - HESPEL BRUNO - 7750 MONT-DE-L'ENCLUS, RUE COUTURE D'ORROIR 43" at bounding box center [133, 9] width 108 height 9
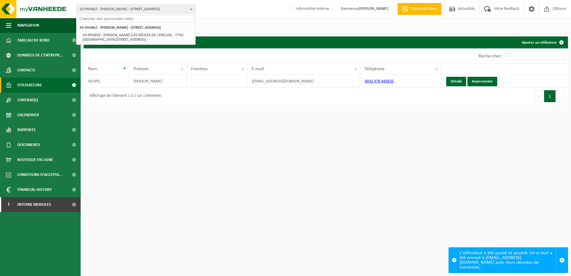
click at [105, 19] on input "text" at bounding box center [136, 18] width 117 height 7
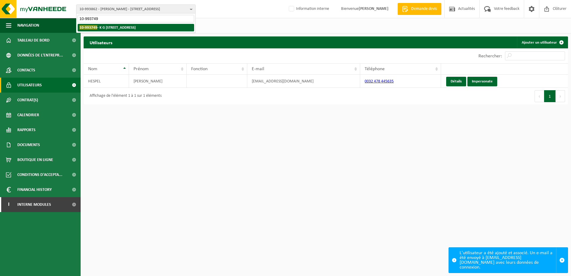
type input "10-993749"
click at [102, 26] on strong "10-993749 - K G 99 - 1701 ITTERBEEK, ROUTE DE LENNICK 105" at bounding box center [107, 27] width 56 height 4
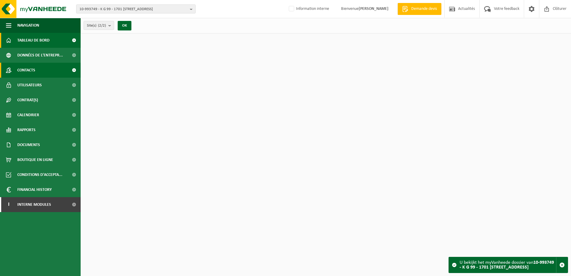
click at [54, 70] on link "Contacts" at bounding box center [40, 70] width 81 height 15
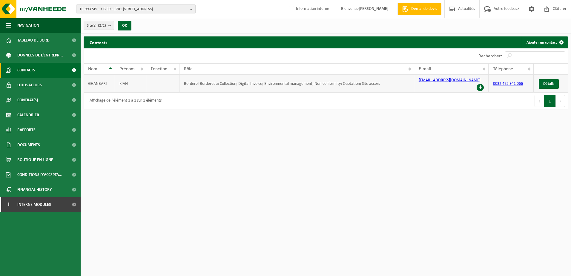
click at [480, 84] on span at bounding box center [480, 87] width 7 height 7
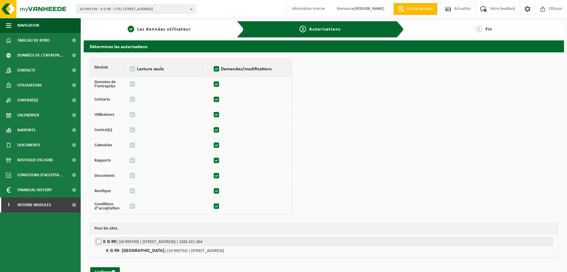
click at [99, 240] on label"] "K G 99 | (10-993749) | ROUTE DE LENNICK 105, 1701 ITTERBEEK | 1026.321.564" at bounding box center [323, 241] width 459 height 9
click at [99, 240] on input "K G 99 | (10-993749) | ROUTE DE LENNICK 105, 1701 ITTERBEEK | 1026.321.564" at bounding box center [377, 241] width 567 height 9
checkbox input "true"
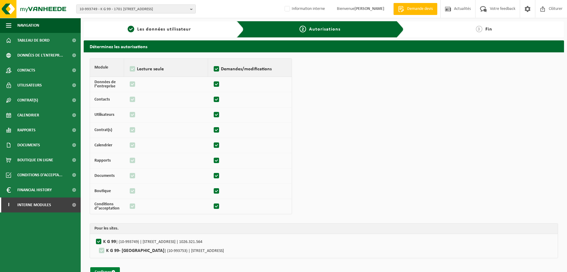
click at [106, 267] on button "Confirmer" at bounding box center [105, 272] width 30 height 10
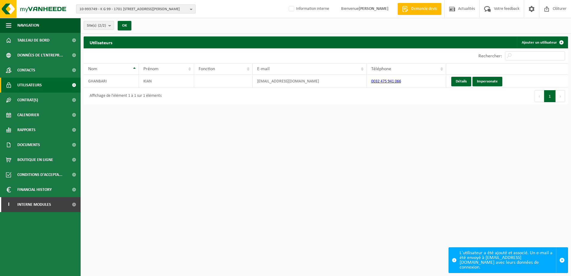
click at [139, 9] on span "10-993749 - K G 99 - 1701 [STREET_ADDRESS]" at bounding box center [133, 9] width 108 height 9
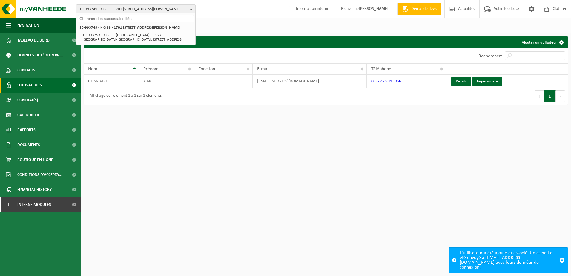
click at [121, 18] on input "text" at bounding box center [136, 18] width 117 height 7
click at [102, 16] on input "text" at bounding box center [136, 18] width 117 height 7
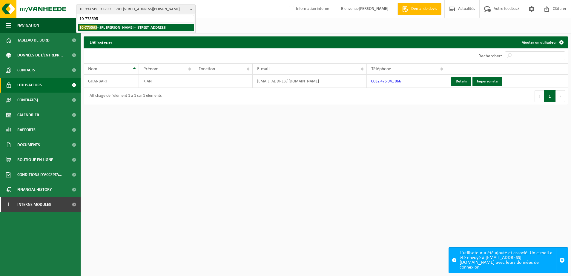
type input "10-773595"
click at [107, 29] on strong "10-773595 - SRL EMMANUEL DUTRIEUX - 7620 HOLLAIN, RUE DU MARAIS 5 B" at bounding box center [122, 27] width 87 height 4
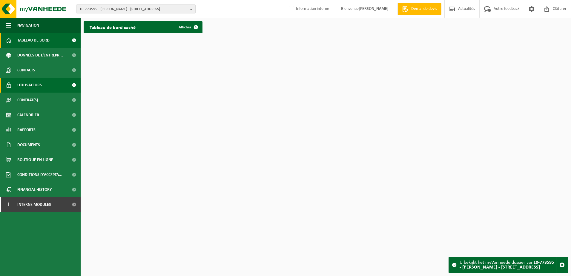
click at [36, 85] on span "Utilisateurs" at bounding box center [29, 85] width 24 height 15
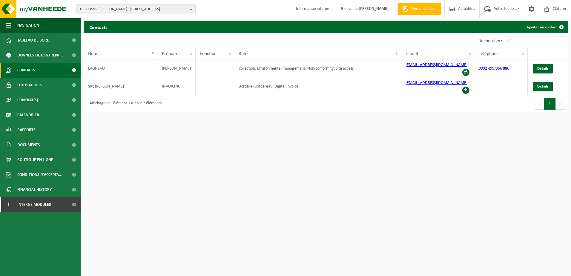
drag, startPoint x: 91, startPoint y: 7, endPoint x: 91, endPoint y: 11, distance: 3.6
click at [91, 7] on span "10-773595 - SRL EMMANUEL DUTRIEUX - 7620 HOLLAIN, RUE DU MARAIS 5 B" at bounding box center [133, 9] width 108 height 9
click at [92, 18] on input "text" at bounding box center [136, 18] width 117 height 7
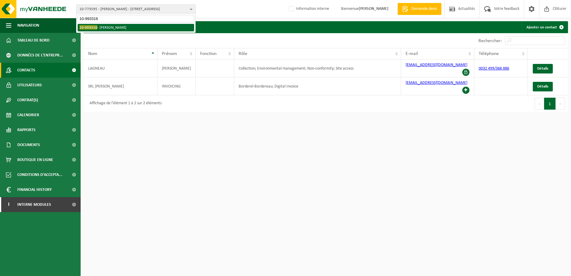
type input "10-993316"
click at [116, 29] on li "10-993316 - DAVINA MINNELLA" at bounding box center [136, 27] width 117 height 7
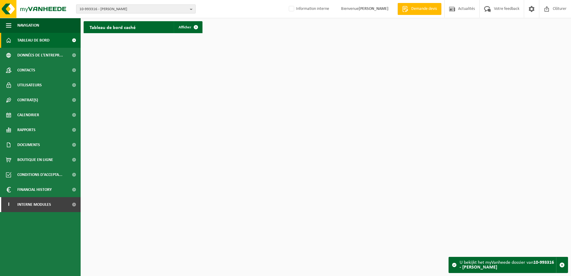
click at [112, 10] on span "10-993316 - [PERSON_NAME]" at bounding box center [133, 9] width 108 height 9
click at [105, 19] on input "text" at bounding box center [136, 18] width 117 height 7
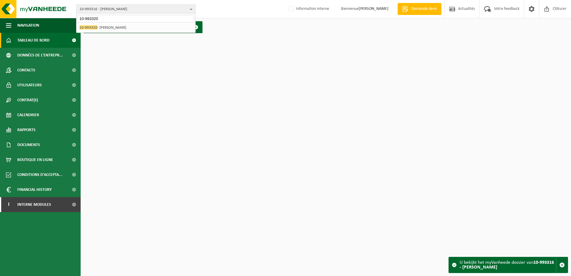
type input "10-993320"
click at [101, 26] on li "10-993320 - YVES SAMAIN" at bounding box center [136, 27] width 117 height 7
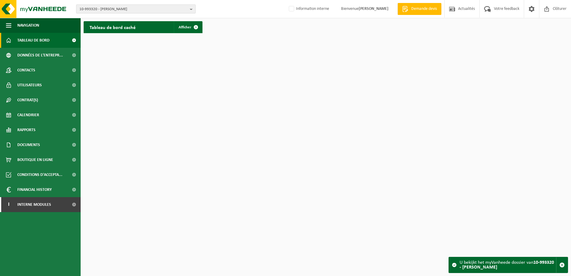
click at [105, 12] on span "10-993320 - [PERSON_NAME]" at bounding box center [133, 9] width 108 height 9
click at [99, 18] on input "text" at bounding box center [136, 18] width 117 height 7
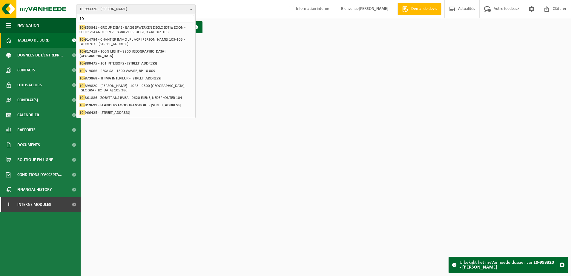
click at [402, 184] on html "10-993320 - [PERSON_NAME] 10- 10-993320 - [PERSON_NAME] 10- 853841 - GROUP DEME…" at bounding box center [285, 138] width 571 height 276
click at [113, 19] on input "10-" at bounding box center [136, 18] width 117 height 7
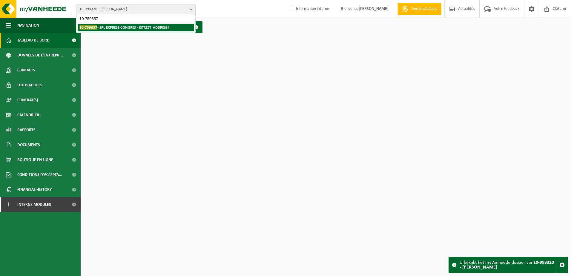
type input "10-759657"
click at [151, 27] on strong "10-759657 - SRL EXPRESS CONGRES - [STREET_ADDRESS]" at bounding box center [123, 27] width 89 height 4
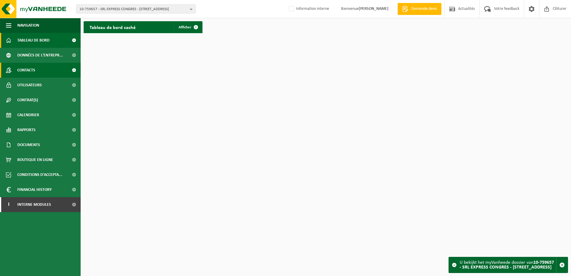
click at [42, 66] on link "Contacts" at bounding box center [40, 70] width 81 height 15
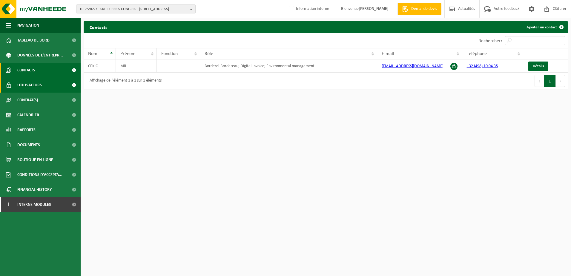
click at [36, 82] on span "Utilisateurs" at bounding box center [29, 85] width 24 height 15
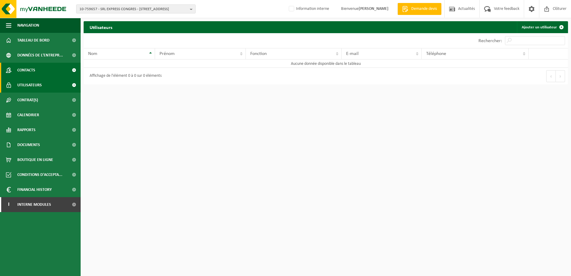
click at [40, 70] on link "Contacts" at bounding box center [40, 70] width 81 height 15
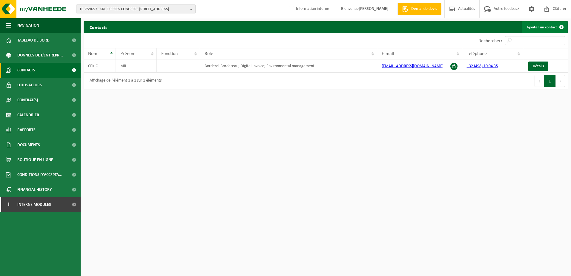
click at [540, 27] on link "Ajouter un contact" at bounding box center [545, 27] width 46 height 12
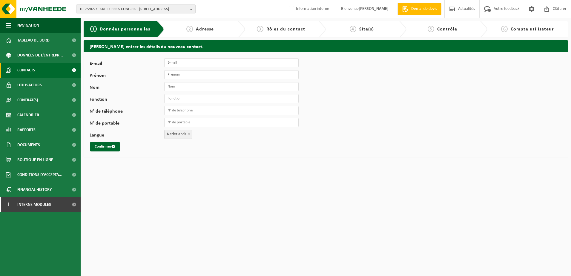
click at [38, 72] on link "Contacts" at bounding box center [40, 70] width 81 height 15
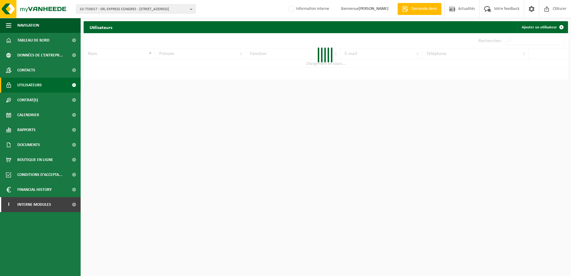
click at [36, 84] on span "Utilisateurs" at bounding box center [29, 85] width 24 height 15
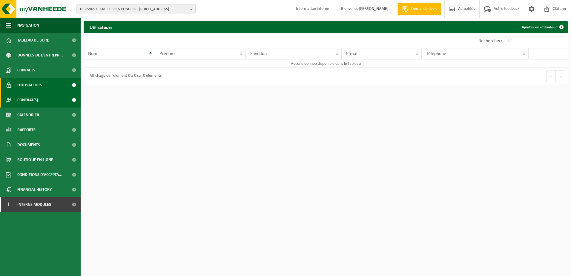
click at [37, 101] on span "Contrat(s)" at bounding box center [27, 100] width 21 height 15
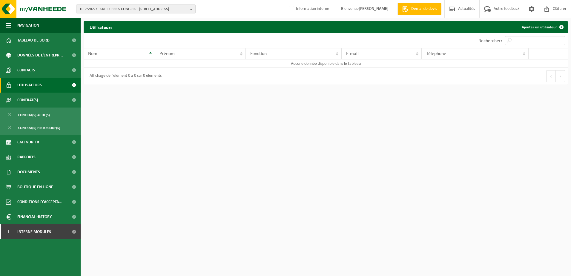
click at [26, 84] on span "Utilisateurs" at bounding box center [29, 85] width 24 height 15
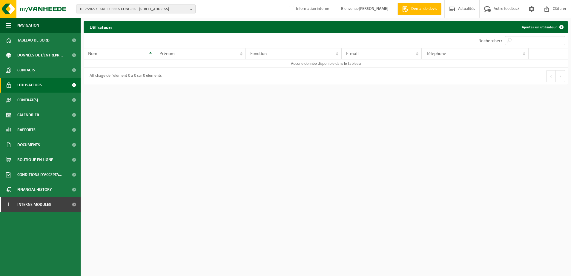
click at [19, 87] on span "Utilisateurs" at bounding box center [29, 85] width 24 height 15
click at [540, 27] on link "Ajouter un utilisateur" at bounding box center [542, 27] width 50 height 12
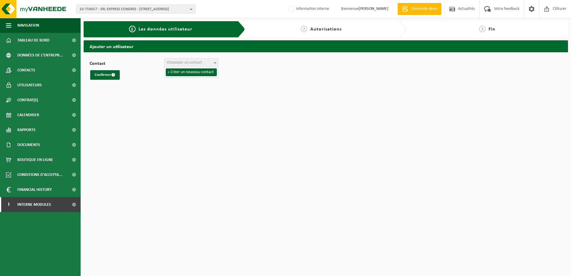
click at [215, 63] on span at bounding box center [215, 63] width 6 height 8
click at [282, 71] on div "Confirmer" at bounding box center [326, 75] width 473 height 10
click at [430, 110] on html "10-759657 - SRL EXPRESS CONGRES - 1000 BRUXELLES, RUE ROYALE 49 10-759657 - SRL…" at bounding box center [285, 138] width 571 height 276
drag, startPoint x: 401, startPoint y: 258, endPoint x: 393, endPoint y: 258, distance: 8.1
click at [401, 258] on html "10-759657 - SRL EXPRESS CONGRES - 1000 BRUXELLES, RUE ROYALE 49 10-759657 - SRL…" at bounding box center [285, 138] width 571 height 276
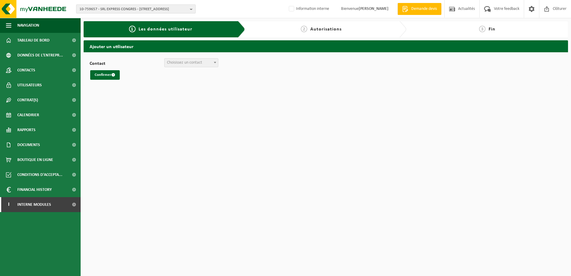
click at [136, 10] on span "10-759657 - SRL EXPRESS CONGRES - [STREET_ADDRESS]" at bounding box center [133, 9] width 108 height 9
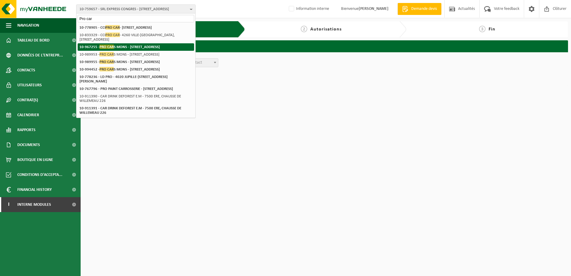
type input "Pro car"
click at [131, 46] on strong "10-967255 - PRO CAR S MONS - 7033 CUESMES, RUE DU GRAND COURANT 13" at bounding box center [119, 47] width 80 height 4
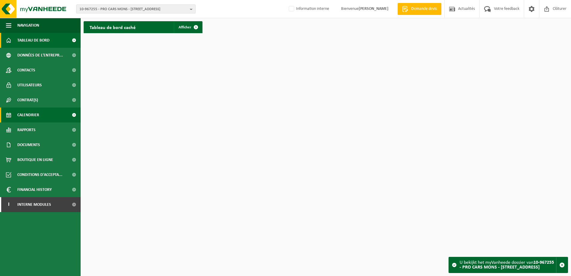
click at [36, 117] on span "Calendrier" at bounding box center [28, 115] width 22 height 15
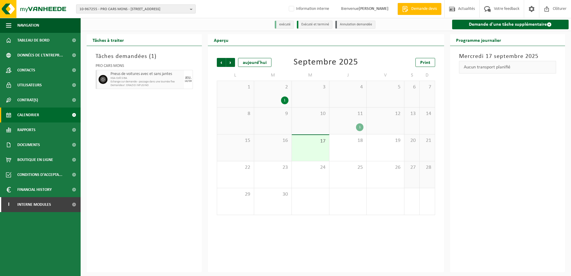
click at [105, 6] on span "10-967255 - PRO CARS MONS - [STREET_ADDRESS]" at bounding box center [133, 9] width 108 height 9
click at [104, 19] on input "text" at bounding box center [136, 18] width 117 height 7
type input "10-989955"
click at [128, 27] on strong "10-989955 - PRO CARS MONS - [STREET_ADDRESS]" at bounding box center [119, 27] width 80 height 4
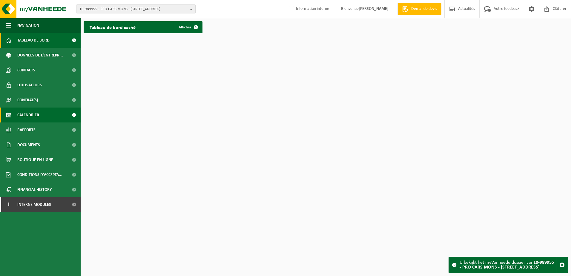
click at [40, 114] on link "Calendrier" at bounding box center [40, 115] width 81 height 15
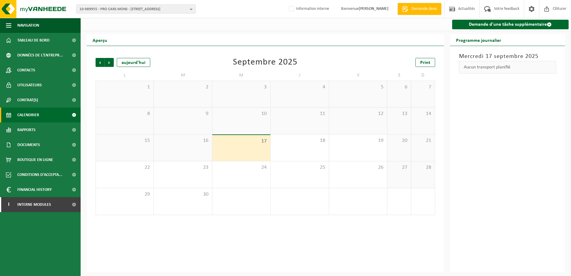
click at [116, 9] on span "10-989955 - PRO CARS MONS - [STREET_ADDRESS]" at bounding box center [133, 9] width 108 height 9
click at [35, 147] on span "Documents" at bounding box center [28, 144] width 23 height 15
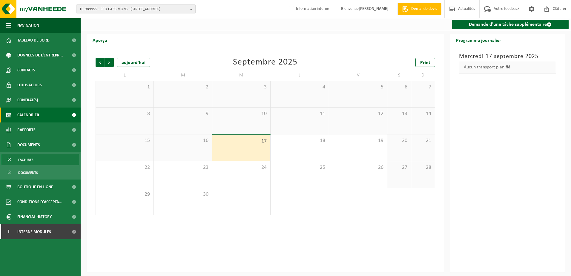
click at [37, 163] on link "Factures" at bounding box center [40, 159] width 78 height 11
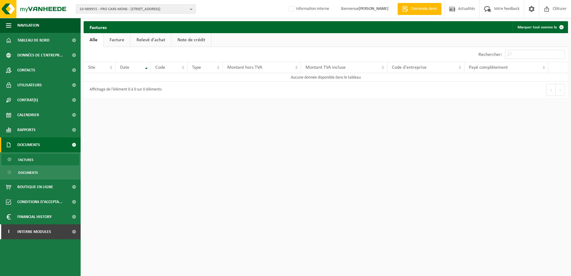
click at [105, 11] on span "10-989955 - PRO CARS MONS - [STREET_ADDRESS]" at bounding box center [133, 9] width 108 height 9
